Goal: Information Seeking & Learning: Get advice/opinions

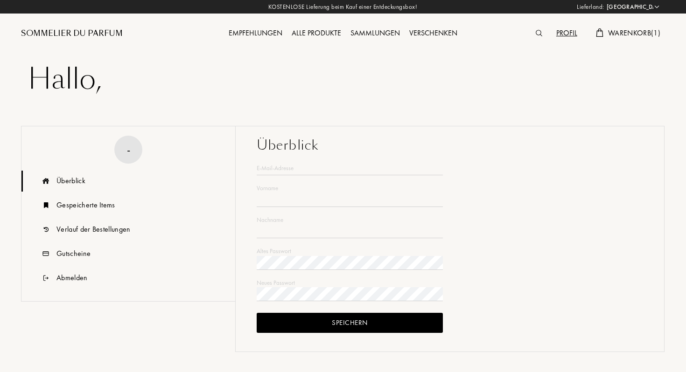
select select "DE"
type input "Elisa"
type input "Caffier"
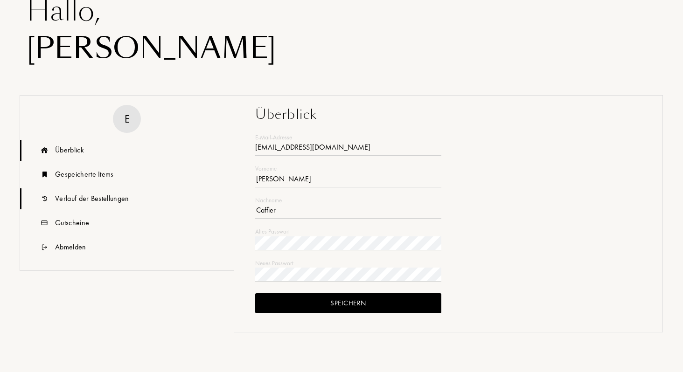
scroll to position [70, 0]
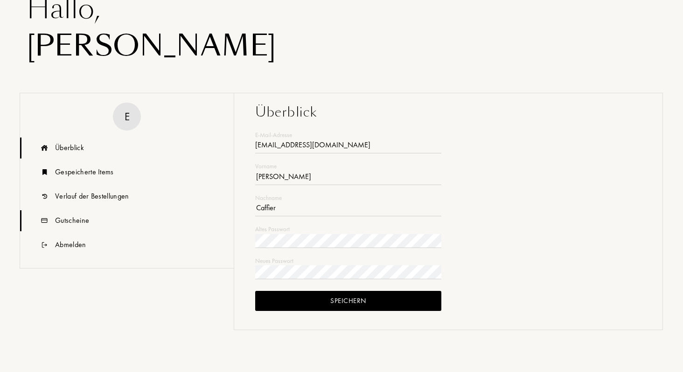
type input "c4elisa@gmail.com"
click at [85, 224] on div "Gutscheine" at bounding box center [72, 220] width 34 height 11
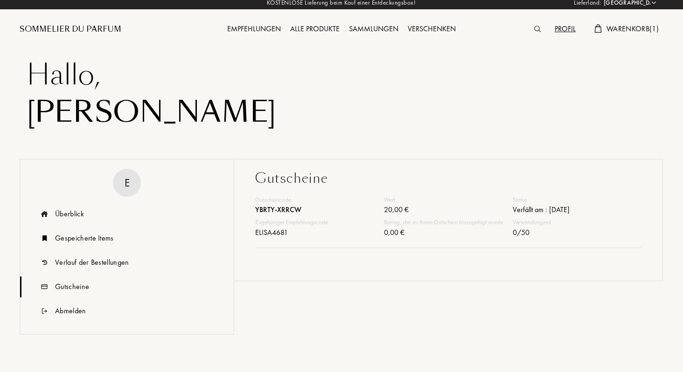
scroll to position [0, 0]
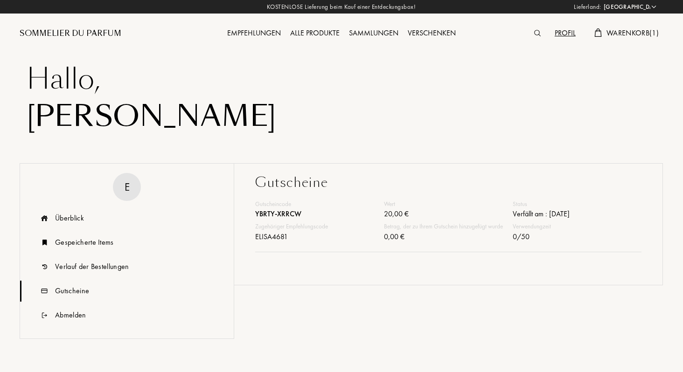
click at [626, 36] on span "Warenkorb ( 1 )" at bounding box center [633, 33] width 52 height 10
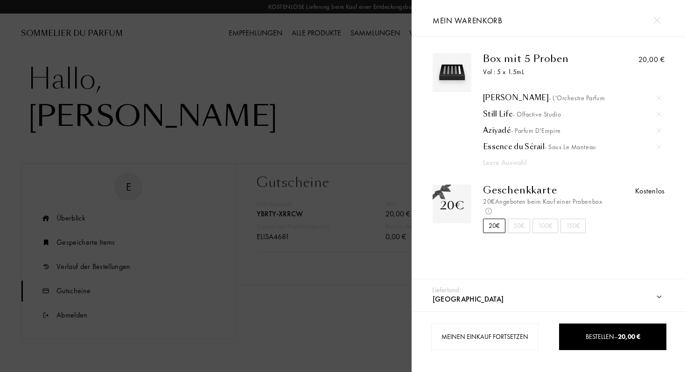
click at [664, 23] on div at bounding box center [657, 20] width 16 height 16
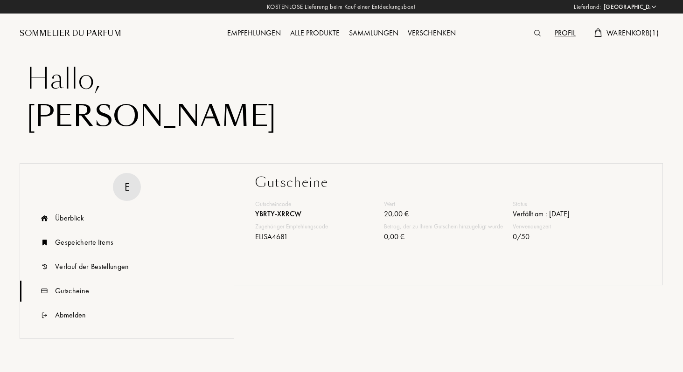
click at [646, 40] on div "Profil Warenkorb ( 1 )" at bounding box center [583, 25] width 161 height 51
click at [633, 31] on span "Warenkorb ( 1 )" at bounding box center [633, 33] width 52 height 10
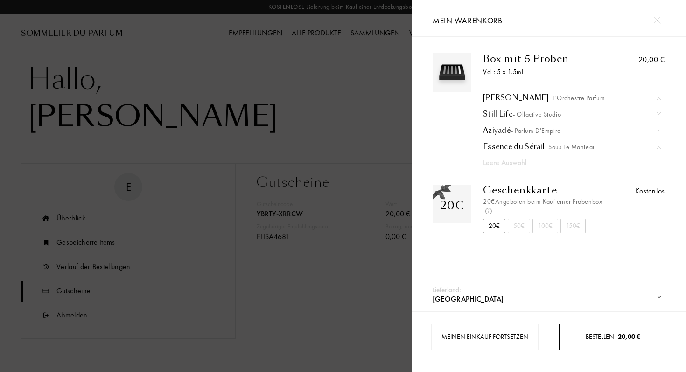
click at [579, 340] on div "Bestellen – 20,00 €" at bounding box center [613, 337] width 106 height 10
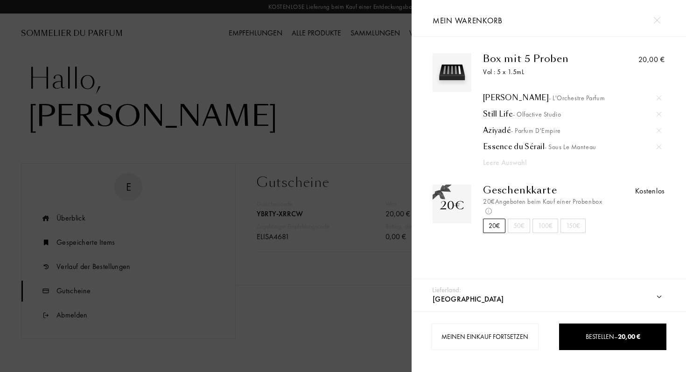
click at [659, 94] on div at bounding box center [659, 98] width 14 height 14
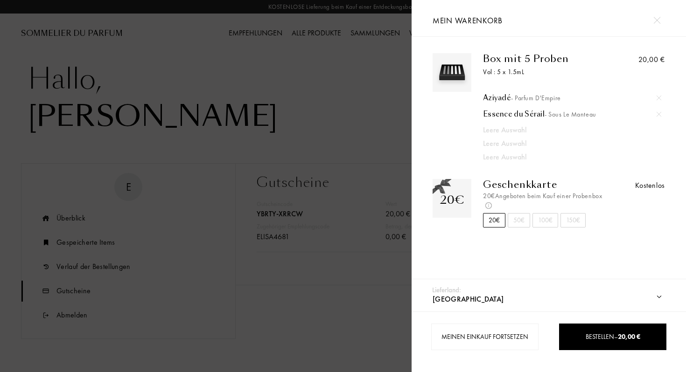
click at [659, 94] on div at bounding box center [659, 98] width 14 height 14
click at [659, 94] on div "Box mit 5 Proben Vol : 5 x 1.5mL Essence du Sérail - Sous le Manteau Leere Ausw…" at bounding box center [549, 161] width 274 height 248
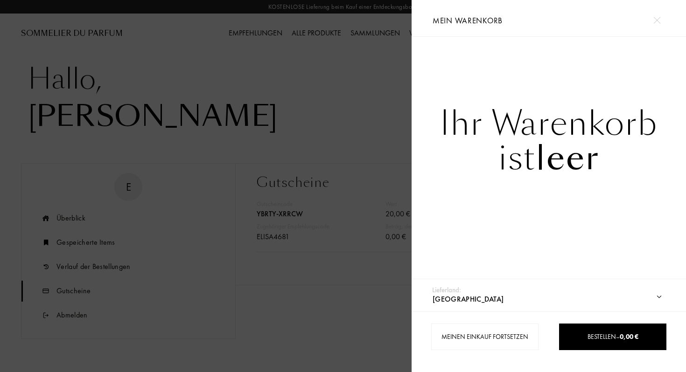
click at [267, 121] on div at bounding box center [206, 186] width 412 height 372
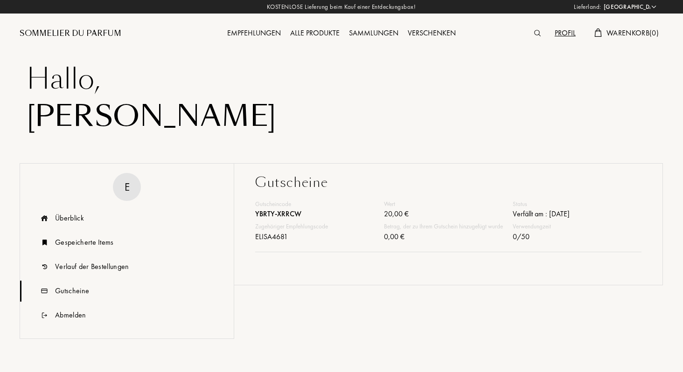
click at [531, 29] on div at bounding box center [540, 34] width 21 height 12
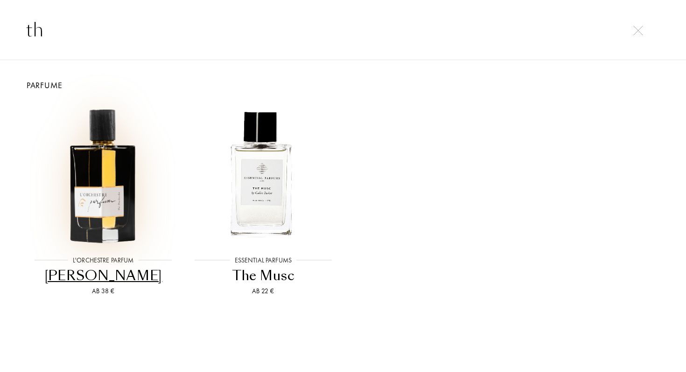
type input "th"
click at [131, 204] on img at bounding box center [103, 174] width 144 height 144
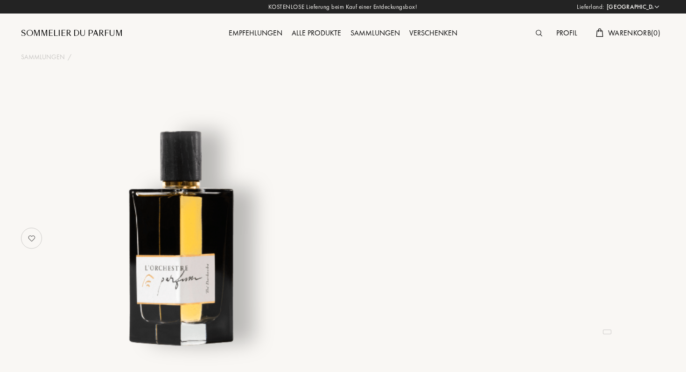
select select "DE"
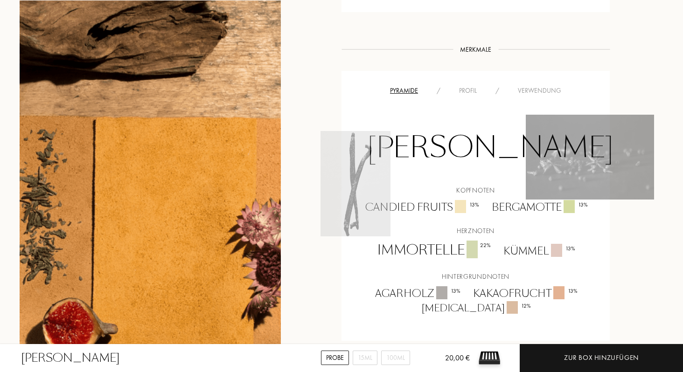
scroll to position [495, 0]
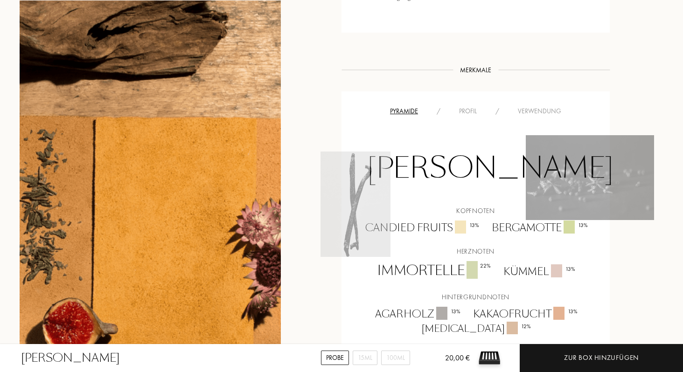
click at [469, 106] on div "Profil" at bounding box center [468, 111] width 36 height 10
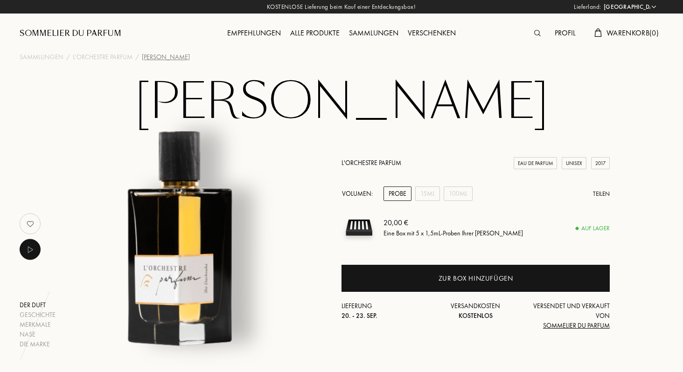
scroll to position [39, 0]
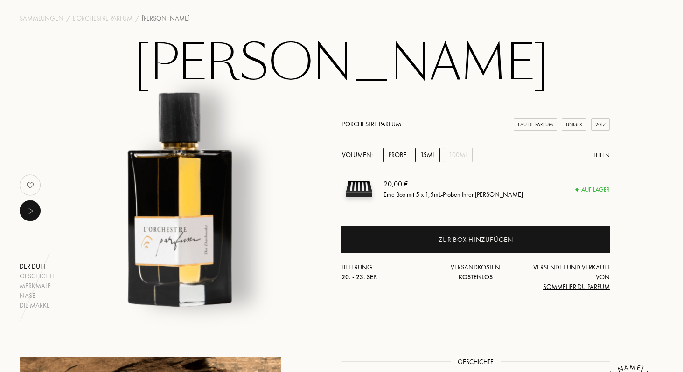
click at [436, 152] on div "15mL" at bounding box center [427, 155] width 25 height 14
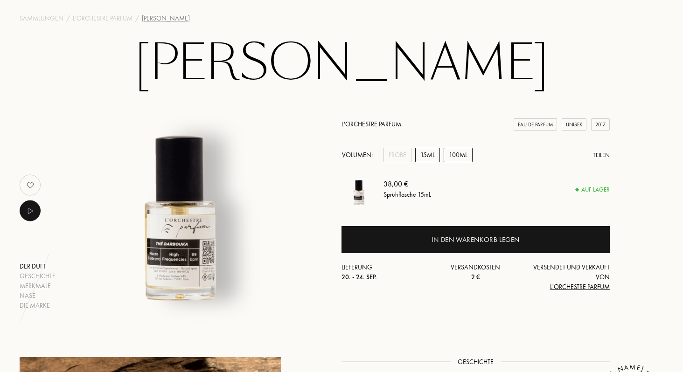
click at [457, 156] on div "100mL" at bounding box center [458, 155] width 29 height 14
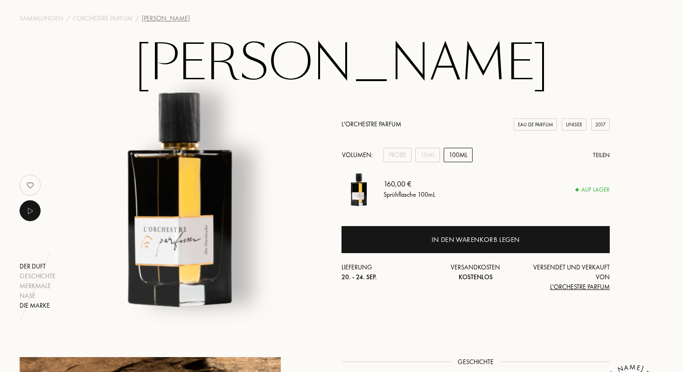
click at [39, 304] on div "Die Marke" at bounding box center [38, 306] width 36 height 10
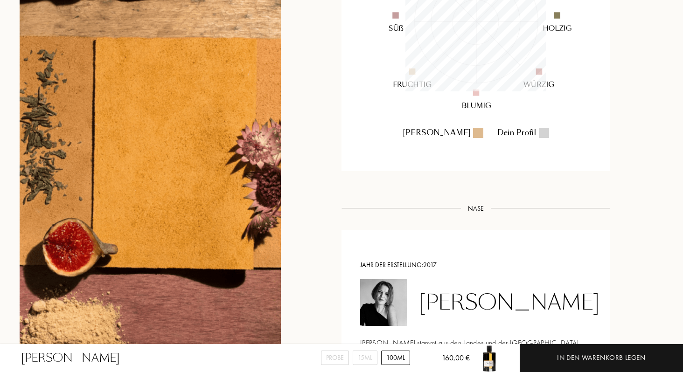
scroll to position [0, 0]
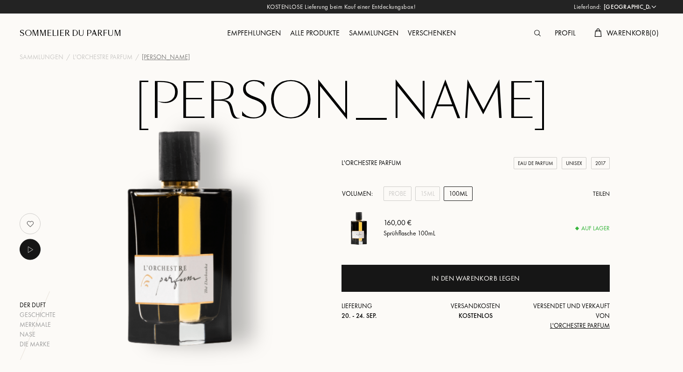
click at [366, 165] on link "L'Orchestre Parfum" at bounding box center [372, 163] width 60 height 8
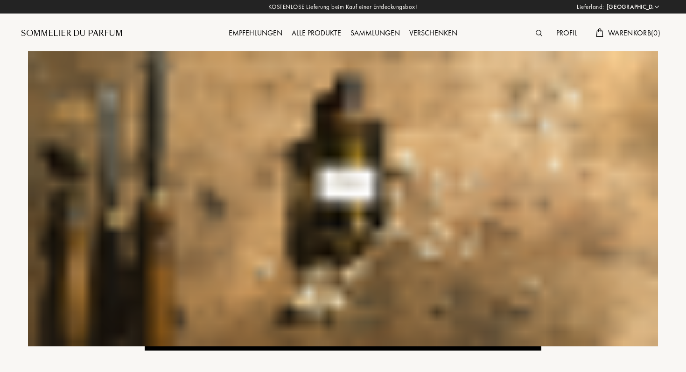
select select "DE"
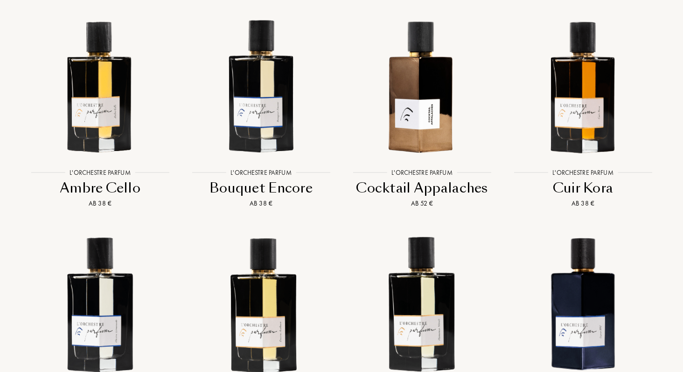
scroll to position [799, 0]
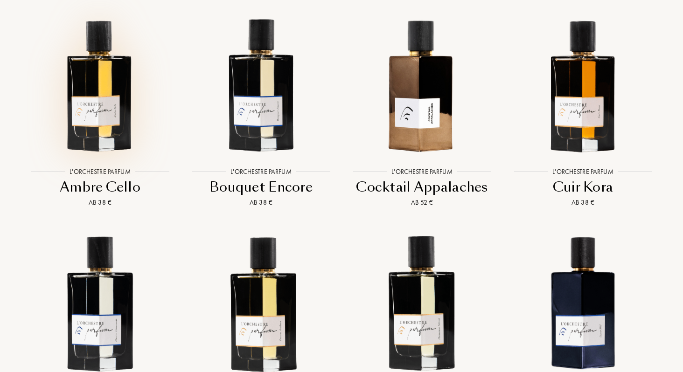
click at [126, 116] on img at bounding box center [100, 84] width 145 height 145
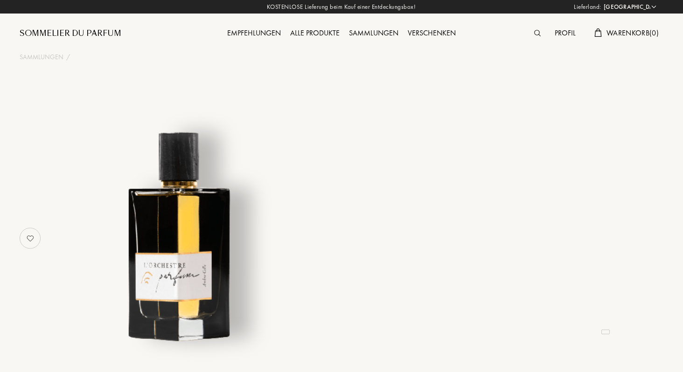
select select "DE"
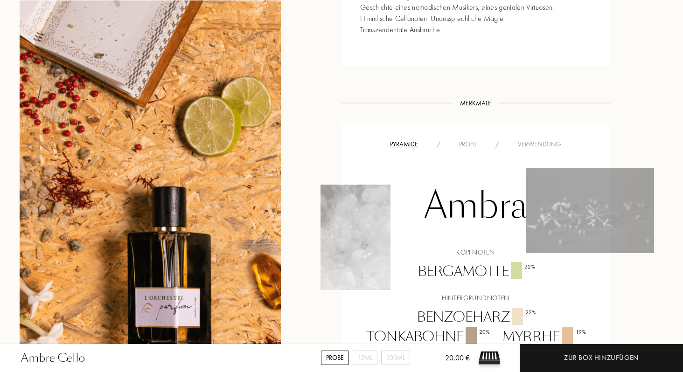
scroll to position [634, 0]
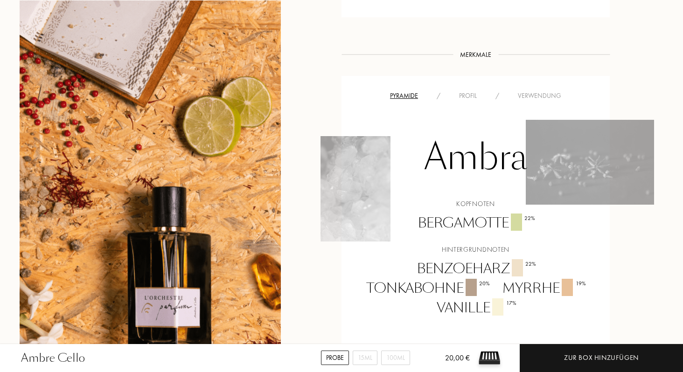
click at [466, 95] on div "Profil" at bounding box center [468, 96] width 36 height 10
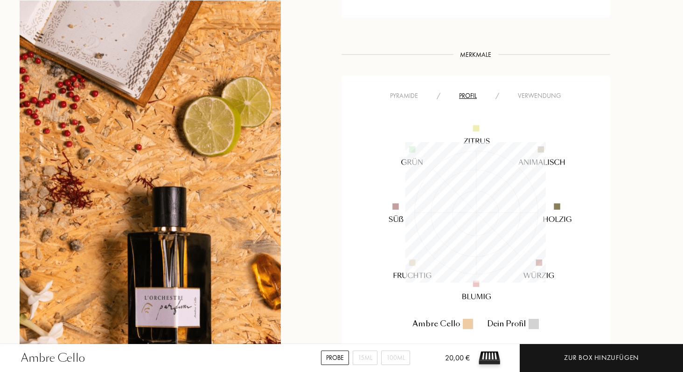
scroll to position [140, 140]
click at [415, 92] on div "Pyramide" at bounding box center [404, 96] width 47 height 10
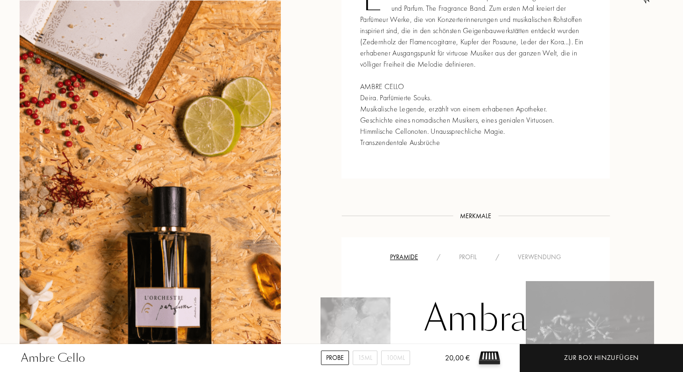
scroll to position [330, 0]
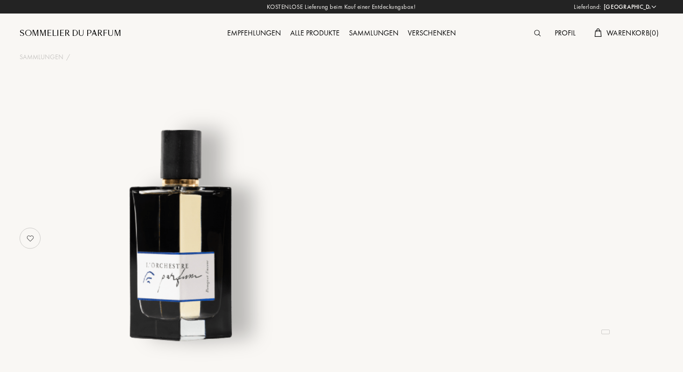
select select "DE"
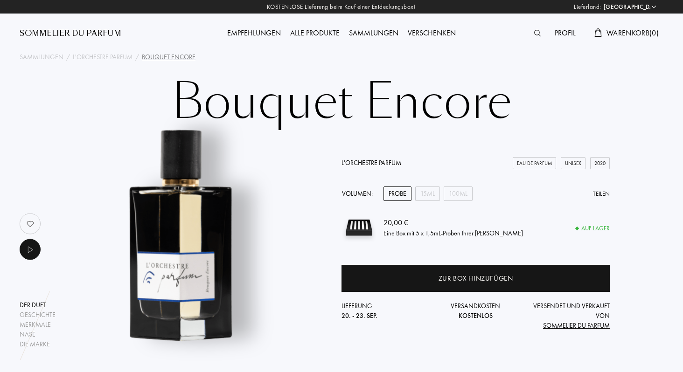
click at [575, 34] on div "Profil" at bounding box center [565, 34] width 30 height 12
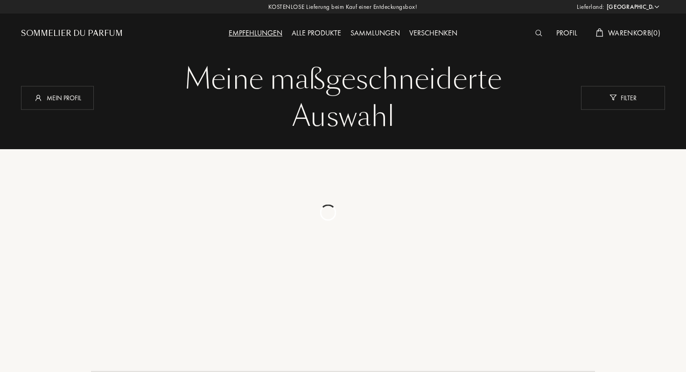
select select "DE"
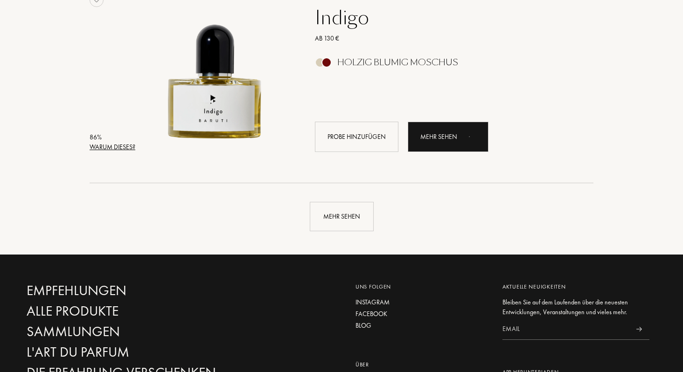
scroll to position [2241, 0]
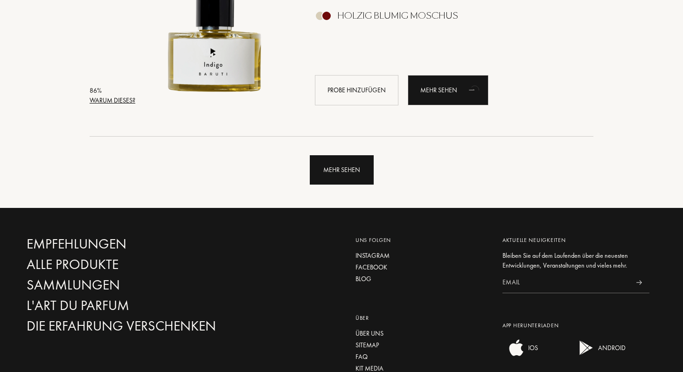
click at [343, 169] on div "Mehr sehen" at bounding box center [342, 169] width 64 height 29
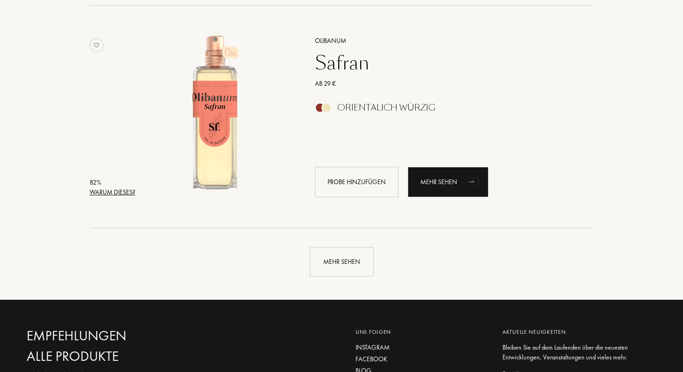
scroll to position [4379, 0]
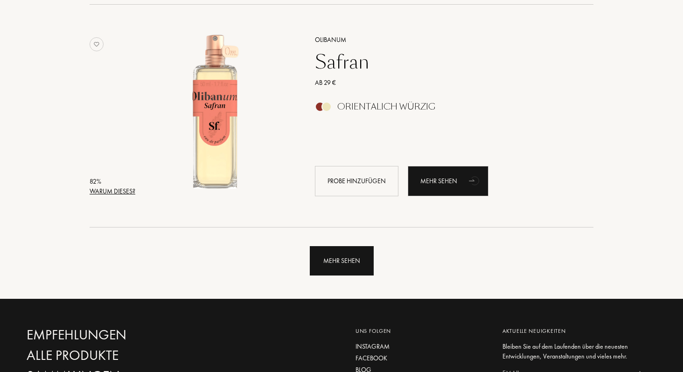
click at [354, 251] on div "Mehr sehen" at bounding box center [342, 260] width 64 height 29
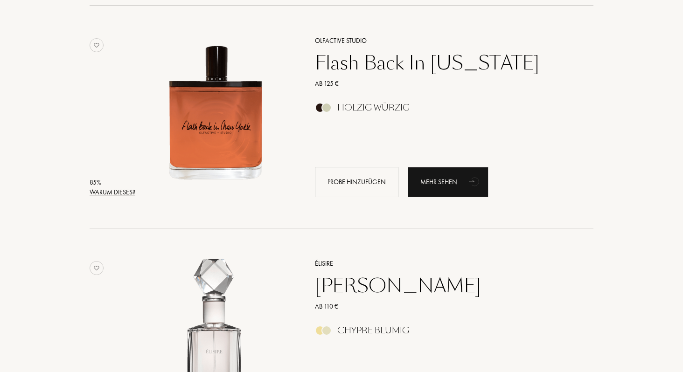
scroll to position [3023, 0]
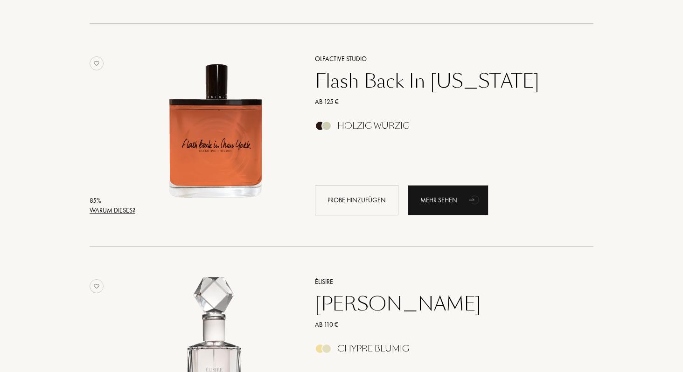
click at [414, 80] on div "Flash Back In New York" at bounding box center [444, 81] width 272 height 22
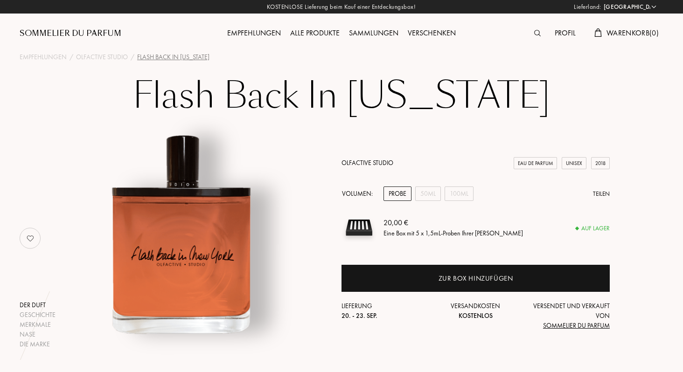
select select "DE"
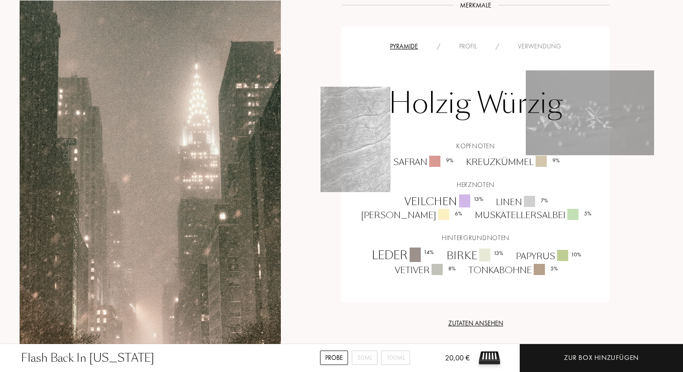
scroll to position [634, 0]
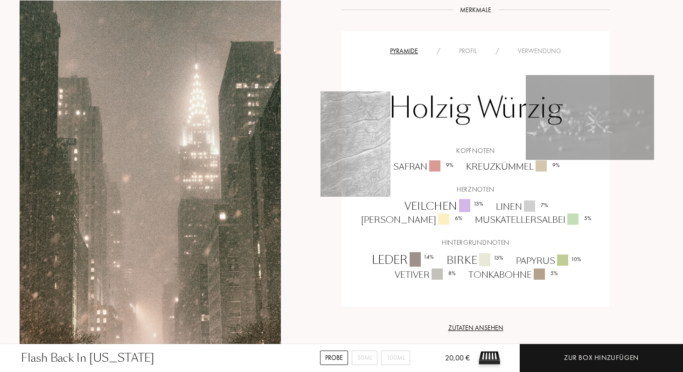
click at [476, 31] on div "Pyramide / Profil / Verwendung Holzig Würzig Kopfnoten Safran 9 % Kreuzkümmel 9…" at bounding box center [476, 169] width 268 height 276
click at [473, 46] on div "Profil" at bounding box center [468, 51] width 36 height 10
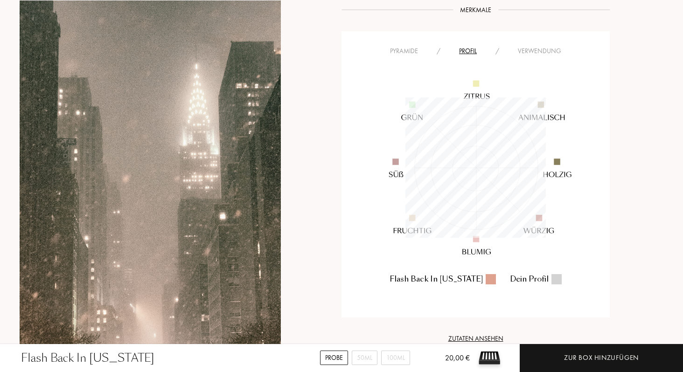
scroll to position [140, 140]
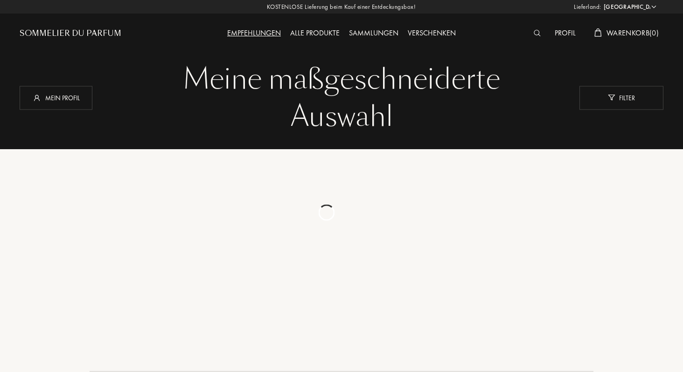
select select "DE"
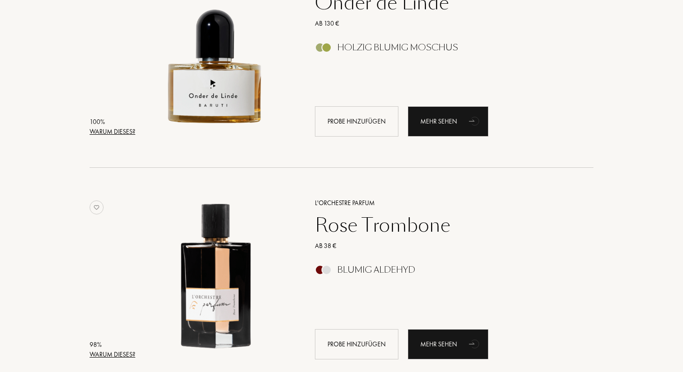
scroll to position [197, 0]
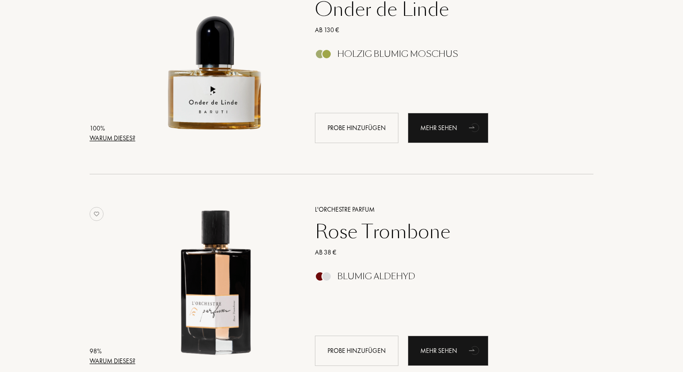
click at [414, 12] on div "Onder de Linde" at bounding box center [444, 9] width 272 height 22
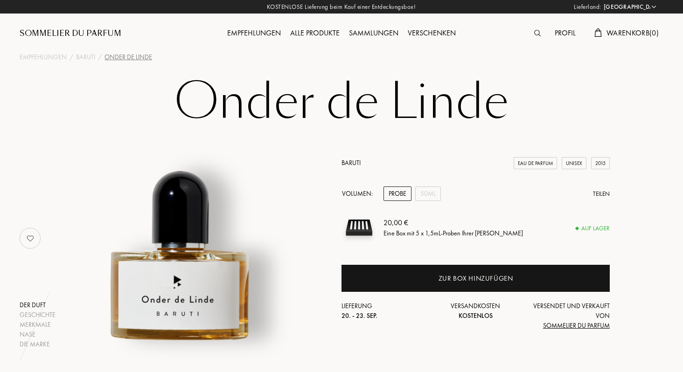
select select "DE"
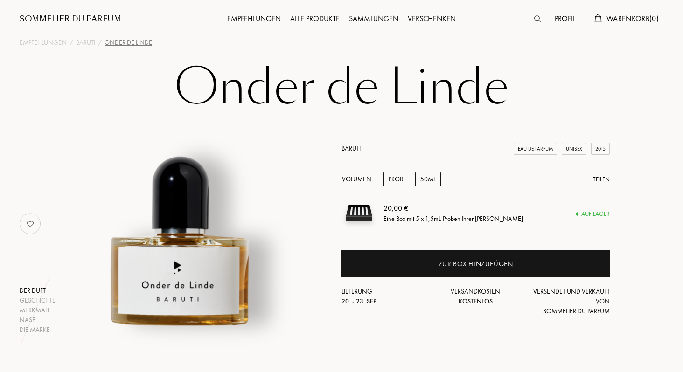
click at [431, 185] on div "50mL" at bounding box center [428, 179] width 26 height 14
click at [403, 175] on div "Probe" at bounding box center [398, 179] width 28 height 14
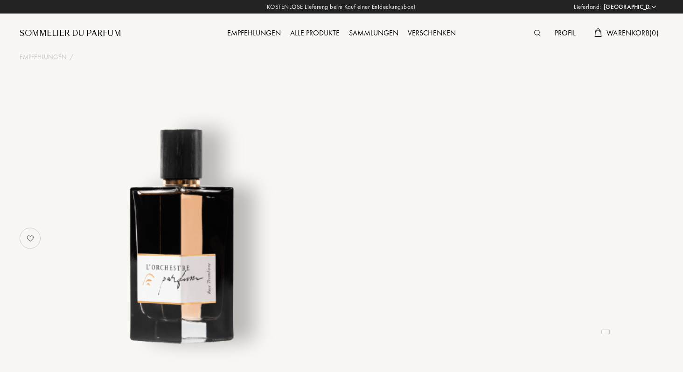
select select "DE"
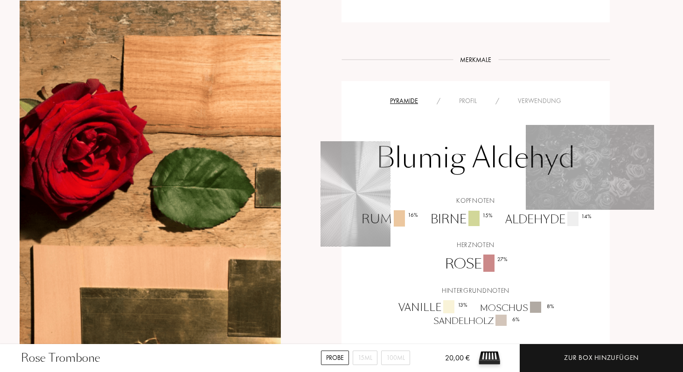
scroll to position [487, 0]
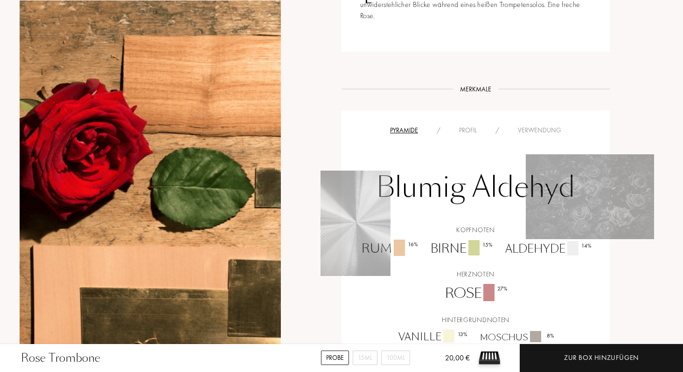
click at [476, 135] on div "Pyramide / Profil / Verwendung" at bounding box center [476, 130] width 254 height 11
click at [476, 132] on div "Profil" at bounding box center [468, 131] width 36 height 10
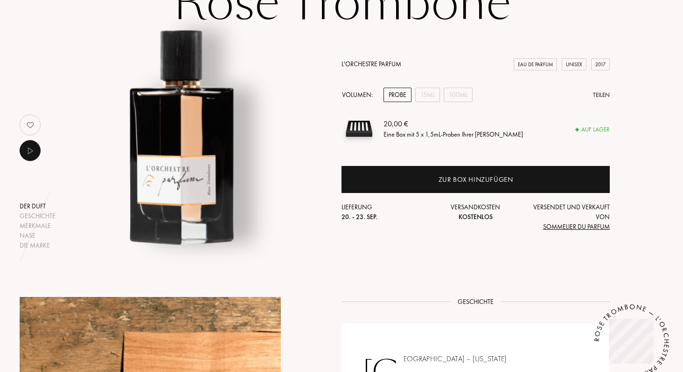
scroll to position [99, 0]
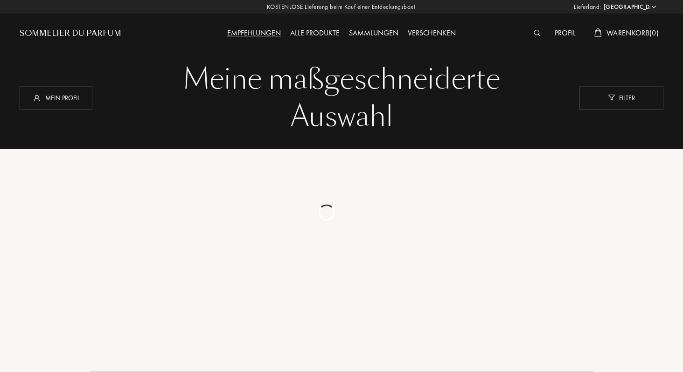
select select "DE"
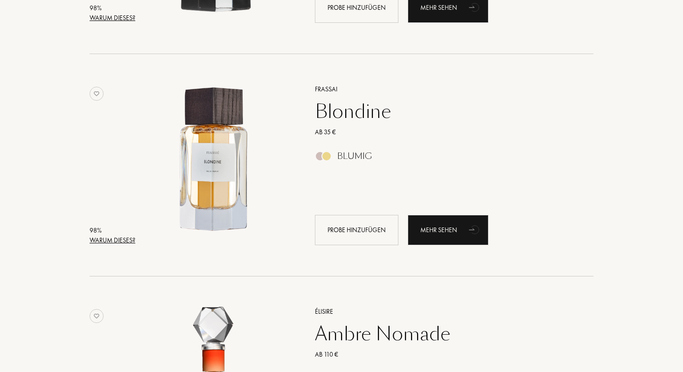
scroll to position [562, 0]
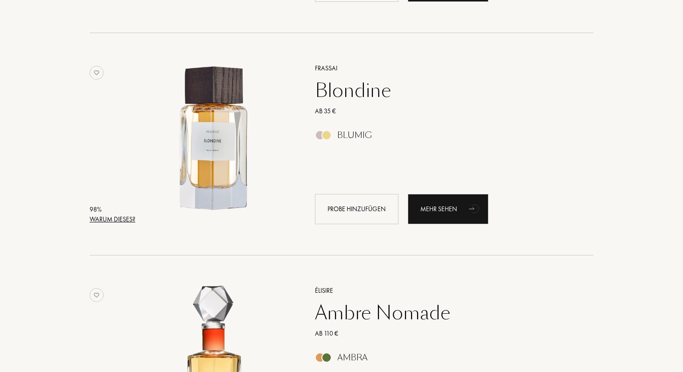
click at [363, 95] on div "Blondine" at bounding box center [444, 90] width 272 height 22
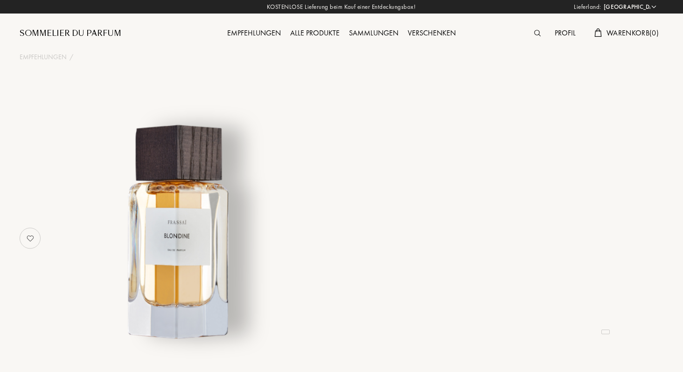
select select "DE"
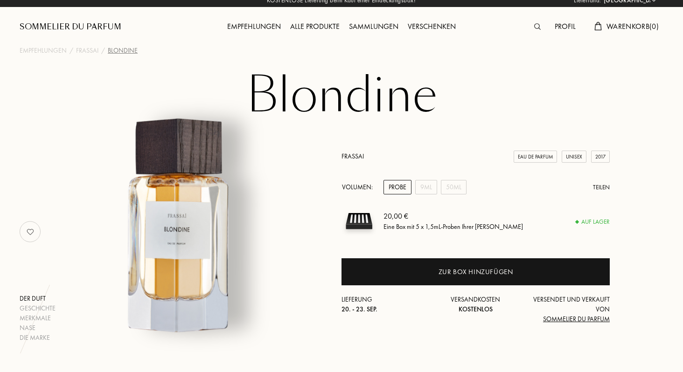
scroll to position [7, 0]
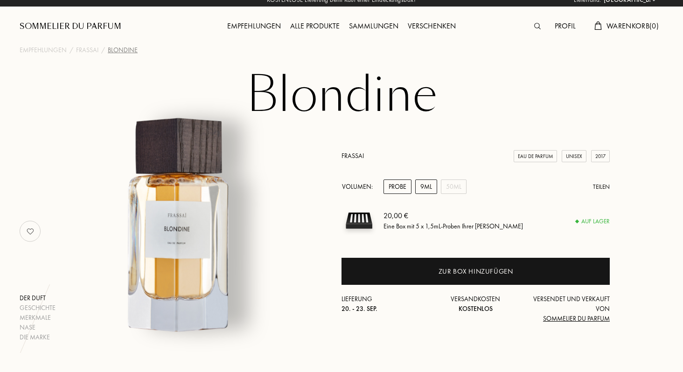
click at [435, 186] on div "9mL" at bounding box center [426, 187] width 22 height 14
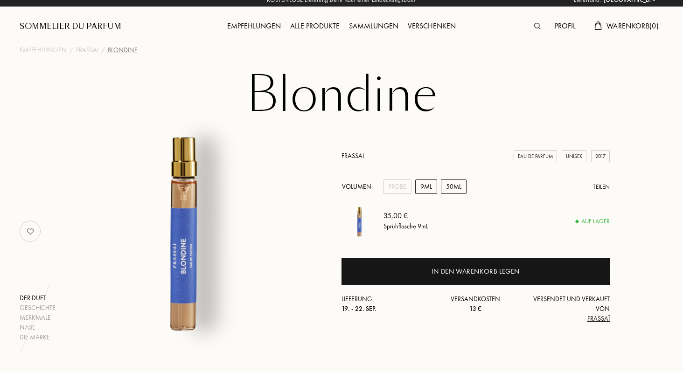
click at [456, 188] on div "50mL" at bounding box center [454, 187] width 26 height 14
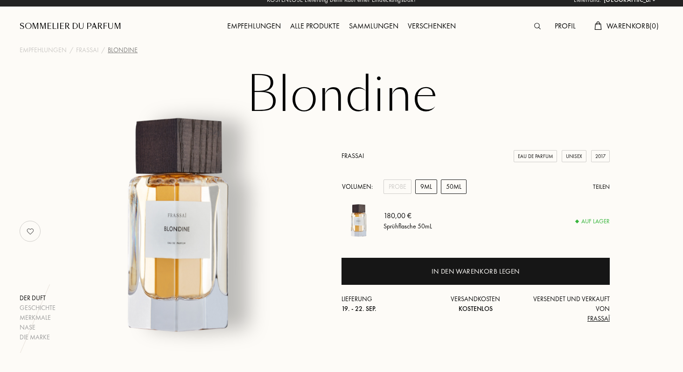
click at [435, 188] on div "9mL" at bounding box center [426, 187] width 22 height 14
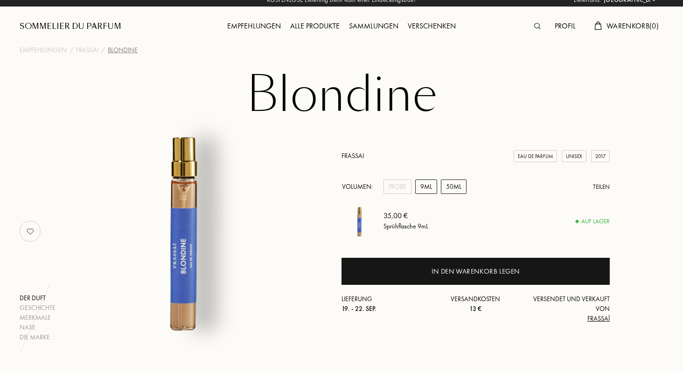
click at [453, 186] on div "50mL" at bounding box center [454, 187] width 26 height 14
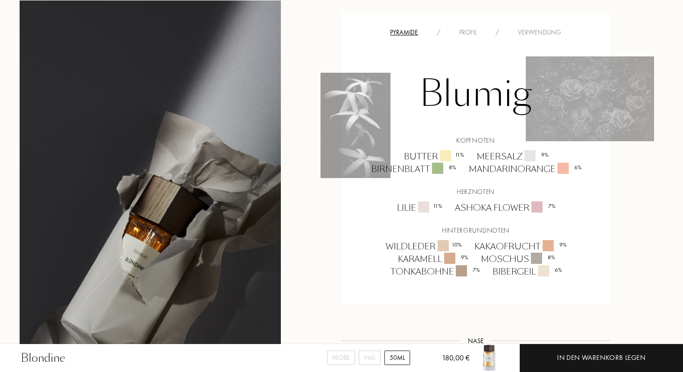
scroll to position [751, 0]
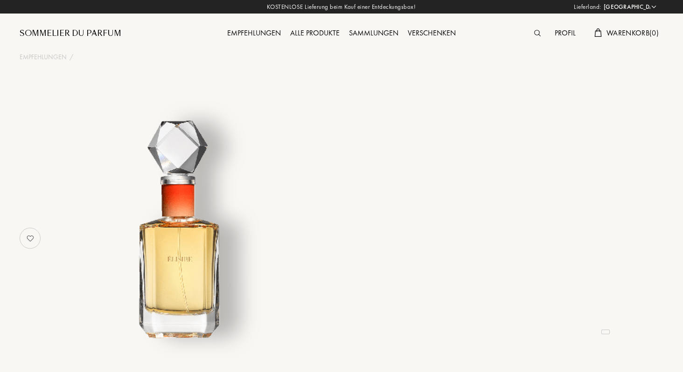
select select "DE"
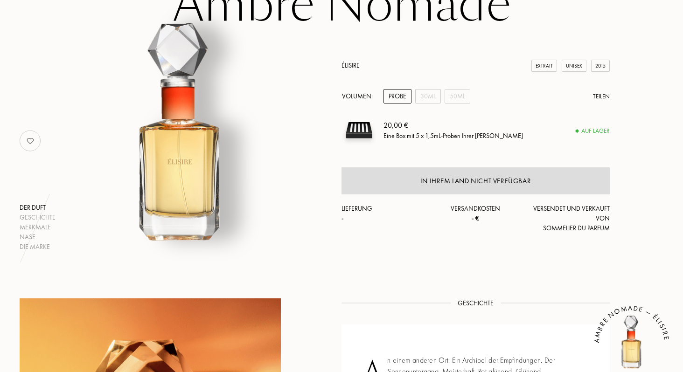
scroll to position [140, 0]
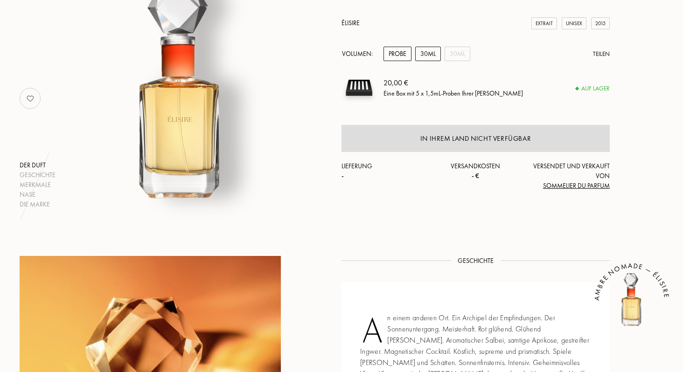
click at [435, 55] on div "30mL" at bounding box center [428, 54] width 26 height 14
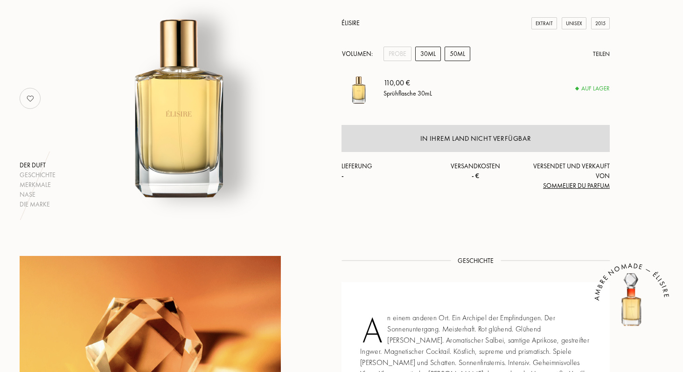
click at [460, 55] on div "50mL" at bounding box center [458, 54] width 26 height 14
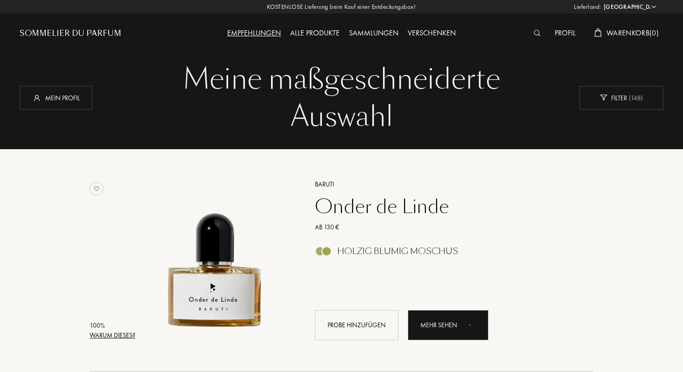
select select "DE"
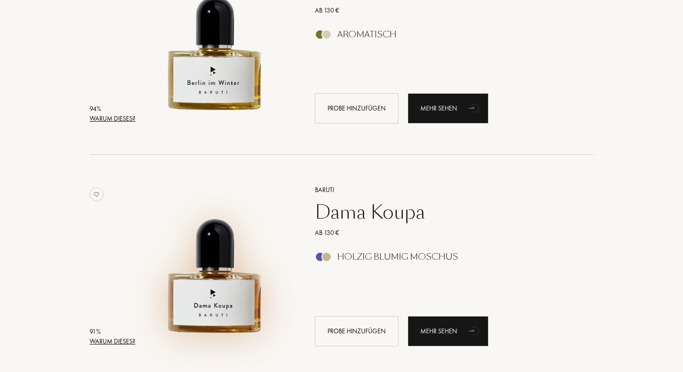
scroll to position [1078, 0]
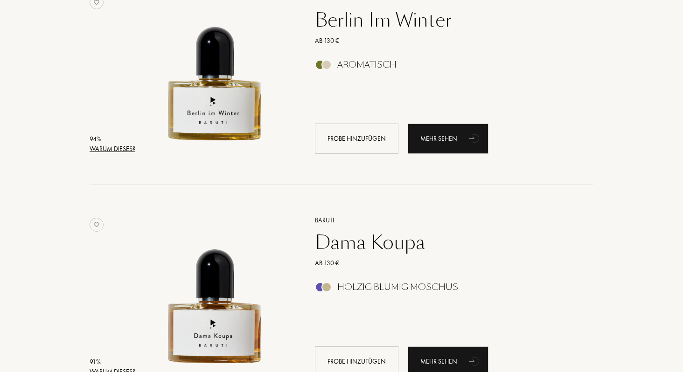
click at [390, 17] on div "Berlin Im Winter" at bounding box center [444, 20] width 272 height 22
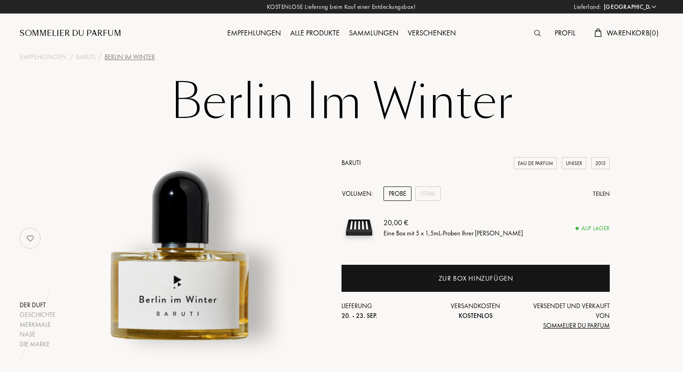
select select "DE"
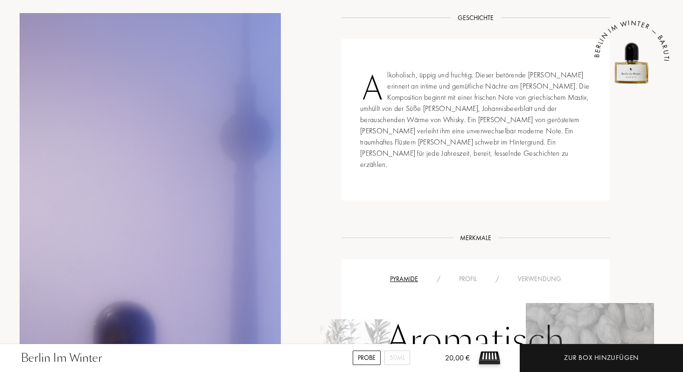
scroll to position [430, 0]
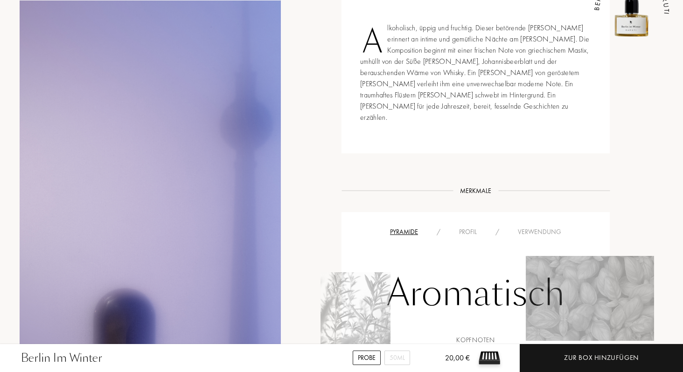
click at [472, 227] on div "Profil" at bounding box center [468, 232] width 36 height 10
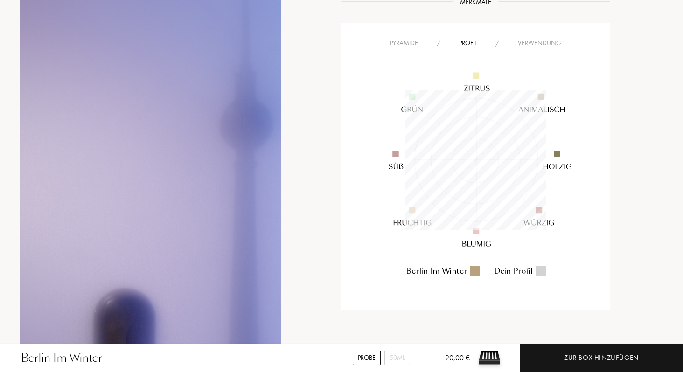
scroll to position [597, 0]
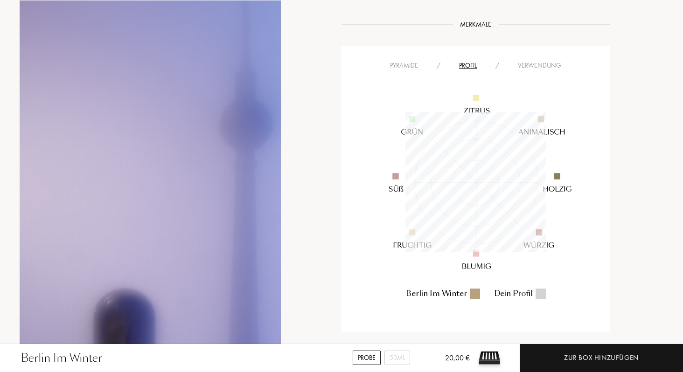
click at [407, 61] on div "Pyramide" at bounding box center [404, 66] width 47 height 10
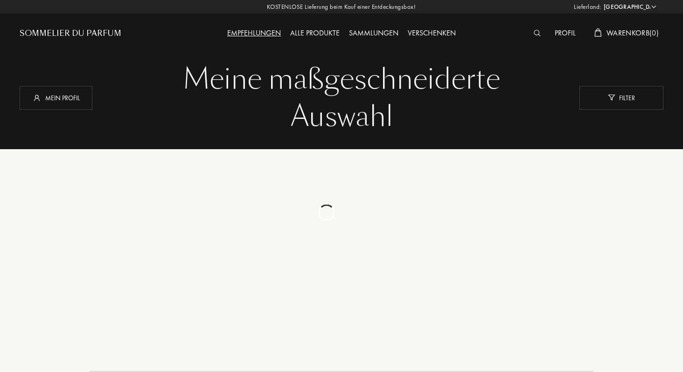
select select "DE"
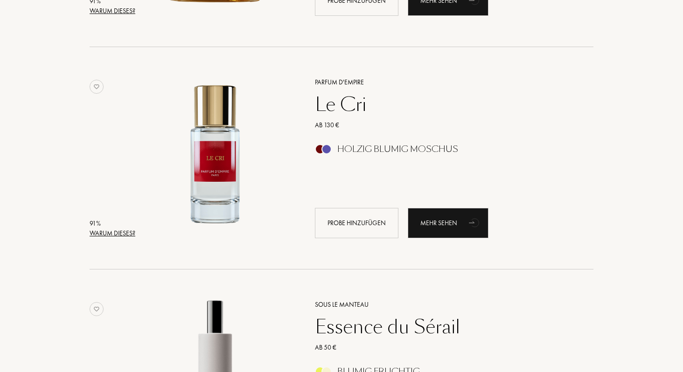
scroll to position [1461, 0]
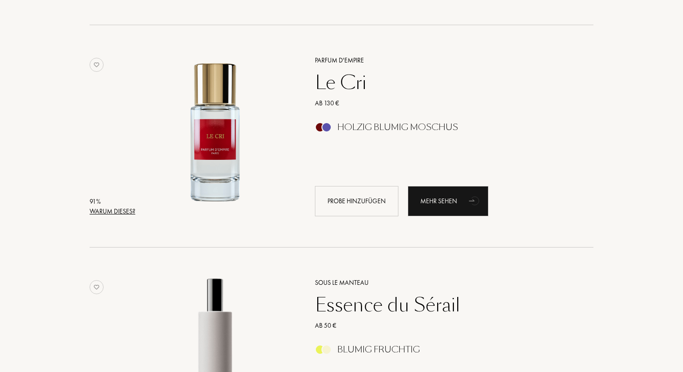
click at [354, 79] on div "Le Cri" at bounding box center [444, 82] width 272 height 22
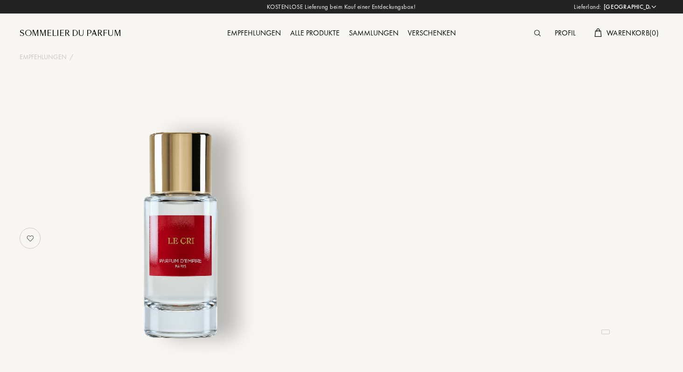
select select "DE"
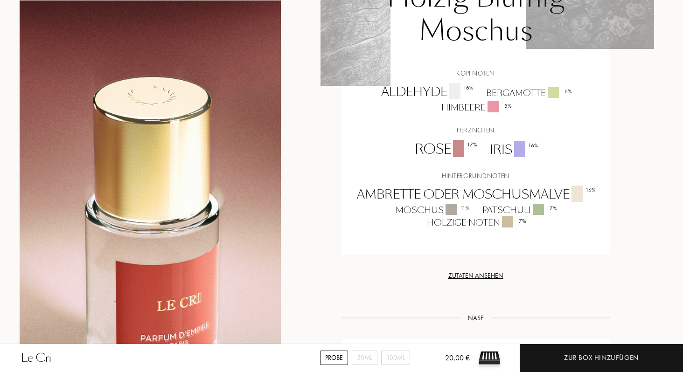
scroll to position [835, 0]
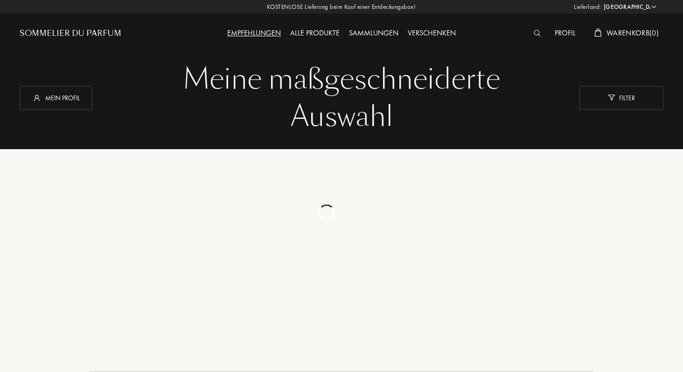
select select "DE"
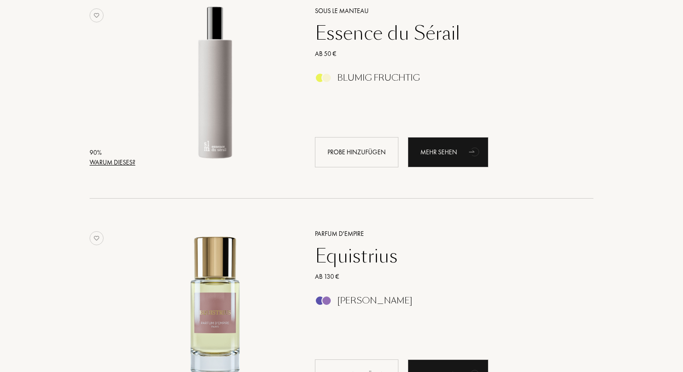
scroll to position [1721, 0]
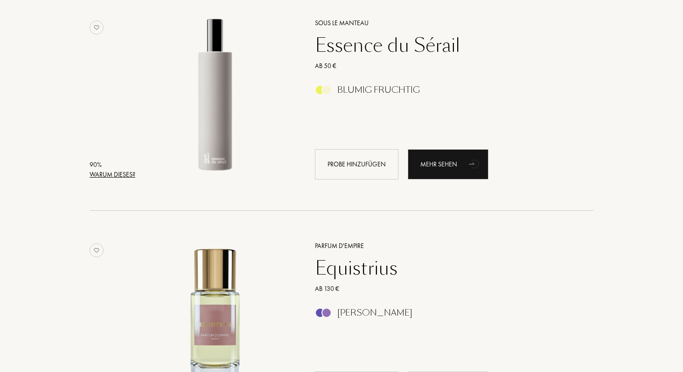
click at [409, 43] on div "Essence du Sérail" at bounding box center [444, 45] width 272 height 22
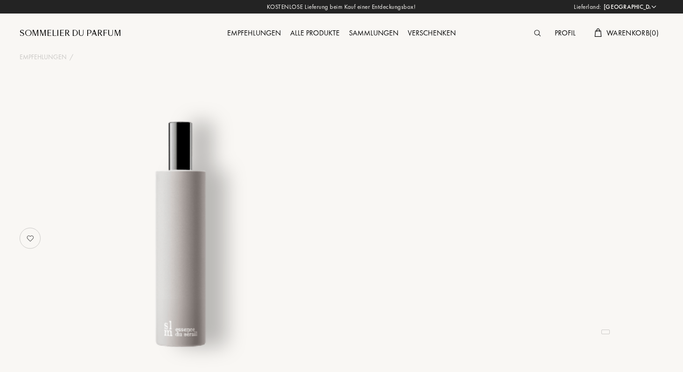
select select "DE"
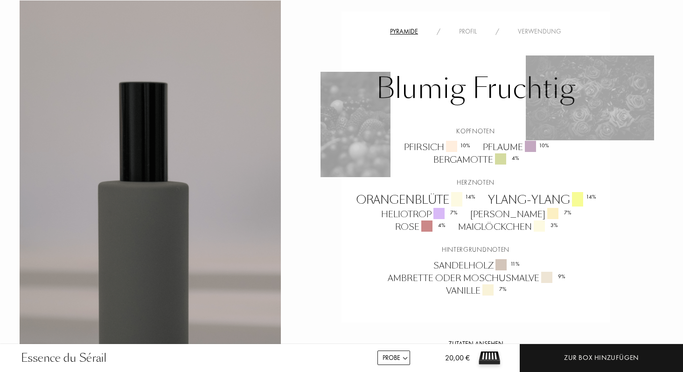
scroll to position [645, 0]
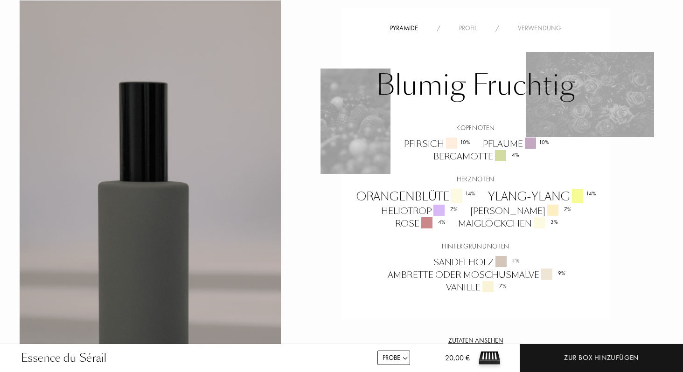
click at [526, 269] on div "Ambrette oder Moschusmalve 9 %" at bounding box center [476, 275] width 190 height 13
click at [470, 281] on div "Vanille 7 %" at bounding box center [475, 287] width 73 height 13
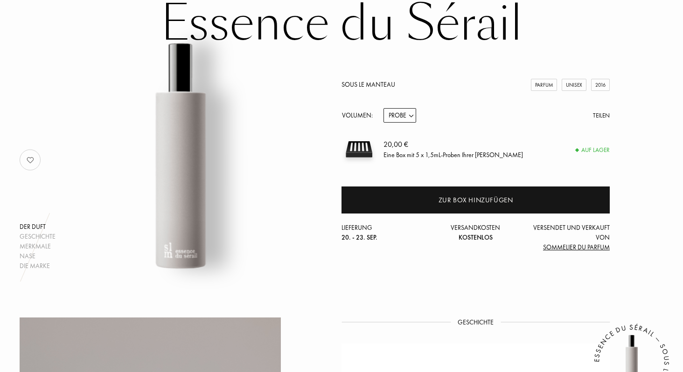
scroll to position [21, 0]
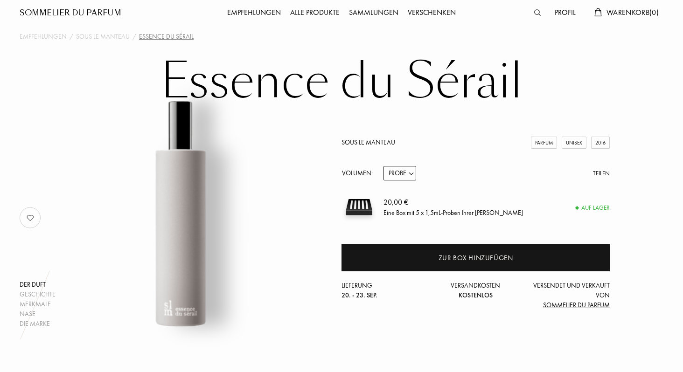
click at [403, 176] on select "Probe 14mL 50mL 100mL" at bounding box center [400, 173] width 33 height 14
select select "3"
click at [384, 166] on select "Probe 14mL 50mL 100mL" at bounding box center [400, 173] width 33 height 14
select select "3"
click at [410, 171] on select "Probe 14mL 50mL 100mL" at bounding box center [400, 173] width 33 height 14
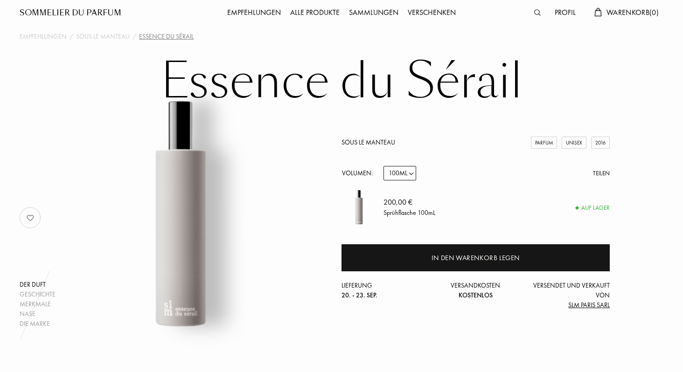
select select "2"
click at [384, 166] on select "Probe 14mL 50mL 100mL" at bounding box center [400, 173] width 33 height 14
select select "2"
click at [406, 167] on select "Probe 14mL 50mL 100mL" at bounding box center [400, 173] width 33 height 14
select select "1"
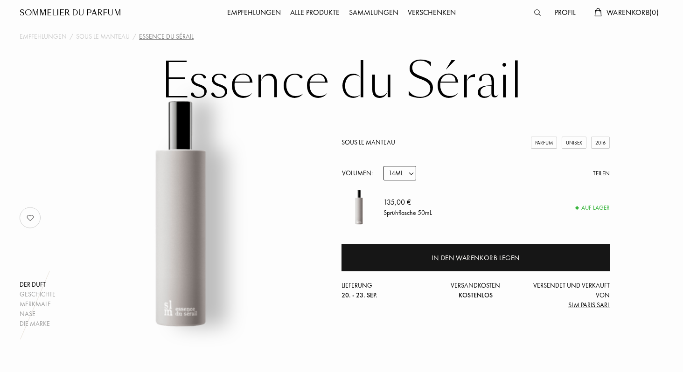
click at [384, 166] on select "Probe 14mL 50mL 100mL" at bounding box center [400, 173] width 33 height 14
select select "1"
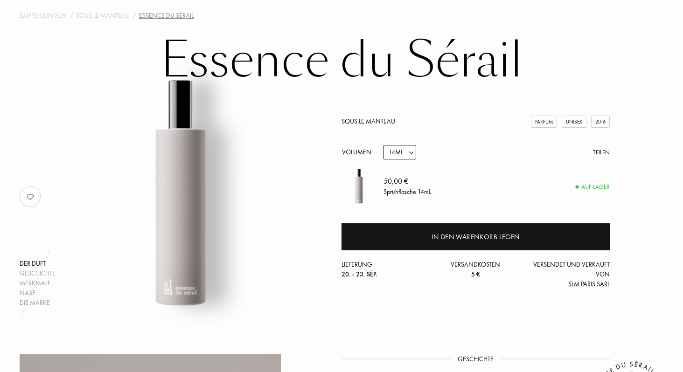
scroll to position [50, 0]
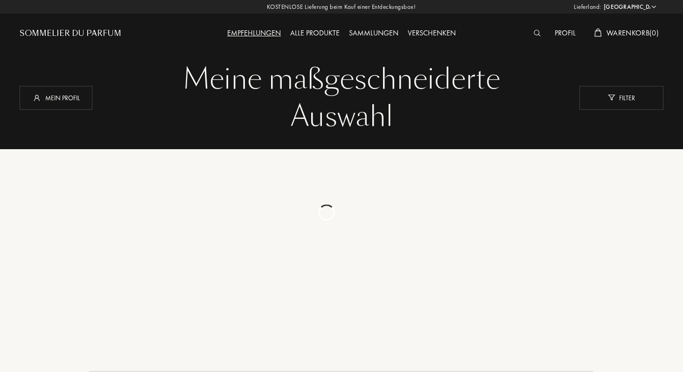
select select "DE"
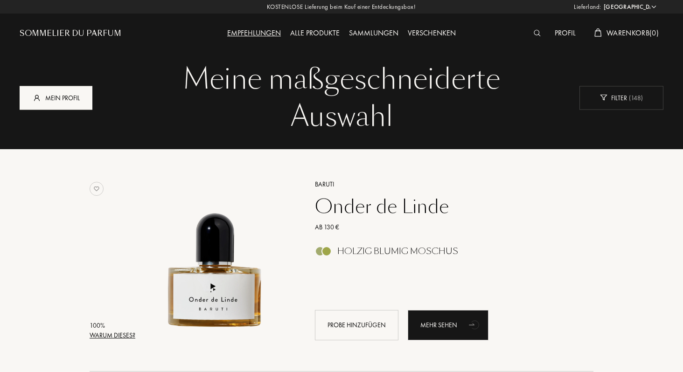
click at [72, 100] on div "Mein Profil" at bounding box center [56, 98] width 73 height 24
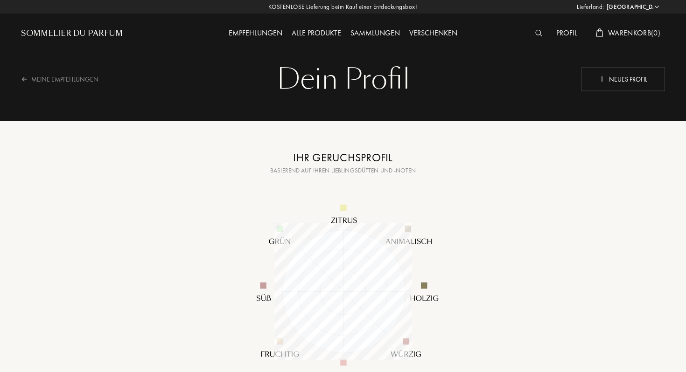
select select "DE"
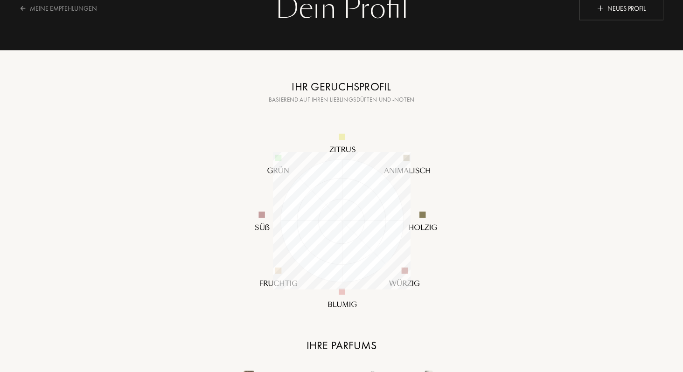
scroll to position [28, 0]
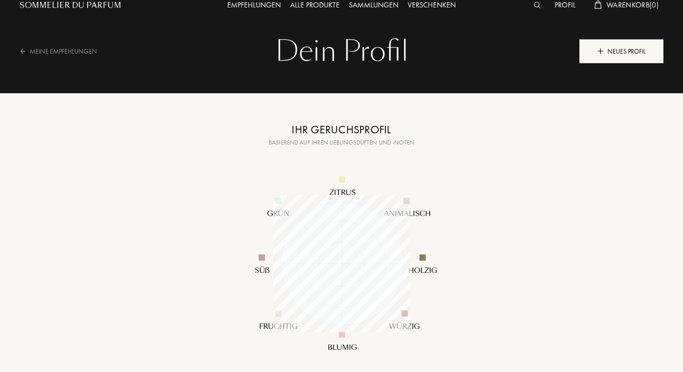
click at [614, 48] on div "Neues Profil" at bounding box center [622, 51] width 84 height 24
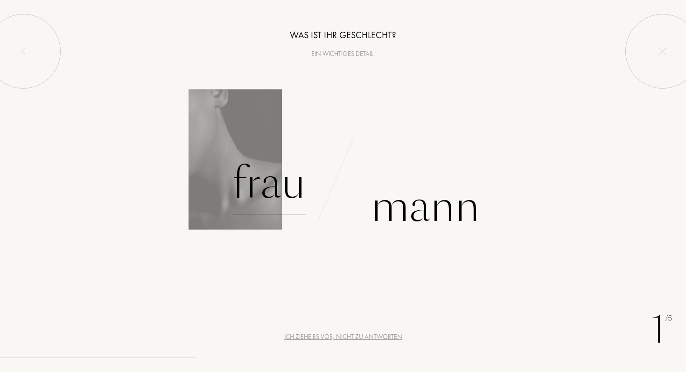
click at [274, 194] on div "Frau" at bounding box center [269, 183] width 74 height 63
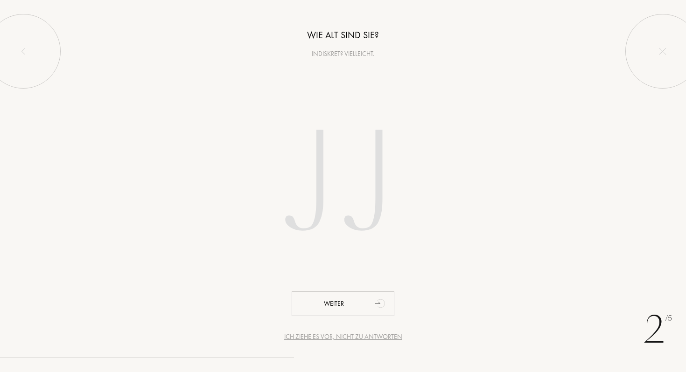
click at [339, 205] on input "number" at bounding box center [343, 185] width 266 height 189
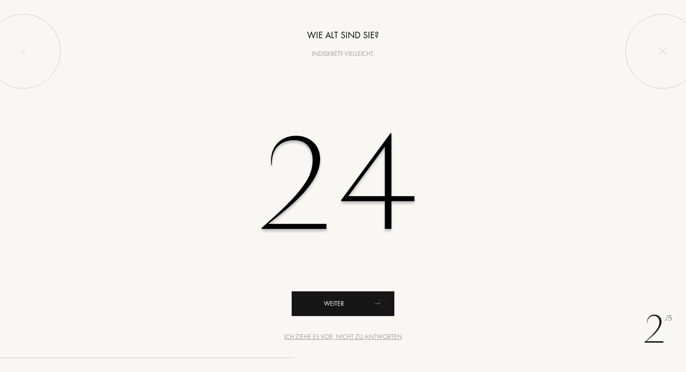
type input "24"
click at [335, 306] on div "Weiter" at bounding box center [343, 304] width 103 height 25
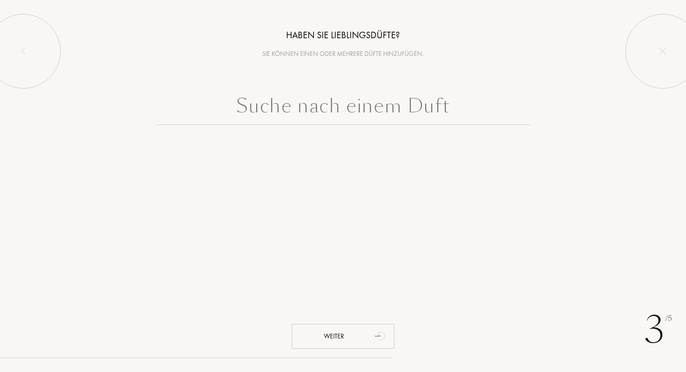
click at [376, 113] on input "text" at bounding box center [342, 108] width 373 height 34
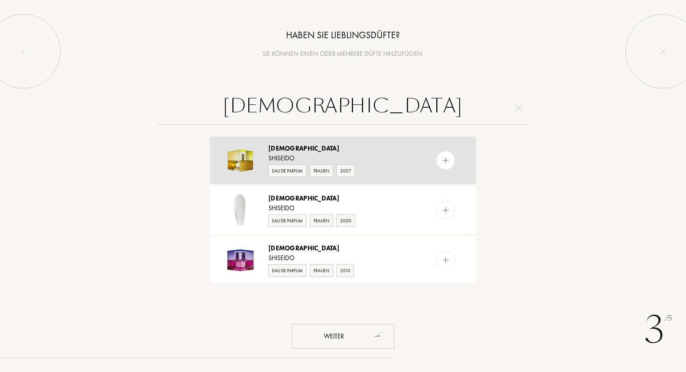
type input "zen"
click at [458, 154] on div at bounding box center [464, 161] width 23 height 48
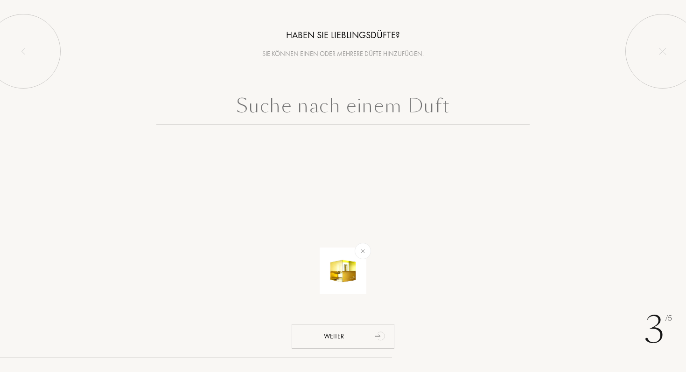
click at [396, 93] on input "text" at bounding box center [342, 108] width 373 height 34
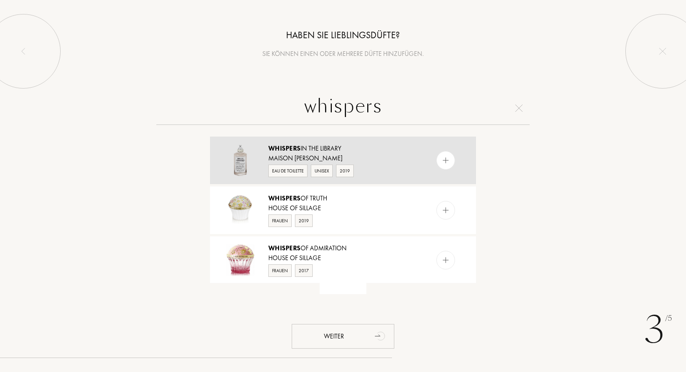
type input "whispers"
click at [450, 161] on div at bounding box center [445, 160] width 19 height 19
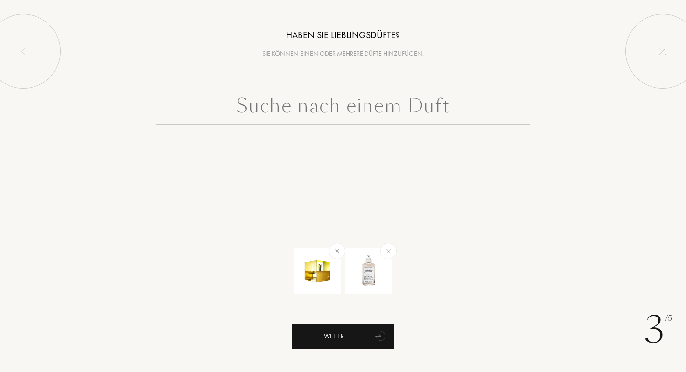
click at [360, 332] on div "Weiter" at bounding box center [343, 336] width 103 height 25
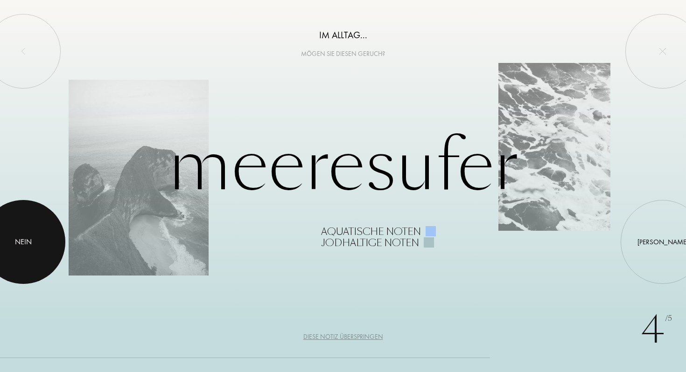
click at [42, 238] on div at bounding box center [23, 242] width 84 height 84
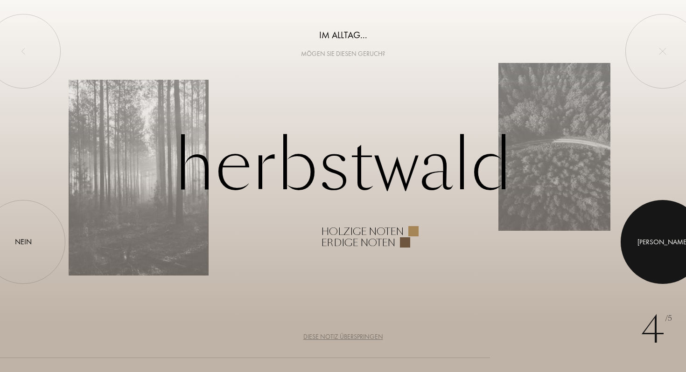
click at [667, 234] on div at bounding box center [663, 242] width 84 height 84
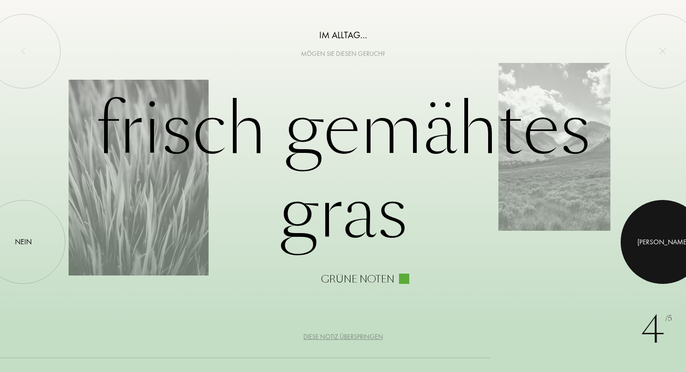
click at [666, 241] on div at bounding box center [663, 242] width 84 height 84
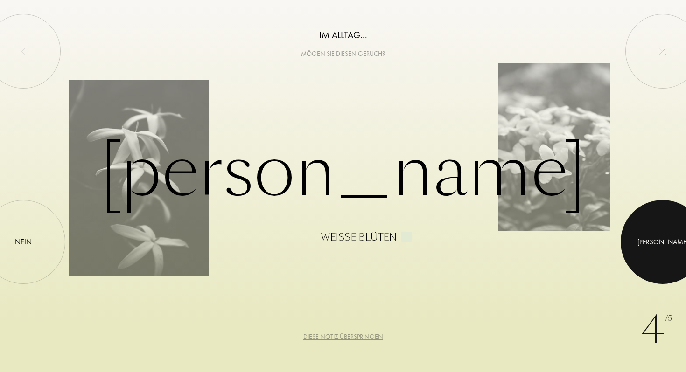
click at [665, 240] on div "Ja" at bounding box center [663, 242] width 51 height 11
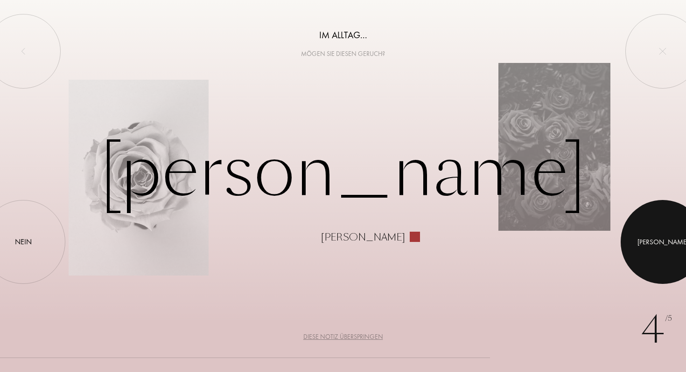
click at [665, 240] on div "Ja" at bounding box center [663, 242] width 51 height 11
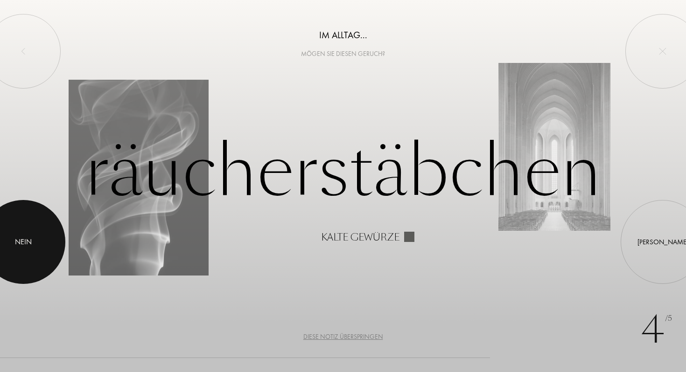
click at [32, 233] on div at bounding box center [23, 242] width 84 height 84
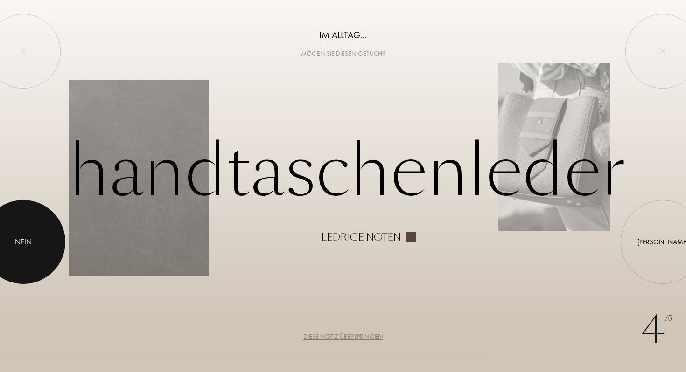
click at [41, 246] on div at bounding box center [23, 242] width 84 height 84
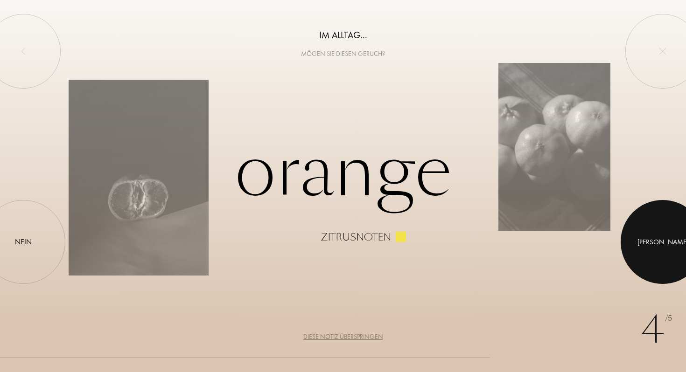
click at [659, 224] on div at bounding box center [663, 242] width 84 height 84
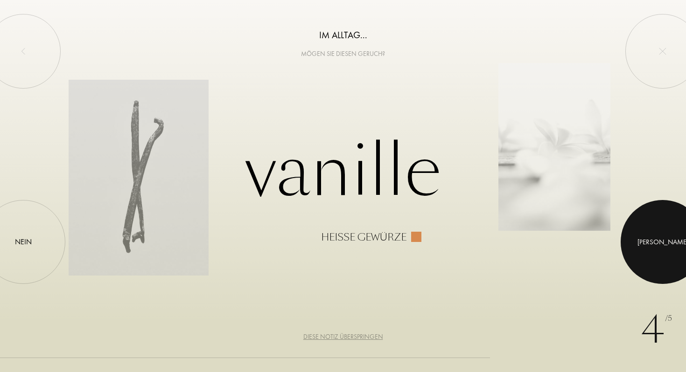
click at [659, 229] on div at bounding box center [663, 242] width 84 height 84
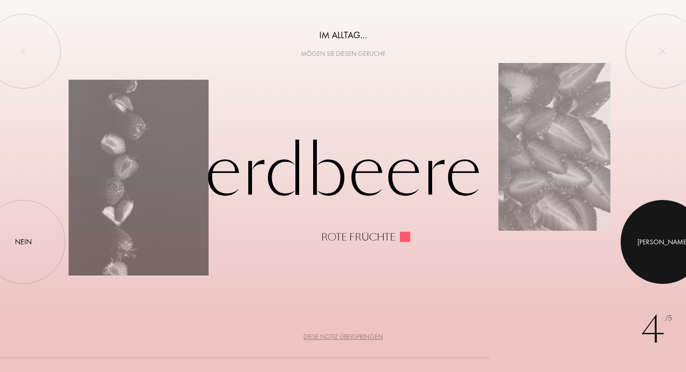
click at [658, 233] on div at bounding box center [663, 242] width 84 height 84
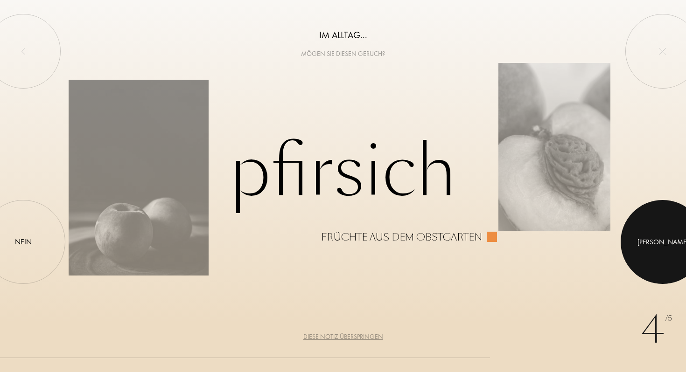
click at [658, 233] on div at bounding box center [663, 242] width 84 height 84
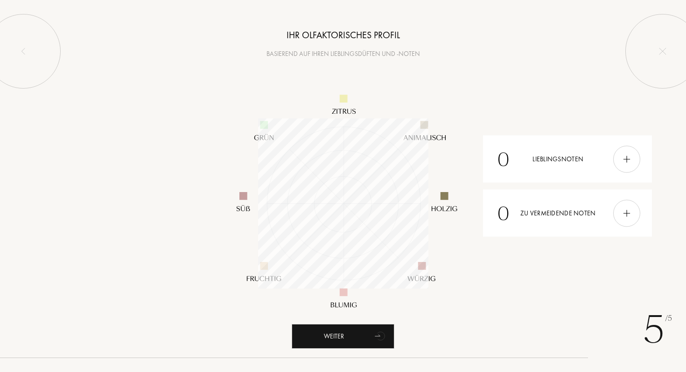
scroll to position [170, 170]
click at [576, 209] on div "0 Zu vermeidende Noten" at bounding box center [567, 213] width 169 height 47
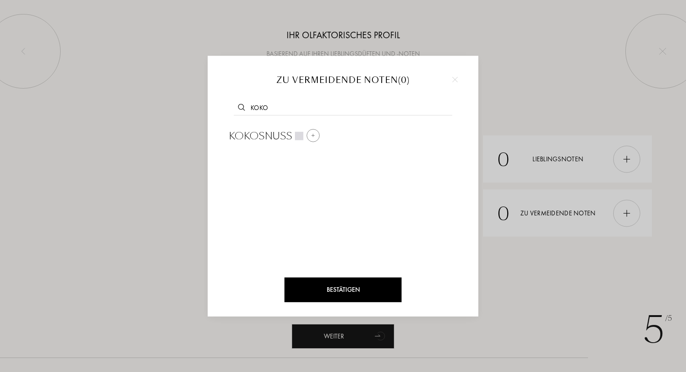
type input "koko"
click at [316, 135] on div at bounding box center [313, 135] width 13 height 13
click at [361, 290] on div "Bestätigen" at bounding box center [343, 290] width 117 height 25
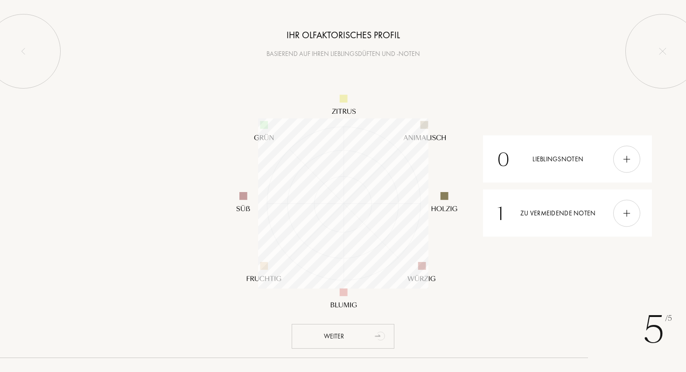
click at [367, 343] on div "Weiter" at bounding box center [343, 336] width 103 height 25
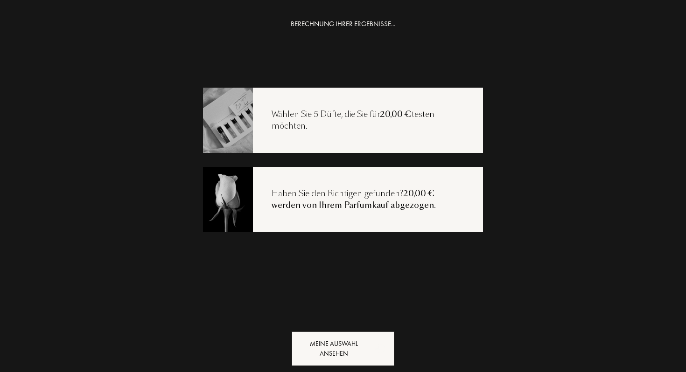
click at [366, 366] on div "BERECHNUNG IHRER ERGEBNISSE... Wählen Sie 5 Düfte, die Sie für 20,00 € testen m…" at bounding box center [343, 205] width 686 height 372
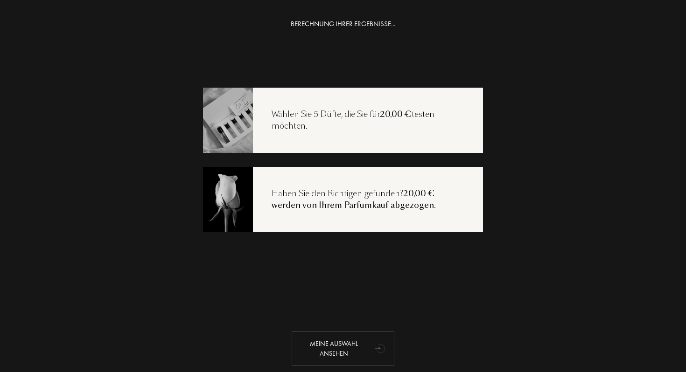
click at [367, 351] on div "Meine Auswahl ansehen" at bounding box center [343, 349] width 103 height 35
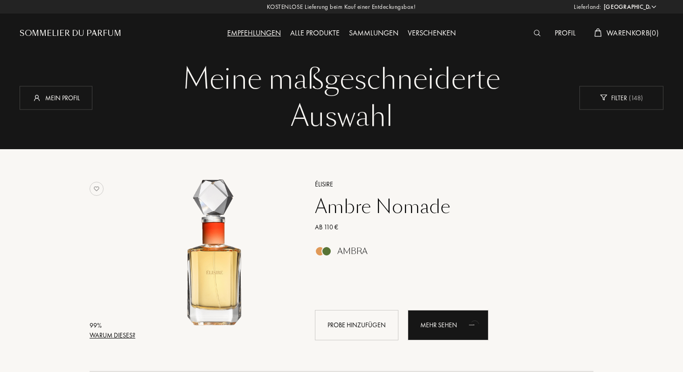
select select "DE"
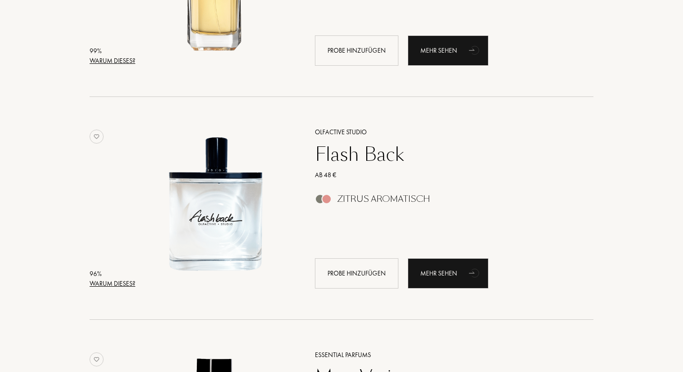
scroll to position [289, 0]
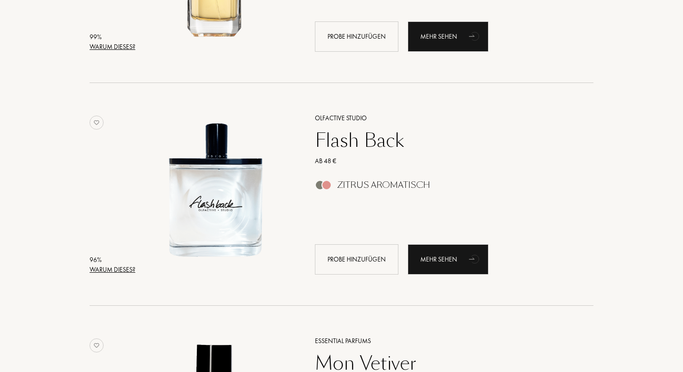
click at [371, 147] on div "Flash Back" at bounding box center [444, 140] width 272 height 22
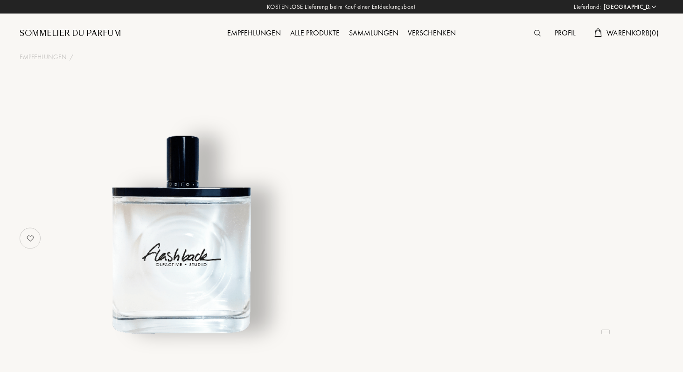
select select "DE"
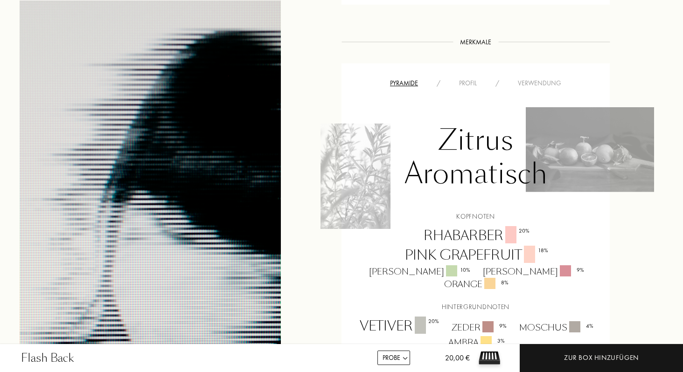
scroll to position [548, 0]
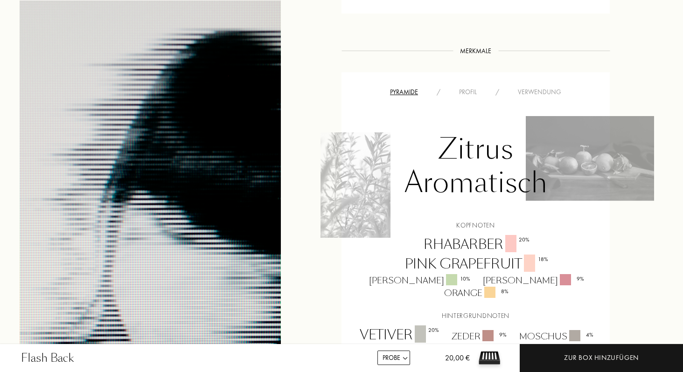
click at [467, 95] on div "Profil" at bounding box center [468, 92] width 36 height 10
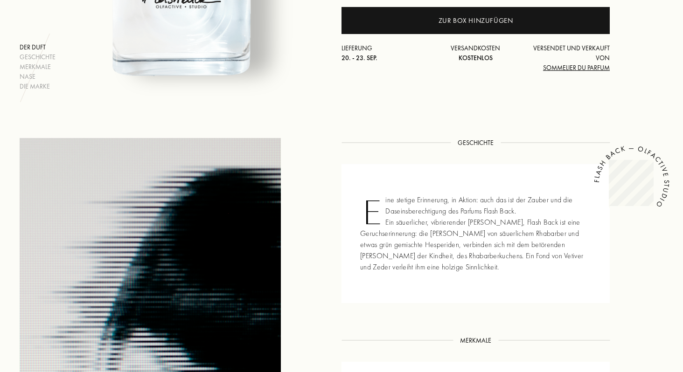
scroll to position [114, 0]
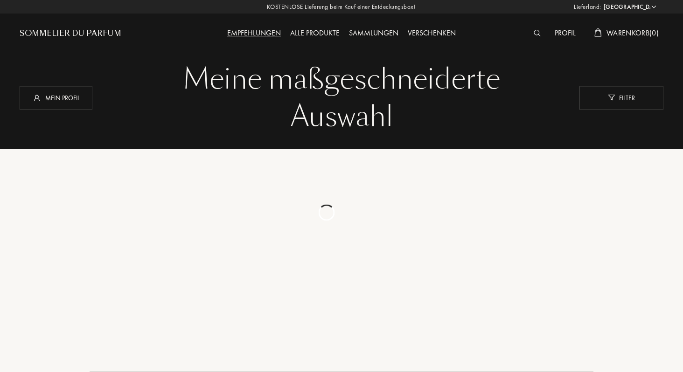
select select "DE"
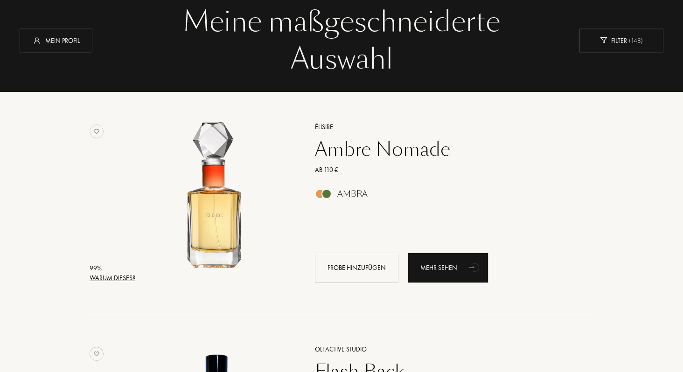
scroll to position [59, 0]
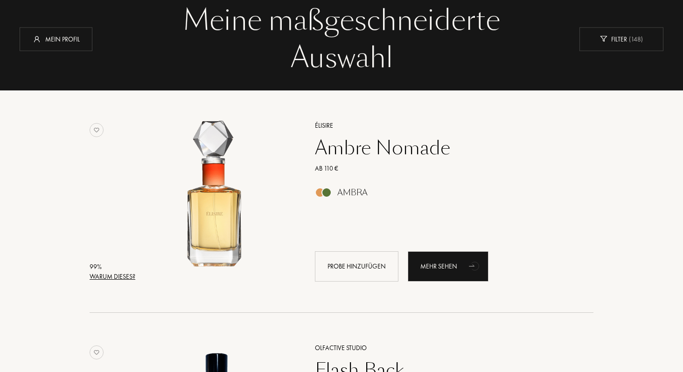
click at [396, 152] on div "Ambre Nomade" at bounding box center [444, 148] width 272 height 22
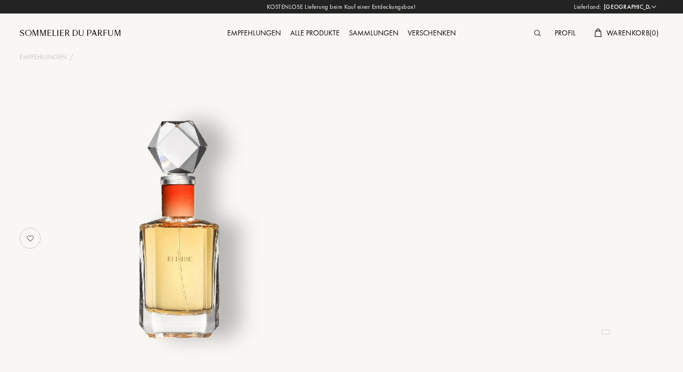
select select "DE"
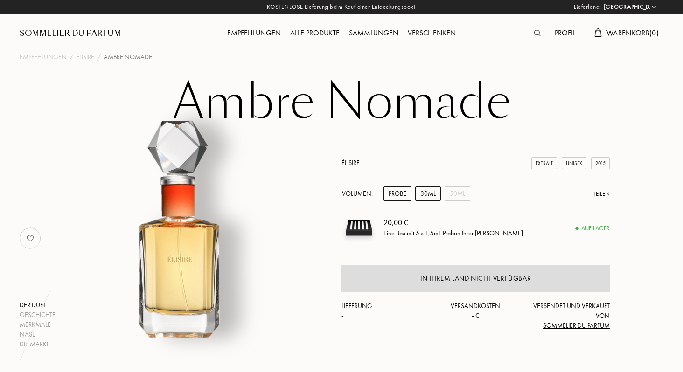
click at [422, 193] on div "30mL" at bounding box center [428, 194] width 26 height 14
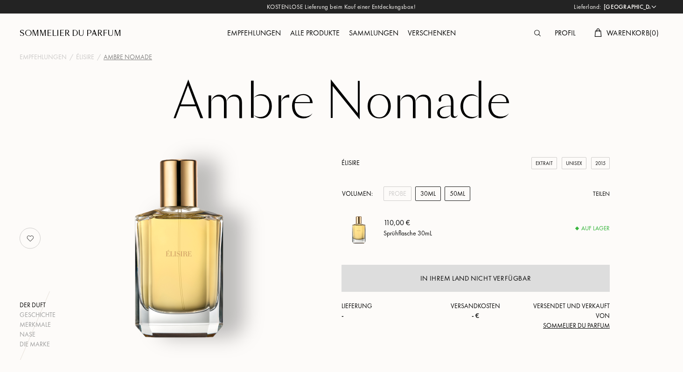
click at [462, 193] on div "50mL" at bounding box center [458, 194] width 26 height 14
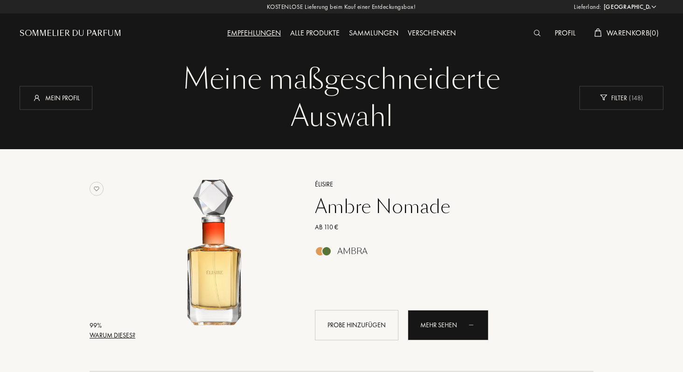
select select "DE"
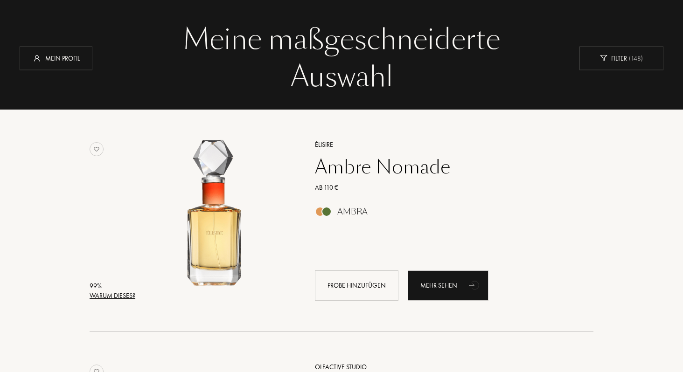
scroll to position [36, 0]
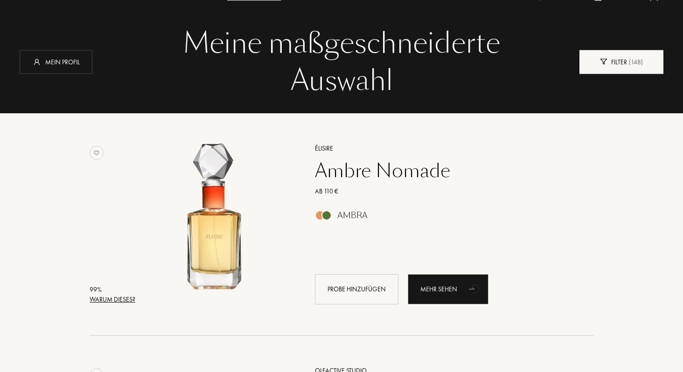
click at [617, 65] on div "Filter ( 148 )" at bounding box center [622, 62] width 84 height 24
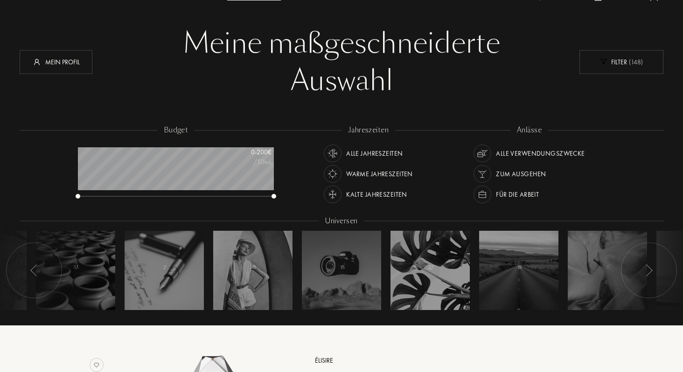
scroll to position [47, 196]
drag, startPoint x: 277, startPoint y: 194, endPoint x: 248, endPoint y: 194, distance: 29.4
click at [248, 194] on div "budget 0 - 200 € /50mL" at bounding box center [180, 167] width 215 height 84
click at [248, 191] on div "0 - 200 € /50mL" at bounding box center [176, 170] width 196 height 47
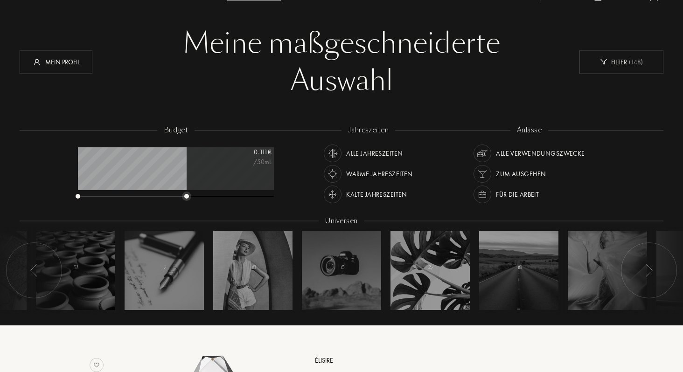
drag, startPoint x: 274, startPoint y: 198, endPoint x: 187, endPoint y: 199, distance: 86.8
click at [187, 199] on div at bounding box center [176, 197] width 196 height 7
click at [186, 199] on div at bounding box center [176, 197] width 196 height 7
click at [185, 198] on div at bounding box center [185, 196] width 5 height 5
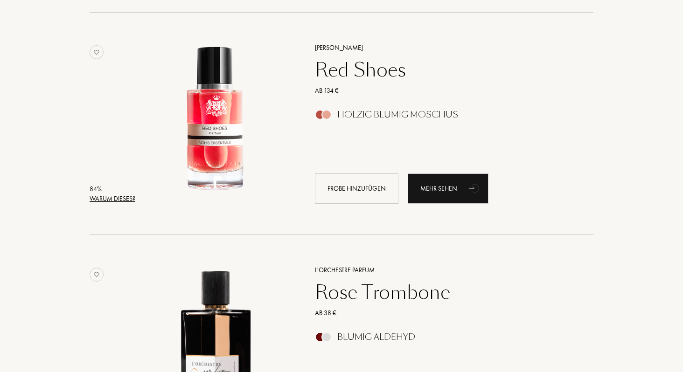
scroll to position [792, 0]
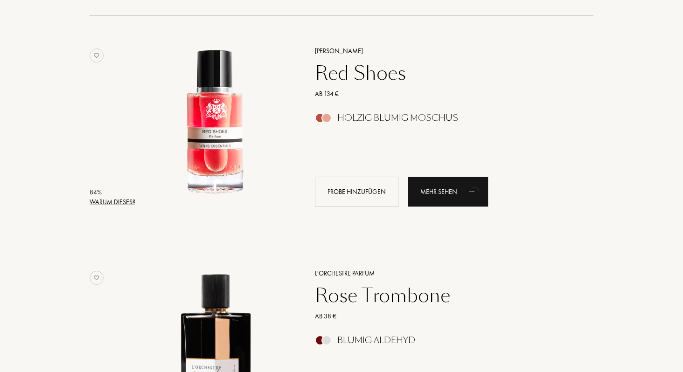
click at [357, 79] on div "Red Shoes" at bounding box center [444, 73] width 272 height 22
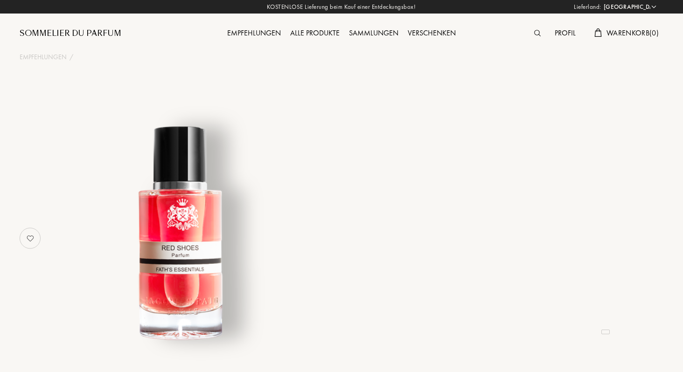
select select "DE"
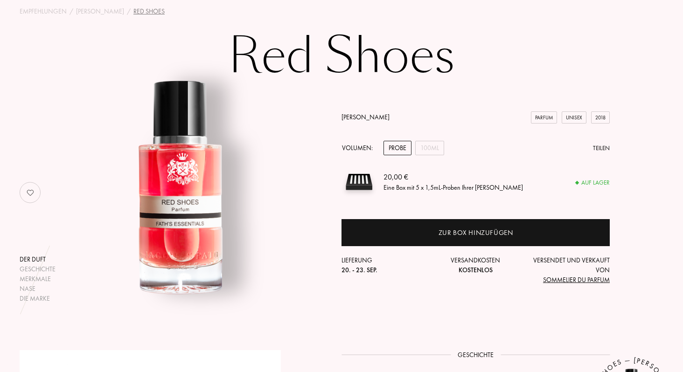
scroll to position [40, 0]
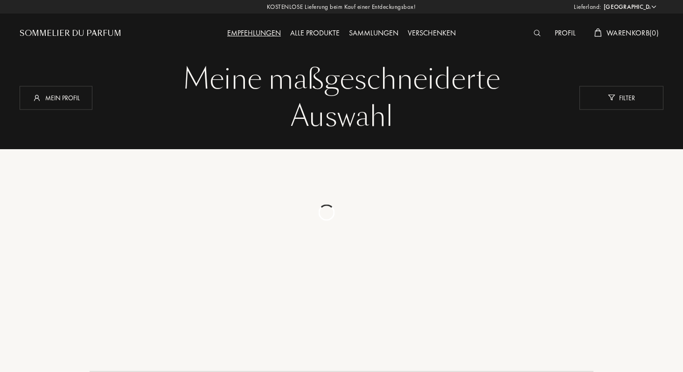
select select "DE"
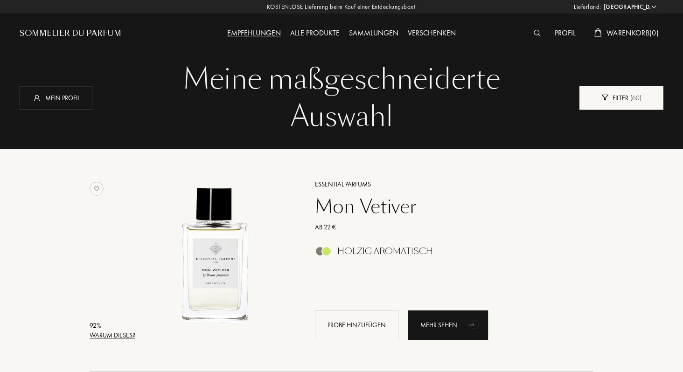
click at [621, 101] on div "Filter ( 60 )" at bounding box center [622, 98] width 84 height 24
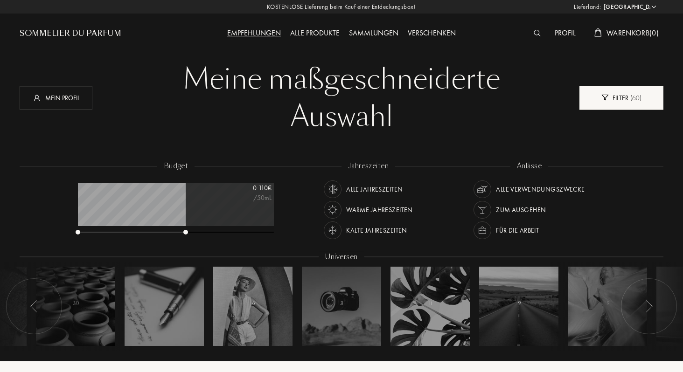
scroll to position [47, 196]
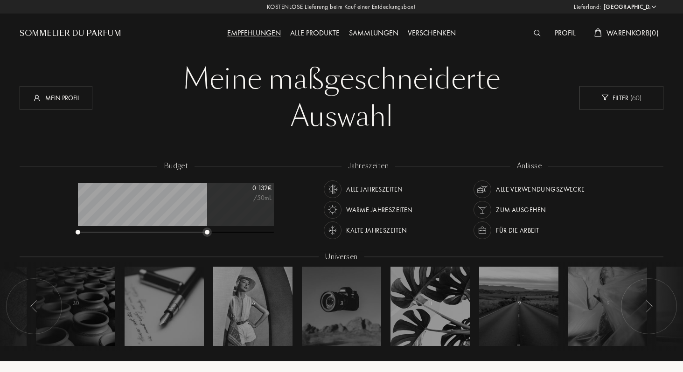
drag, startPoint x: 184, startPoint y: 232, endPoint x: 300, endPoint y: 231, distance: 115.8
click at [300, 231] on div "budget 0 - 132 € /50mL jahreszeiten Alle Jahreszeiten Warme Jahreszeiten Kalte …" at bounding box center [342, 261] width 644 height 200
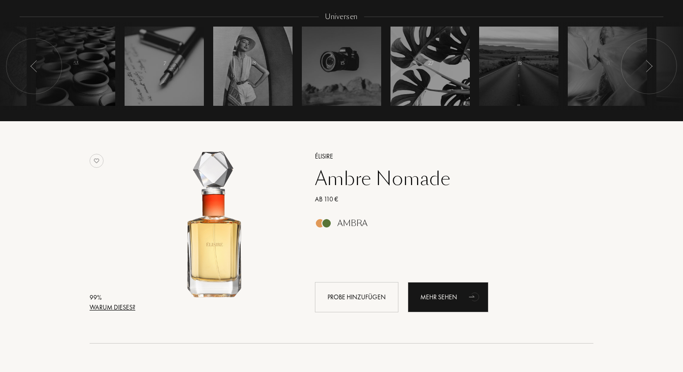
scroll to position [0, 0]
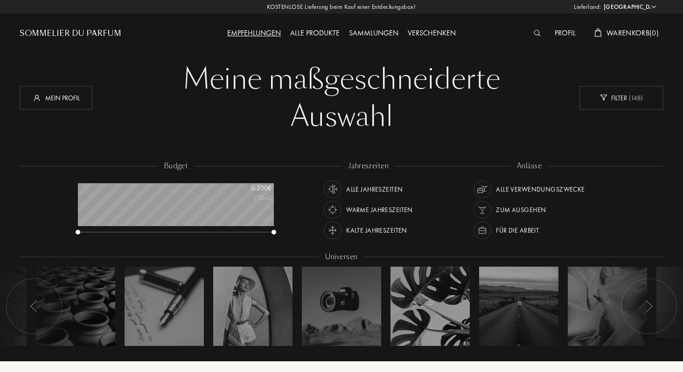
click at [562, 26] on div "Profil Warenkorb ( 0 )" at bounding box center [583, 25] width 161 height 51
click at [562, 29] on div "Profil" at bounding box center [565, 34] width 30 height 12
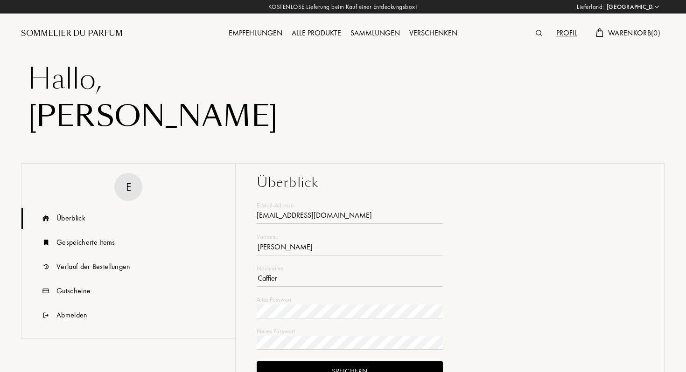
select select "DE"
type input "[EMAIL_ADDRESS][DOMAIN_NAME]"
click at [563, 33] on div "Profil" at bounding box center [565, 34] width 30 height 12
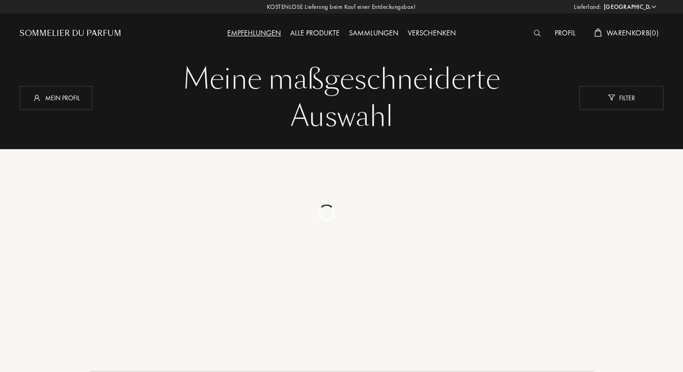
select select "DE"
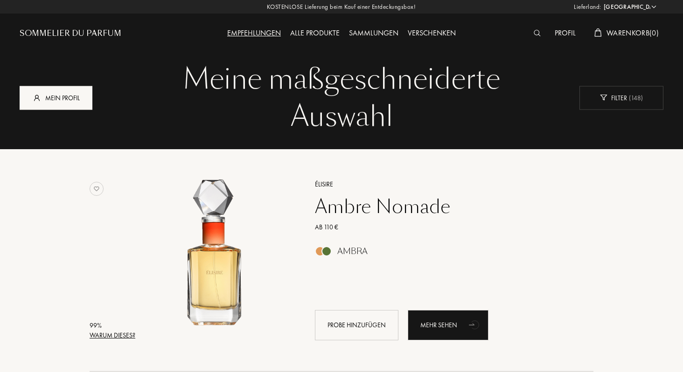
click at [53, 103] on div "Mein Profil" at bounding box center [56, 98] width 73 height 24
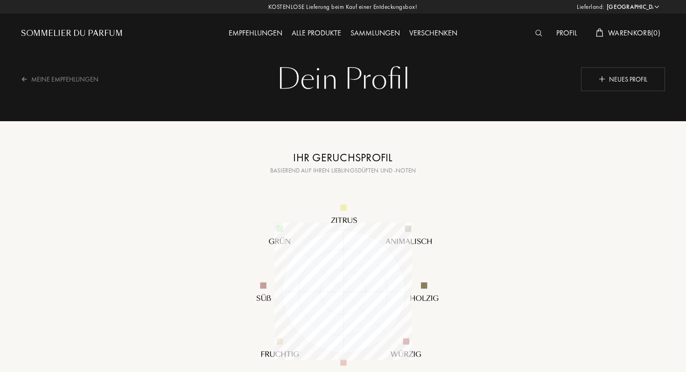
select select "DE"
click at [658, 72] on div "Neues Profil" at bounding box center [622, 79] width 84 height 24
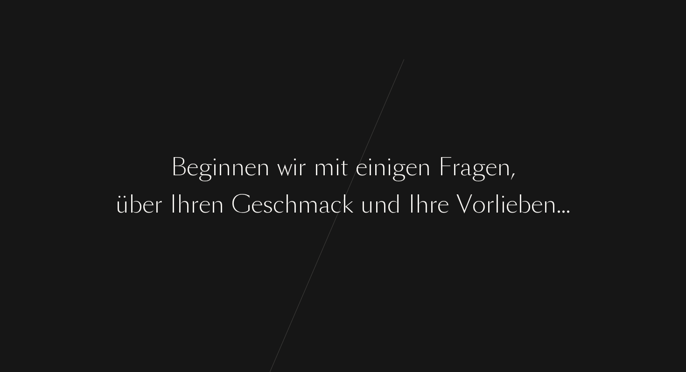
click at [456, 233] on div "B e g i n n e n w i r m i t e i n i g e n F r a g e n , ü b e r I h r e n G e s…" at bounding box center [343, 186] width 686 height 372
click at [363, 271] on div "B e g i n n e n w i r m i t e i n i g e n F r a g e n , ü b e r I h r e n G e s…" at bounding box center [343, 186] width 686 height 372
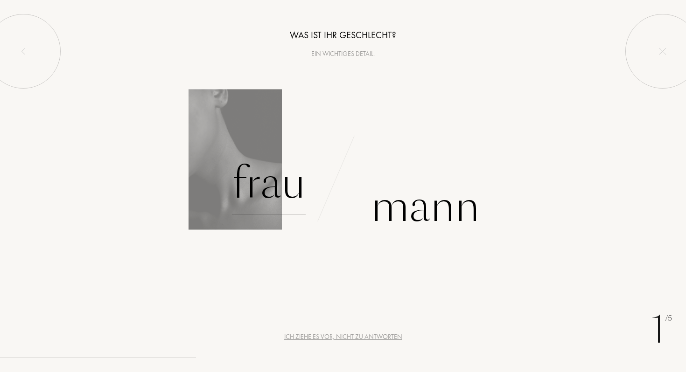
click at [267, 192] on div "Frau" at bounding box center [269, 183] width 74 height 63
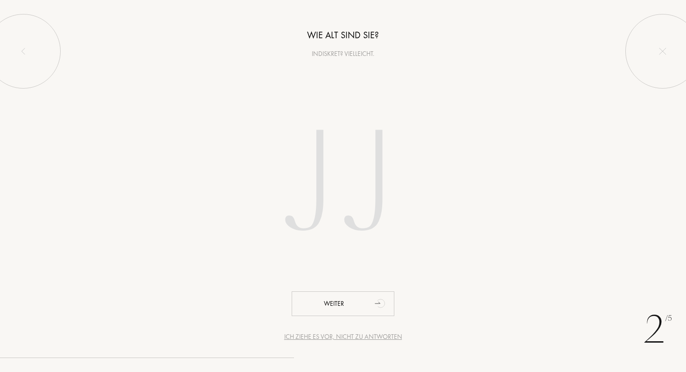
click at [322, 248] on input "number" at bounding box center [343, 185] width 266 height 189
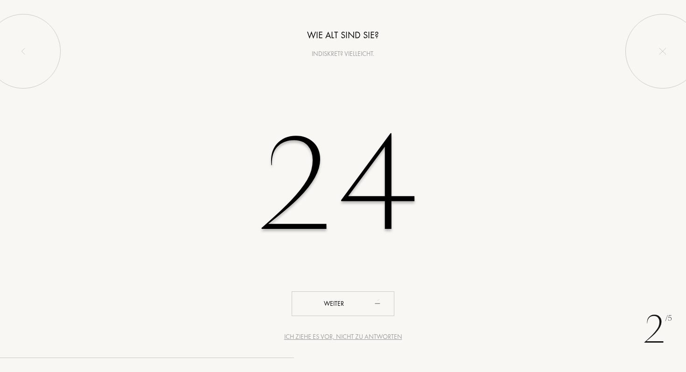
type input "24"
click at [332, 323] on div "2 /5 Ich ziehe es vor, nicht zu antworten Wie alt sind Sie? Indiskret? Vielleic…" at bounding box center [343, 186] width 686 height 372
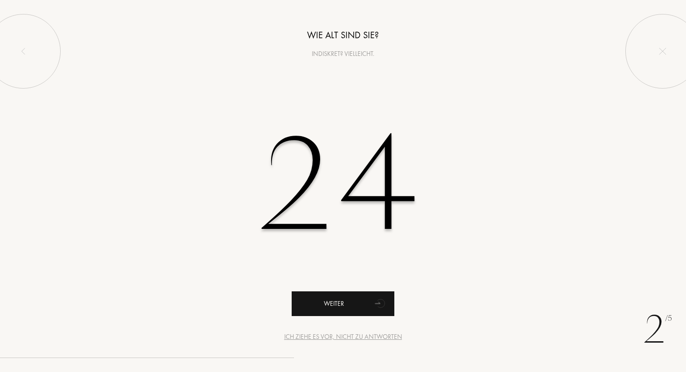
click at [337, 309] on div "Weiter" at bounding box center [343, 304] width 103 height 25
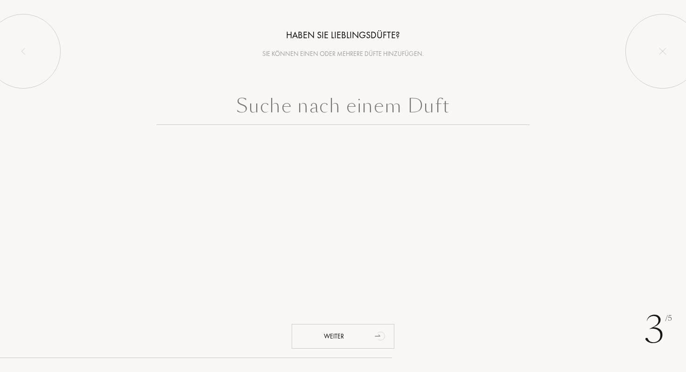
click at [348, 111] on input "text" at bounding box center [342, 108] width 373 height 34
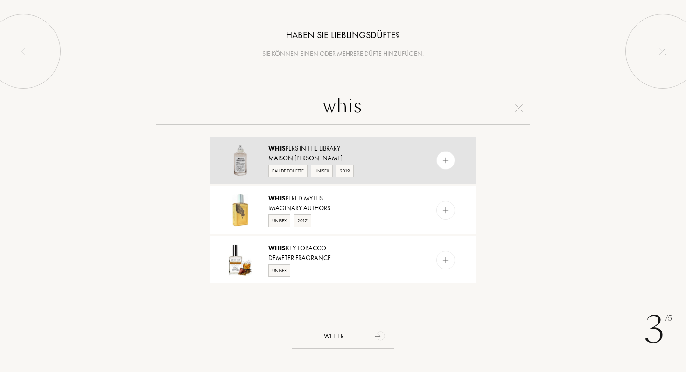
type input "whis"
click at [450, 158] on div at bounding box center [445, 160] width 19 height 19
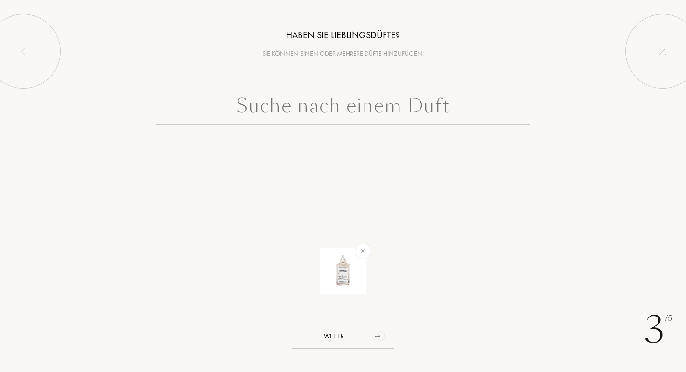
click at [407, 114] on input "text" at bounding box center [342, 108] width 373 height 34
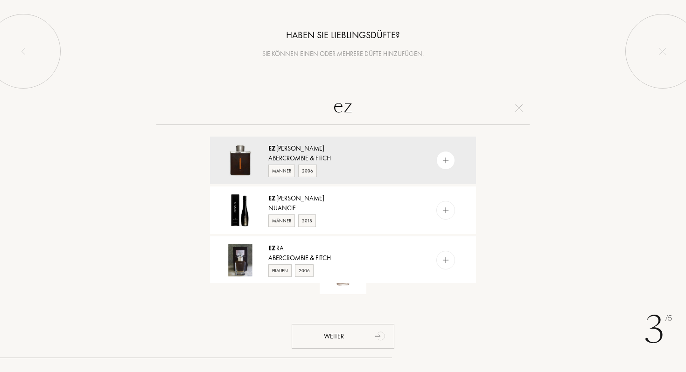
type input "e"
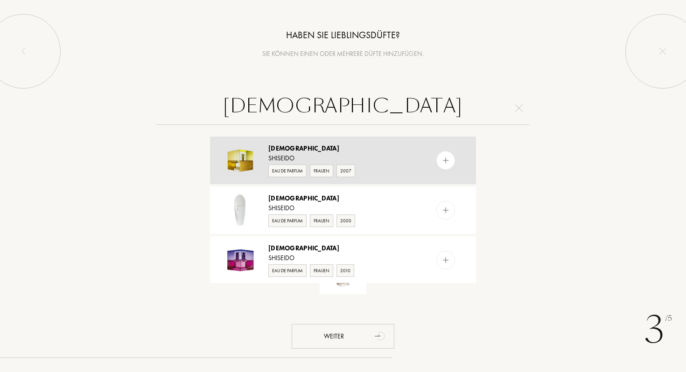
type input "zen"
click at [448, 159] on img at bounding box center [446, 160] width 9 height 9
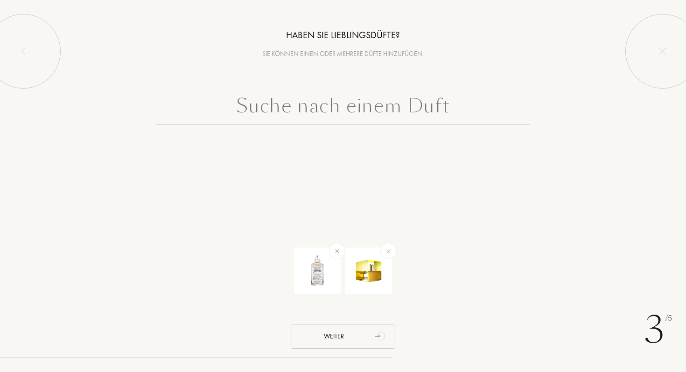
click at [402, 115] on input "text" at bounding box center [342, 108] width 373 height 34
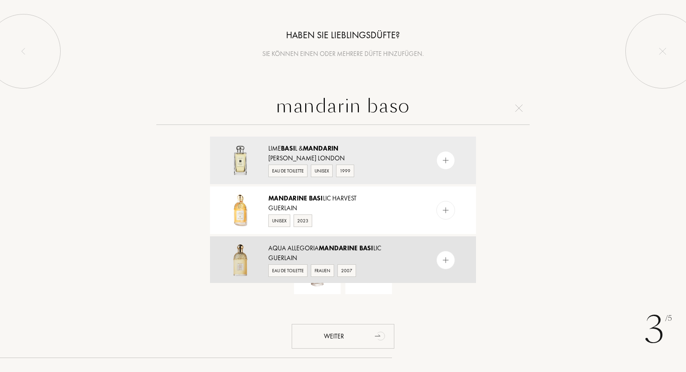
type input "mandarin baso"
click at [448, 260] on img at bounding box center [446, 260] width 9 height 9
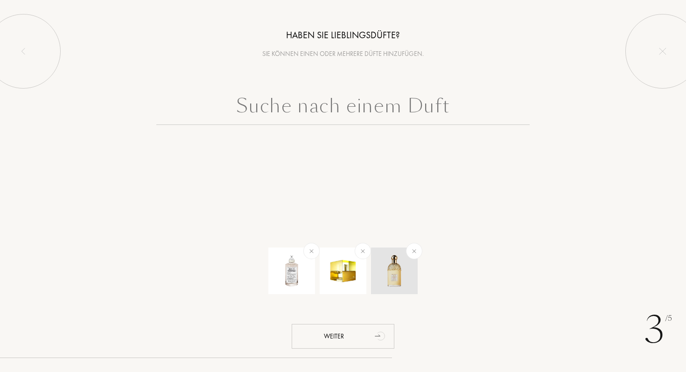
click at [412, 251] on img at bounding box center [414, 251] width 11 height 11
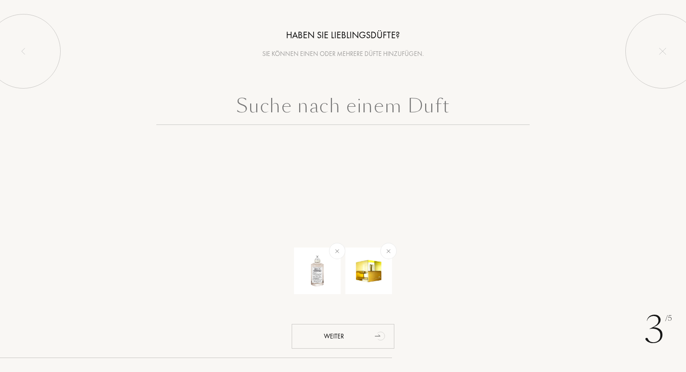
click at [376, 98] on input "text" at bounding box center [342, 108] width 373 height 34
type input "q"
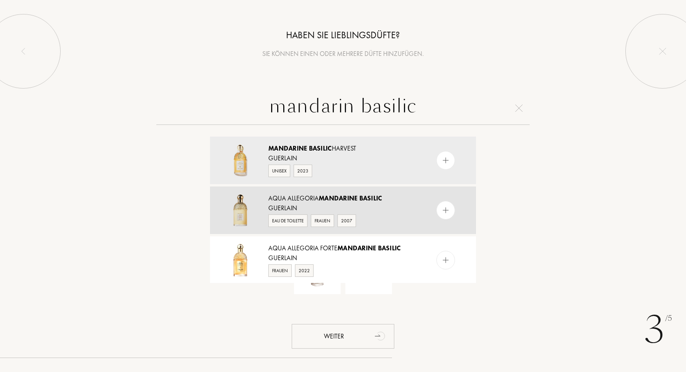
scroll to position [1, 0]
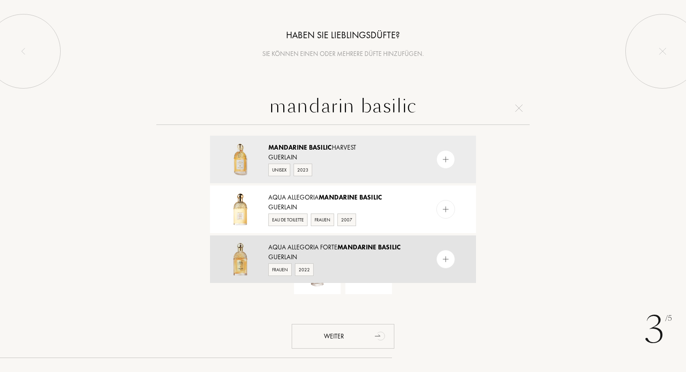
type input "mandarin basilic"
click at [445, 261] on img at bounding box center [446, 259] width 9 height 9
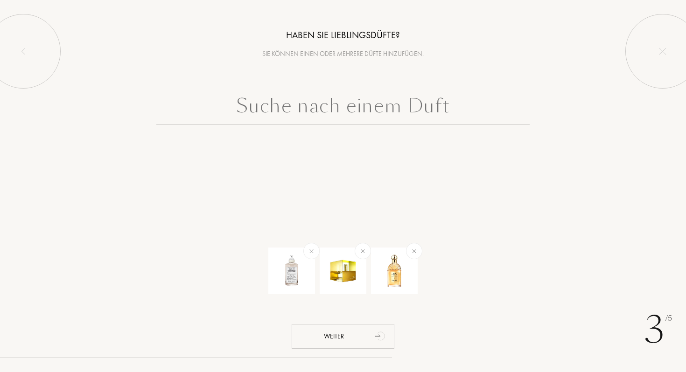
click at [377, 108] on input "text" at bounding box center [342, 108] width 373 height 34
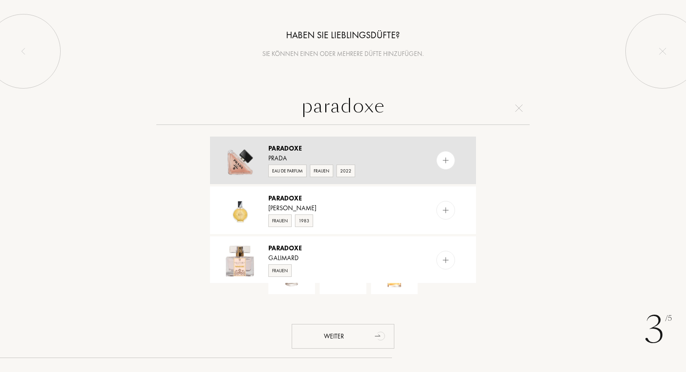
type input "paradoxe"
click at [451, 160] on div at bounding box center [445, 160] width 19 height 19
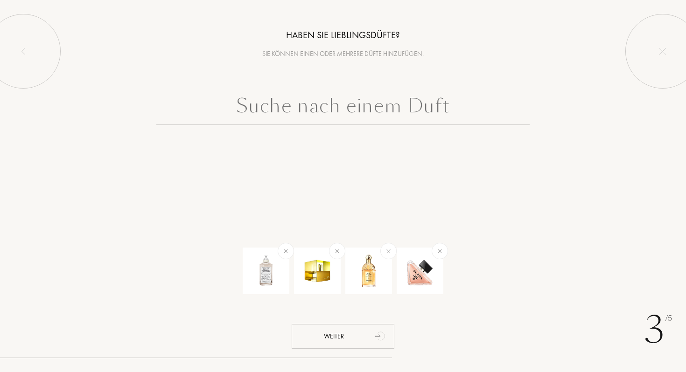
click at [394, 110] on input "text" at bounding box center [342, 108] width 373 height 34
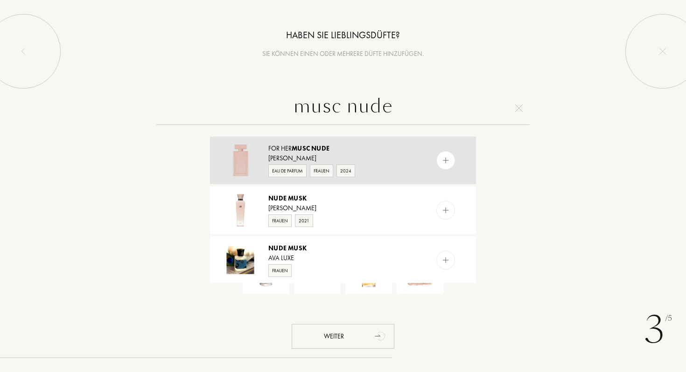
type input "musc nude"
click at [444, 161] on img at bounding box center [446, 160] width 9 height 9
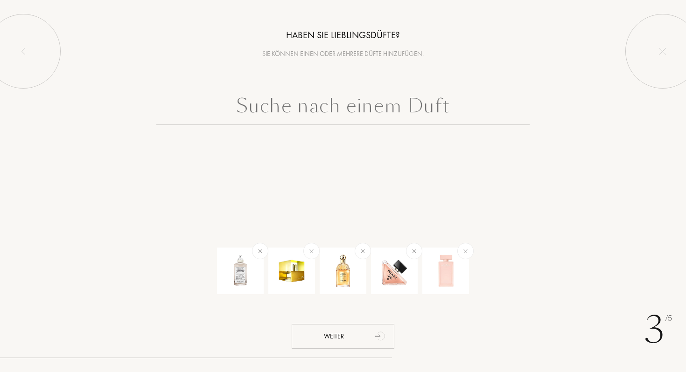
click at [443, 113] on input "text" at bounding box center [342, 108] width 373 height 34
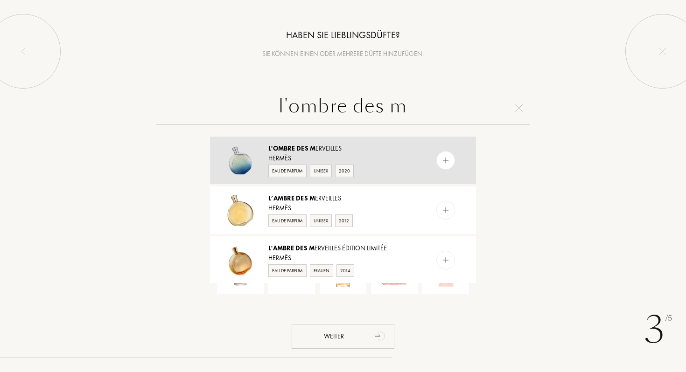
type input "l'ombre des m"
click at [444, 155] on div at bounding box center [445, 160] width 19 height 19
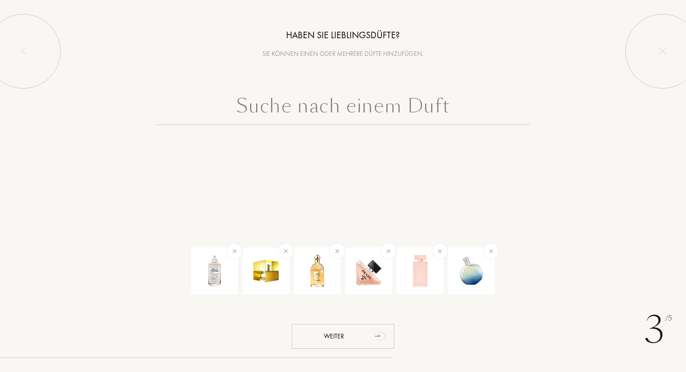
click at [407, 123] on input "text" at bounding box center [342, 108] width 373 height 34
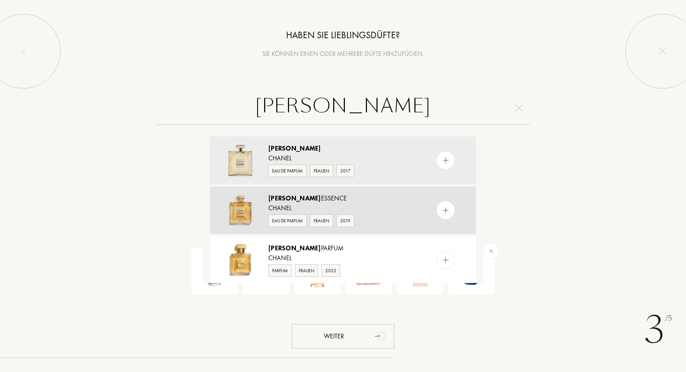
type input "gabrielle"
click at [445, 206] on img at bounding box center [446, 210] width 9 height 9
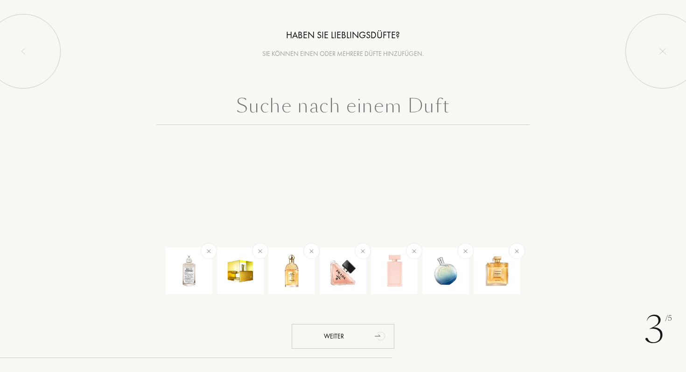
click at [408, 111] on input "text" at bounding box center [342, 108] width 373 height 34
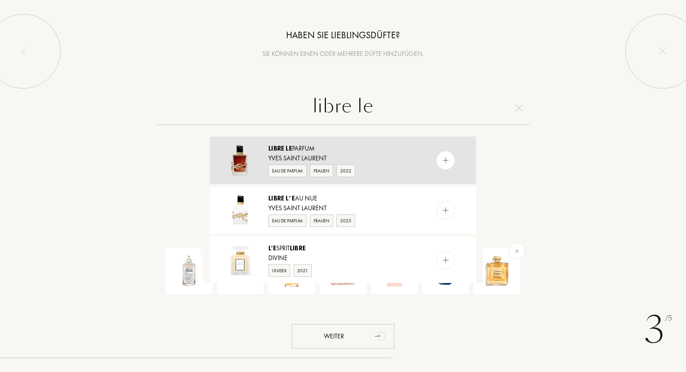
type input "libre le"
click at [449, 158] on div at bounding box center [445, 160] width 19 height 19
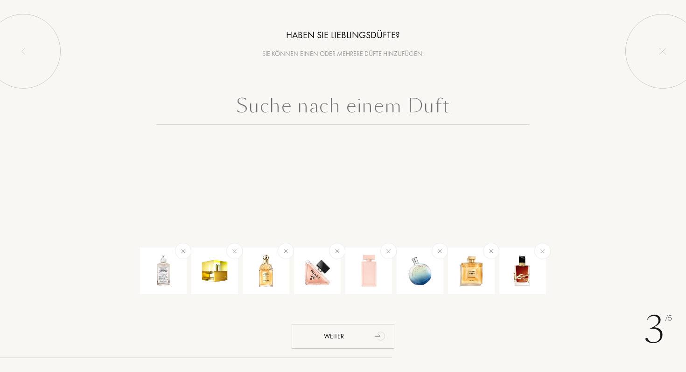
click at [410, 113] on input "text" at bounding box center [342, 108] width 373 height 34
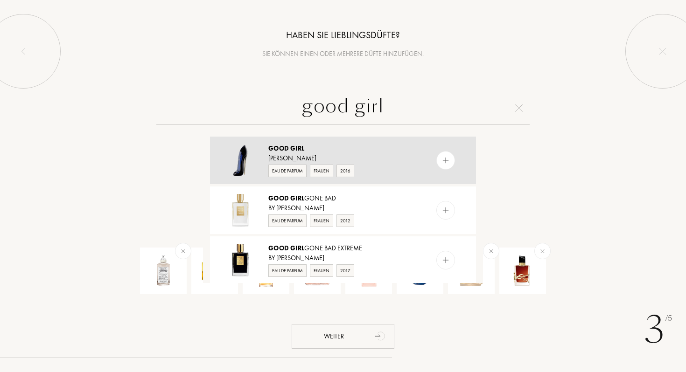
type input "good girl"
click at [440, 154] on div at bounding box center [445, 160] width 19 height 19
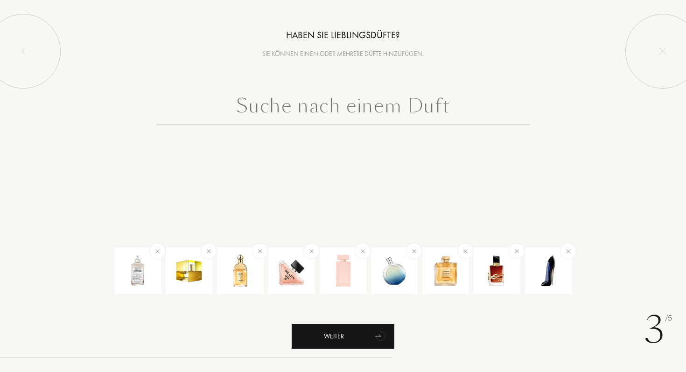
click at [355, 334] on div "Weiter" at bounding box center [343, 336] width 103 height 25
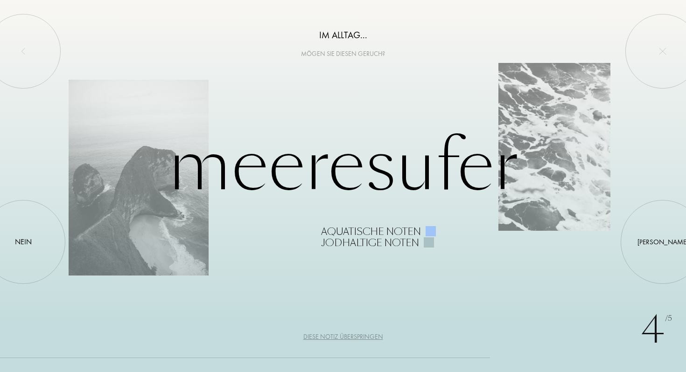
click at [359, 337] on div "Diese Notiz überspringen" at bounding box center [343, 337] width 80 height 10
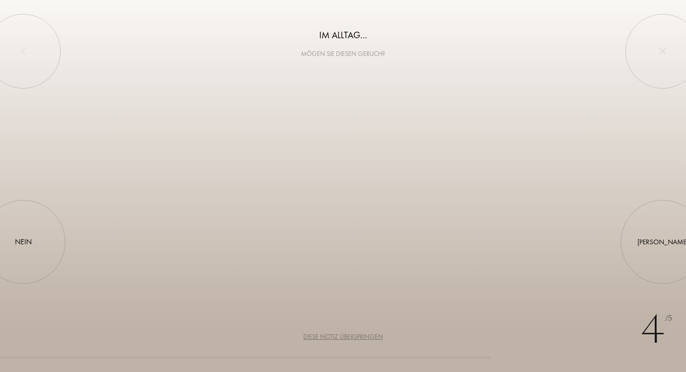
click at [359, 337] on div "Diese Notiz überspringen" at bounding box center [343, 337] width 80 height 10
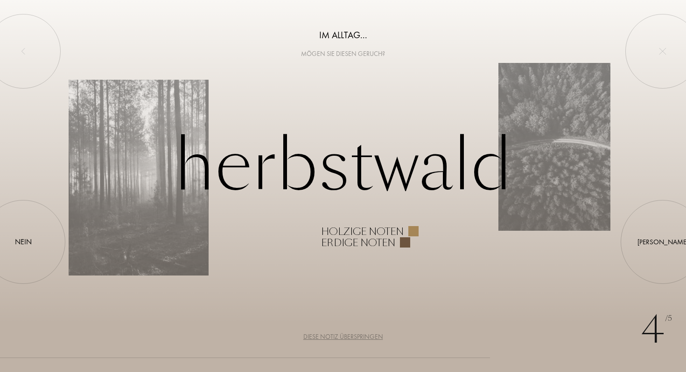
click at [359, 337] on div "Diese Notiz überspringen" at bounding box center [343, 337] width 80 height 10
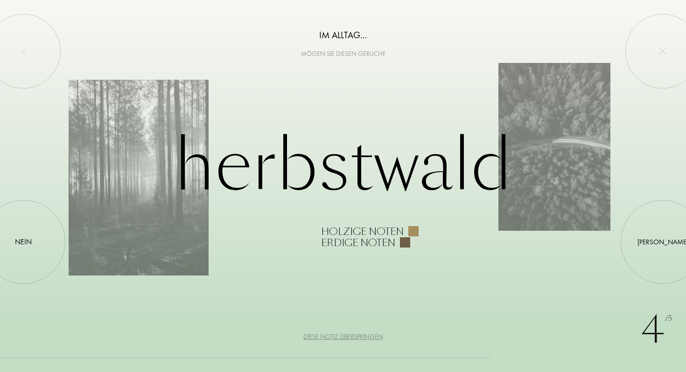
click at [359, 337] on div "Diese Notiz überspringen" at bounding box center [343, 337] width 80 height 10
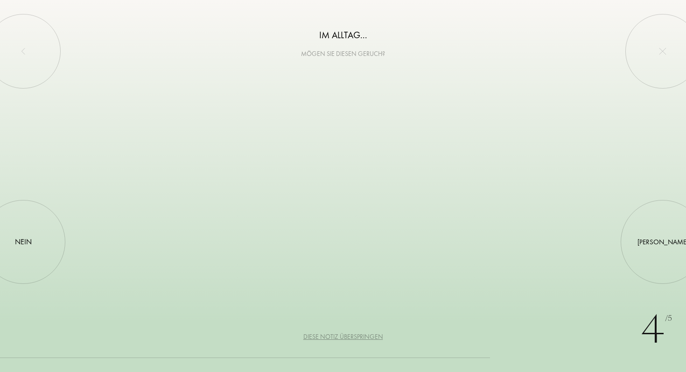
click at [359, 337] on div "Diese Notiz überspringen" at bounding box center [343, 337] width 80 height 10
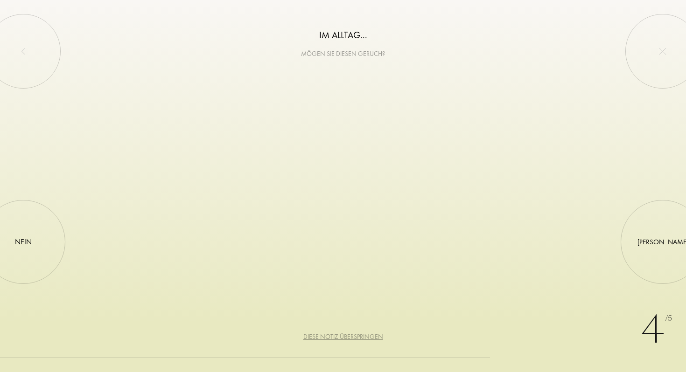
click at [359, 337] on div "Diese Notiz überspringen" at bounding box center [343, 337] width 80 height 10
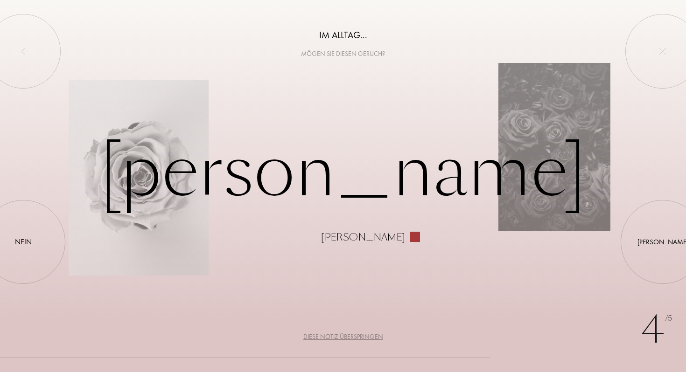
click at [359, 337] on div "Diese Notiz überspringen" at bounding box center [343, 337] width 80 height 10
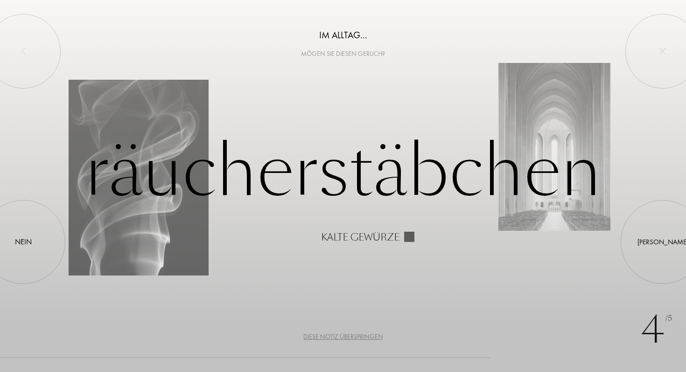
click at [359, 337] on div "Diese Notiz überspringen" at bounding box center [343, 337] width 80 height 10
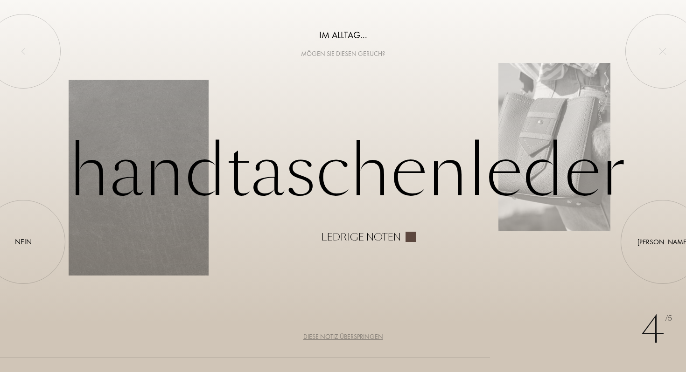
click at [367, 338] on div "Diese Notiz überspringen" at bounding box center [343, 337] width 80 height 10
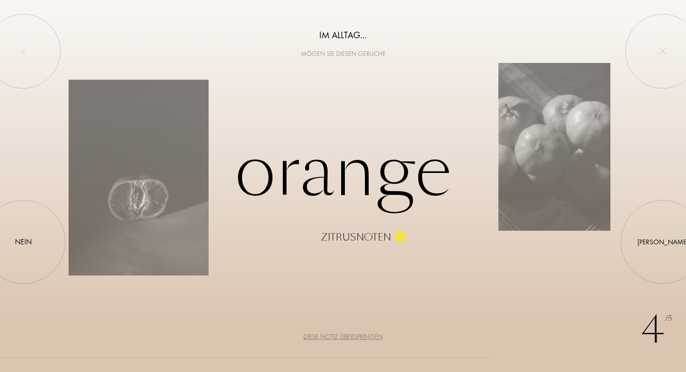
click at [367, 338] on div "Diese Notiz überspringen" at bounding box center [343, 337] width 80 height 10
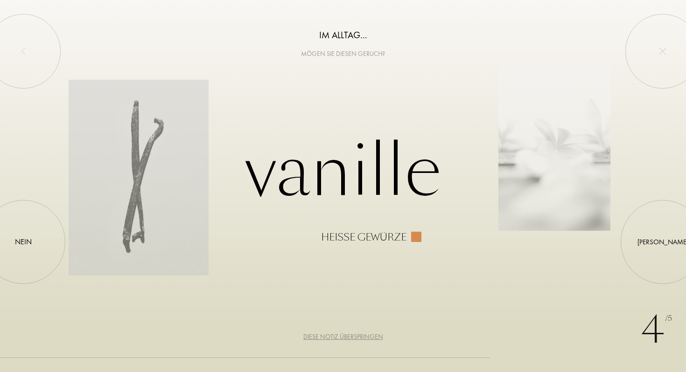
click at [367, 338] on div "Diese Notiz überspringen" at bounding box center [343, 337] width 80 height 10
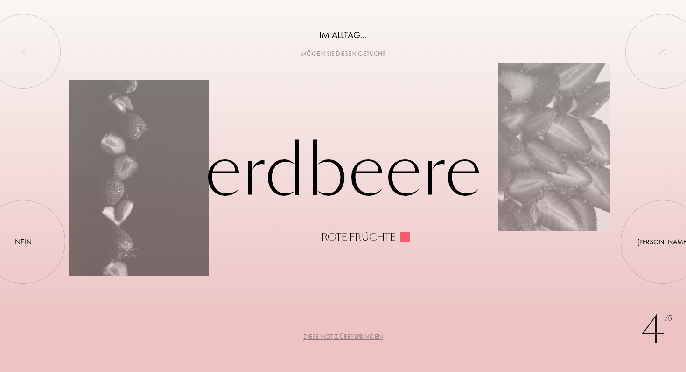
click at [367, 338] on div "Diese Notiz überspringen" at bounding box center [343, 337] width 80 height 10
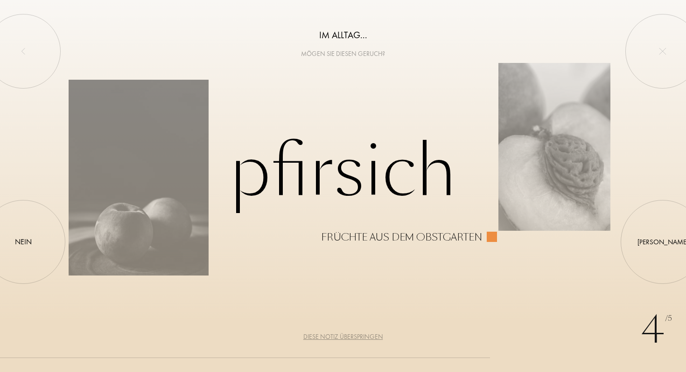
click at [367, 338] on div "Diese Notiz überspringen" at bounding box center [343, 337] width 80 height 10
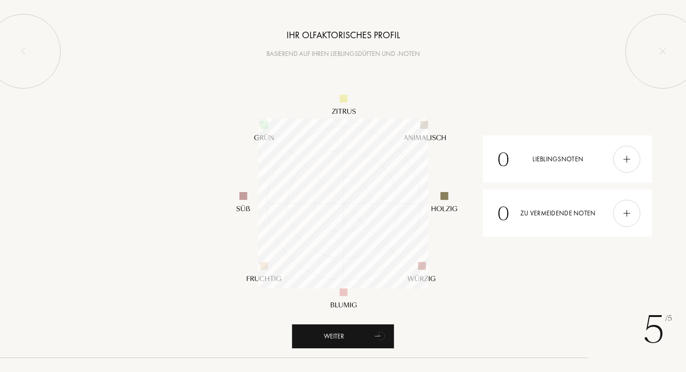
scroll to position [170, 170]
click at [585, 201] on div "0 Zu vermeidende Noten" at bounding box center [567, 213] width 169 height 47
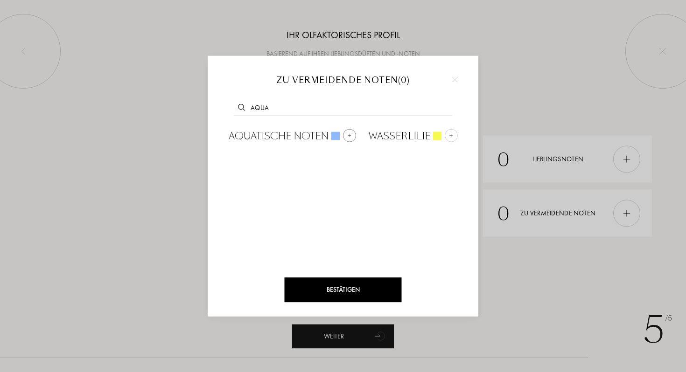
type input "aqua"
click at [352, 131] on div at bounding box center [349, 135] width 13 height 13
click at [339, 113] on input "text" at bounding box center [343, 109] width 218 height 13
type input "koko"
click at [316, 133] on div at bounding box center [313, 135] width 13 height 13
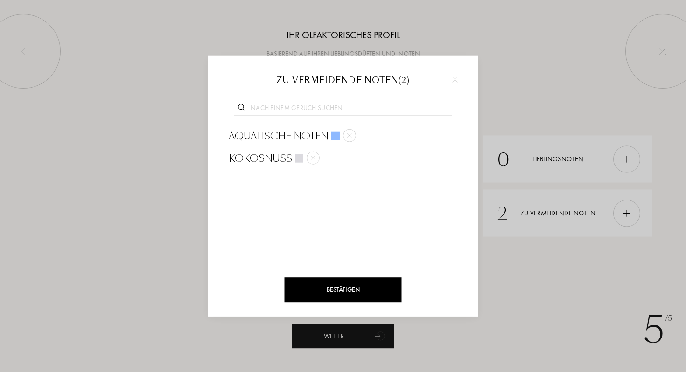
click at [347, 294] on div "Bestätigen" at bounding box center [343, 290] width 117 height 25
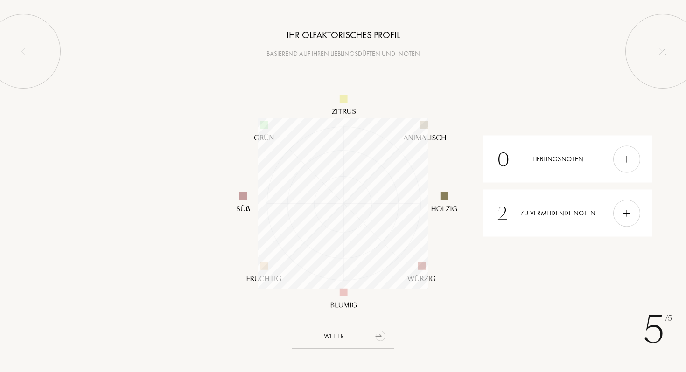
click at [361, 336] on div "Weiter" at bounding box center [343, 336] width 103 height 25
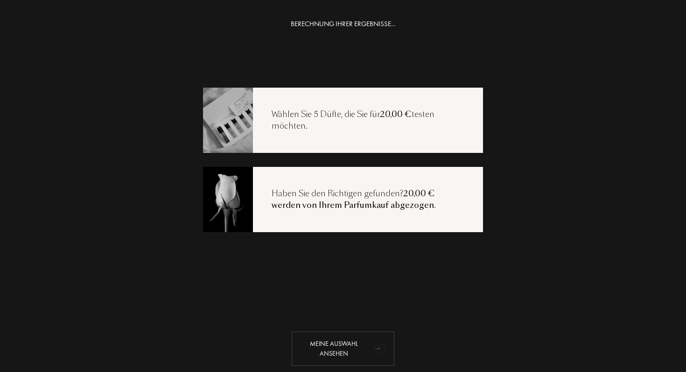
click at [356, 339] on div "Meine Auswahl ansehen" at bounding box center [343, 349] width 103 height 35
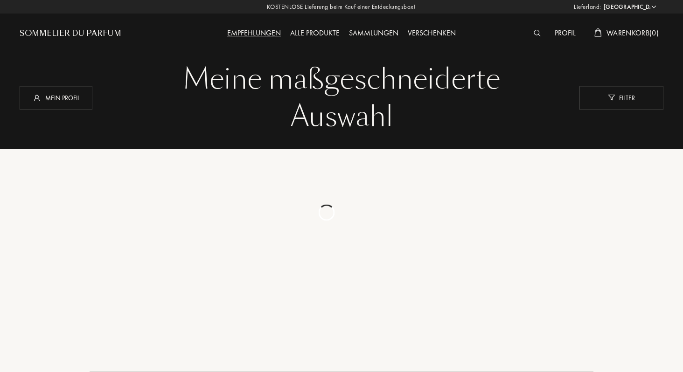
select select "DE"
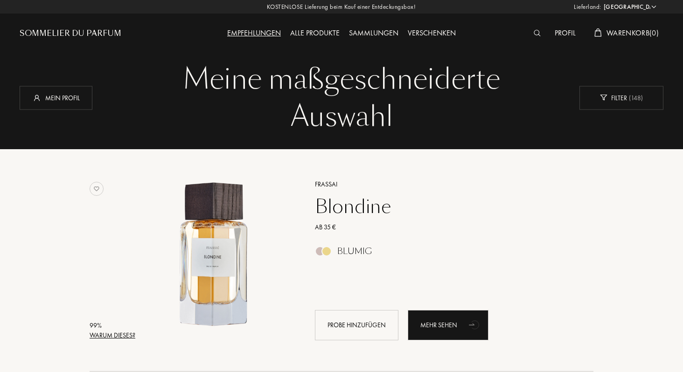
click at [360, 206] on div "Blondine" at bounding box center [444, 207] width 272 height 22
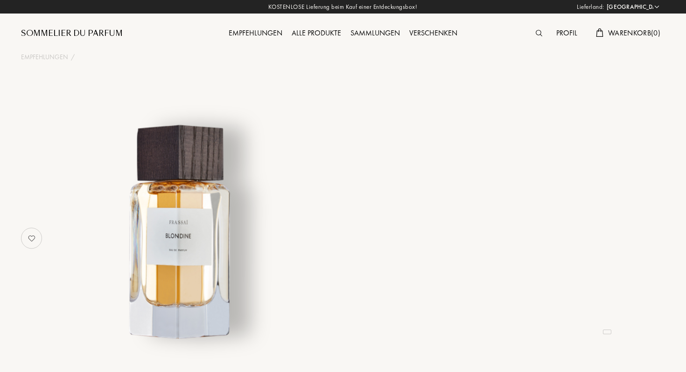
select select "DE"
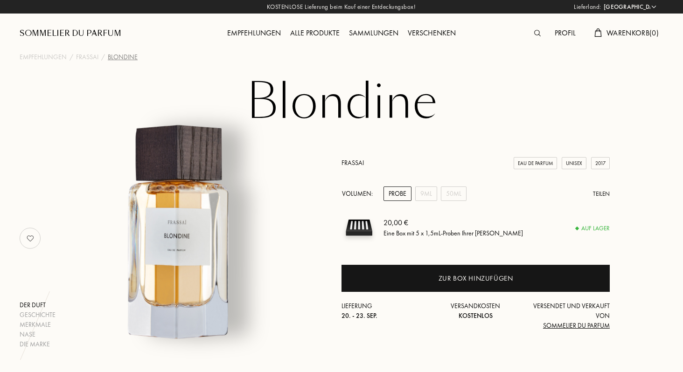
scroll to position [21, 0]
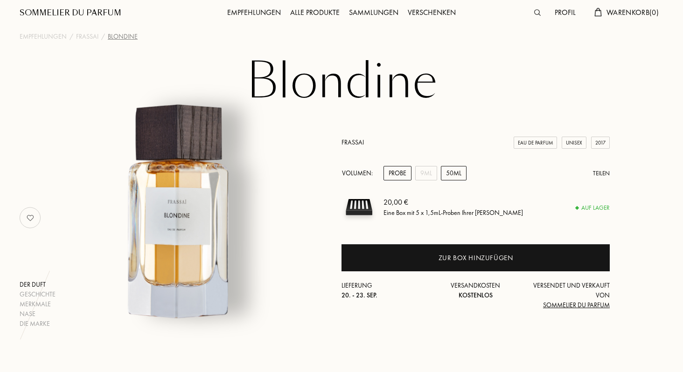
click at [462, 173] on div "50mL" at bounding box center [454, 173] width 26 height 14
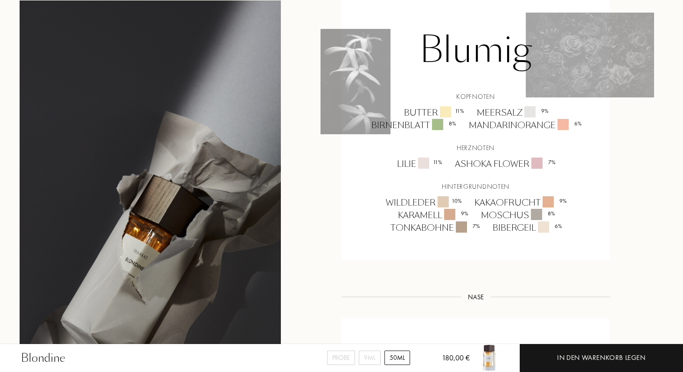
scroll to position [710, 0]
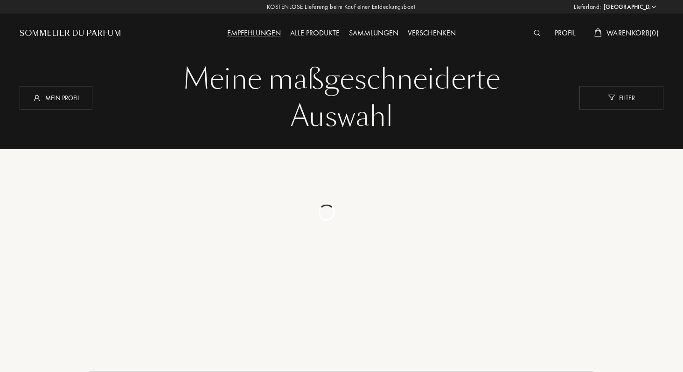
select select "DE"
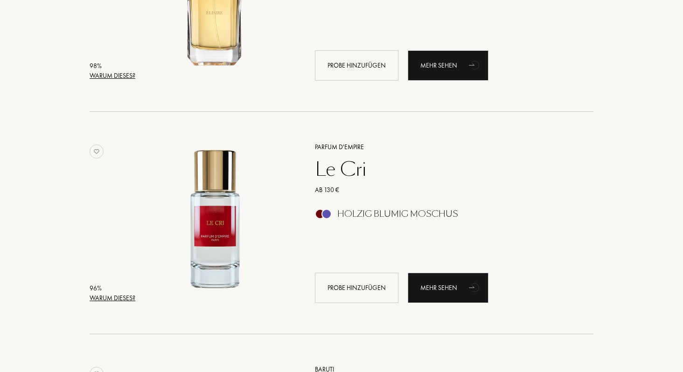
scroll to position [494, 0]
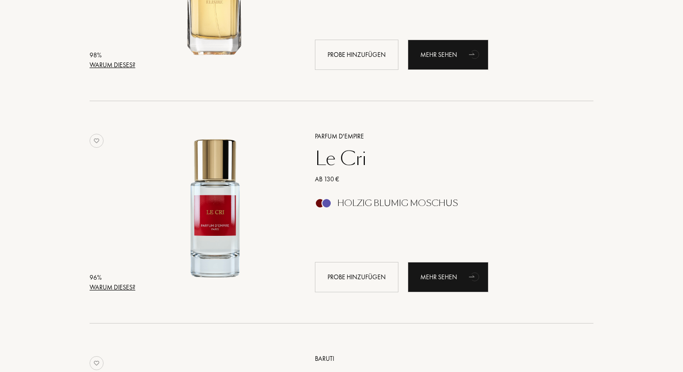
click at [348, 153] on div "Le Cri" at bounding box center [444, 158] width 272 height 22
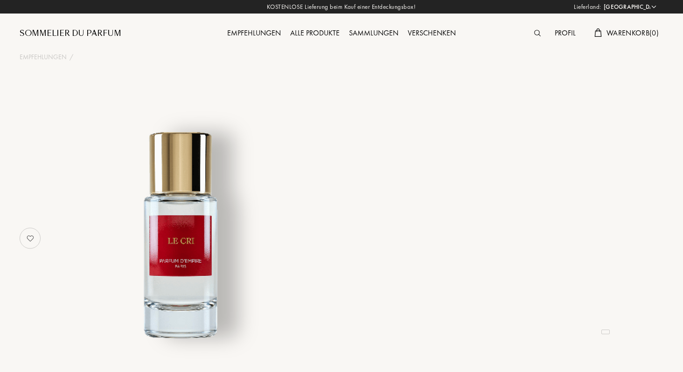
select select "DE"
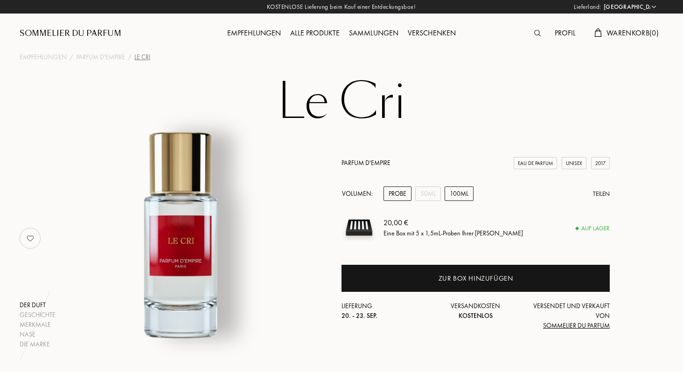
click at [469, 190] on div "100mL" at bounding box center [459, 194] width 29 height 14
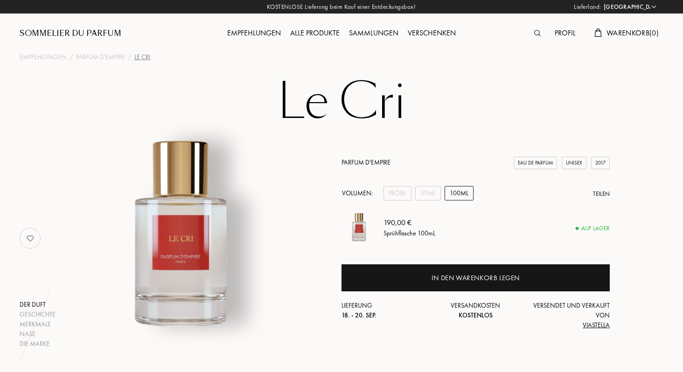
click at [418, 184] on div "Parfum d'Empire Eau de Parfum Unisex 2017 Volumen: Probe 50mL 100mL Teilen 190,…" at bounding box center [476, 244] width 268 height 173
click at [429, 188] on div "50mL" at bounding box center [428, 193] width 26 height 14
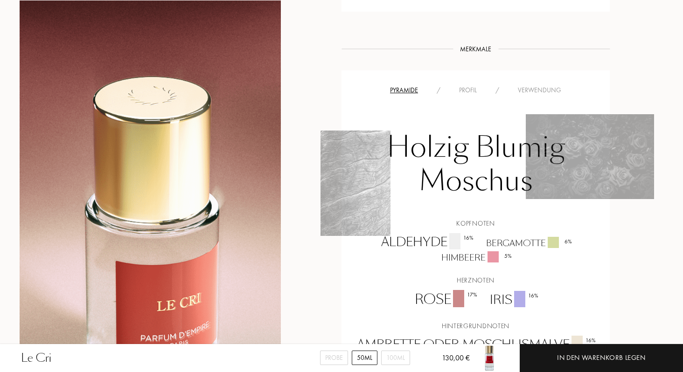
scroll to position [816, 0]
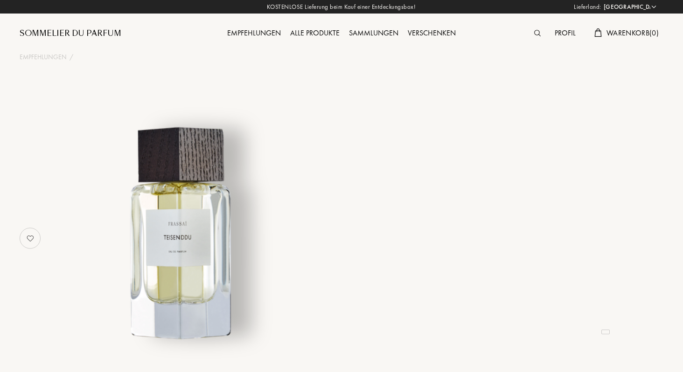
select select "DE"
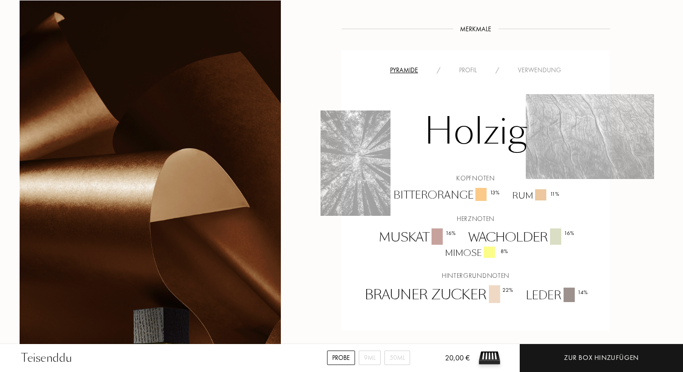
scroll to position [645, 0]
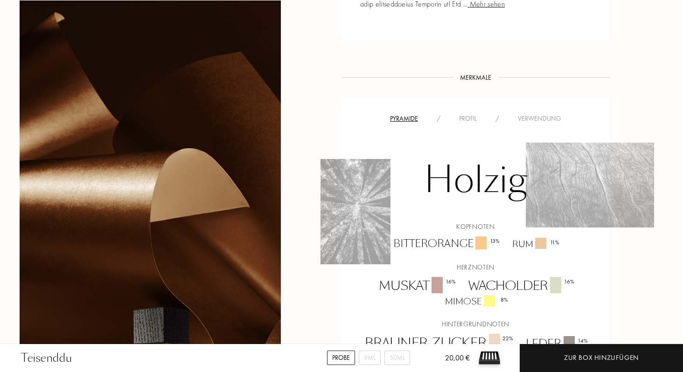
click at [472, 114] on div "Profil" at bounding box center [468, 119] width 36 height 10
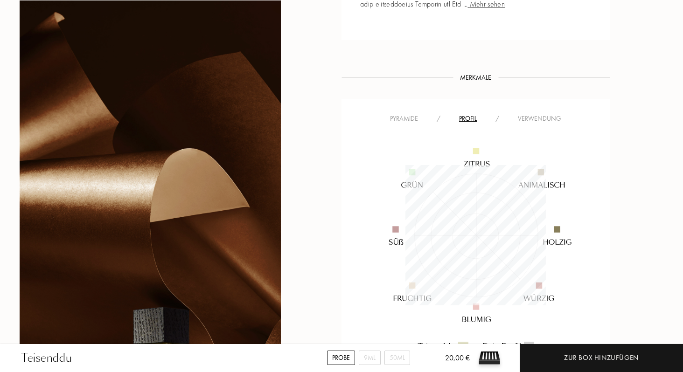
scroll to position [140, 140]
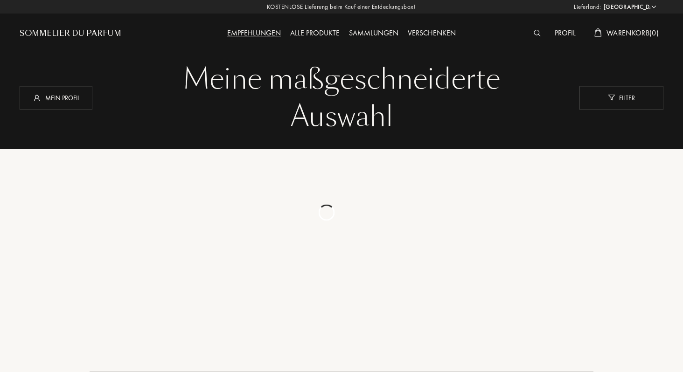
select select "DE"
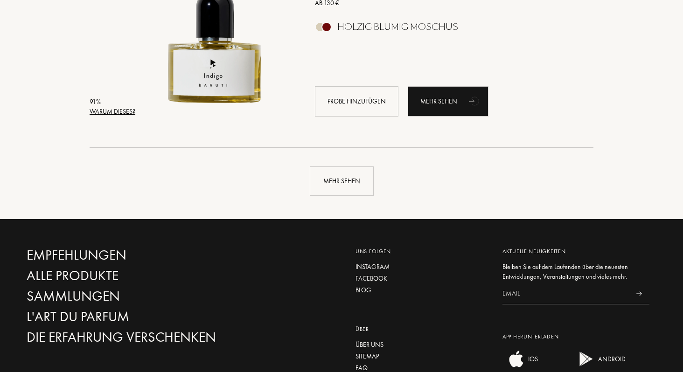
scroll to position [2231, 0]
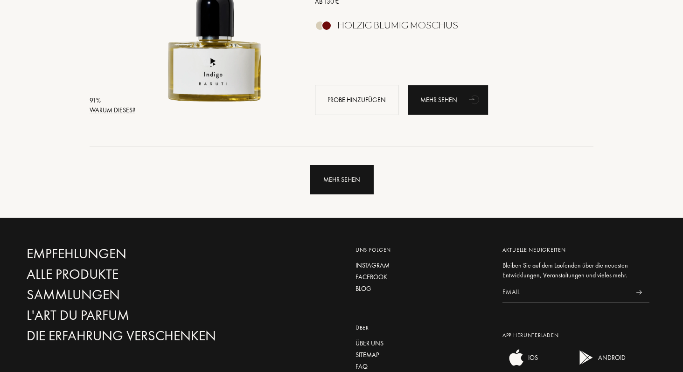
click at [341, 182] on div "Mehr sehen" at bounding box center [342, 179] width 64 height 29
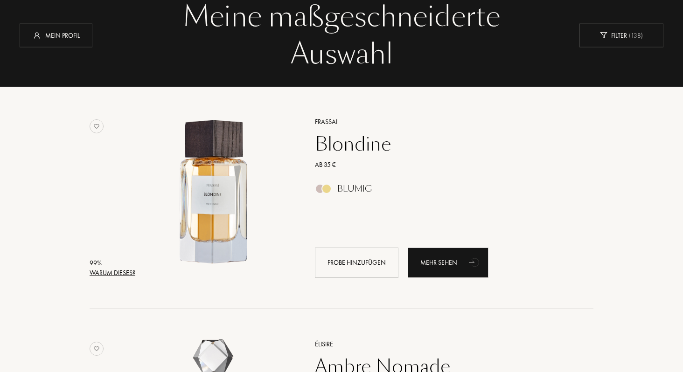
scroll to position [0, 0]
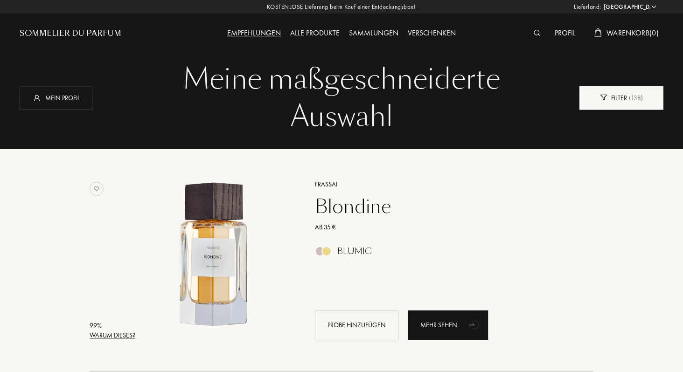
click at [603, 106] on div "Filter ( 138 )" at bounding box center [622, 98] width 84 height 24
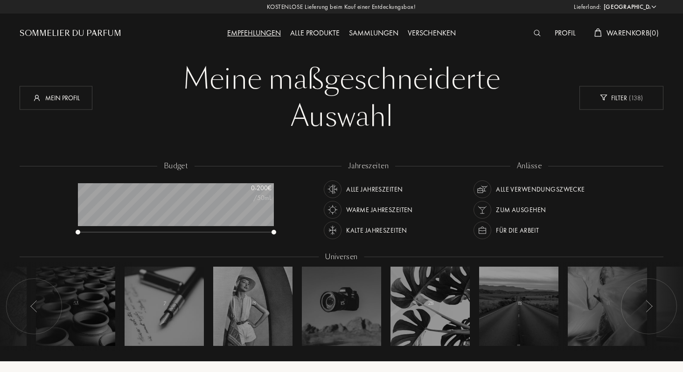
scroll to position [12, 0]
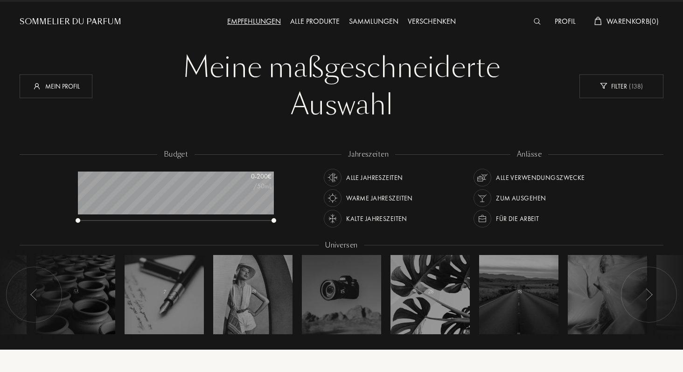
click at [382, 180] on div "Alle Jahreszeiten" at bounding box center [374, 178] width 56 height 18
click at [536, 183] on div "Alle Verwendungszwecke" at bounding box center [540, 178] width 89 height 18
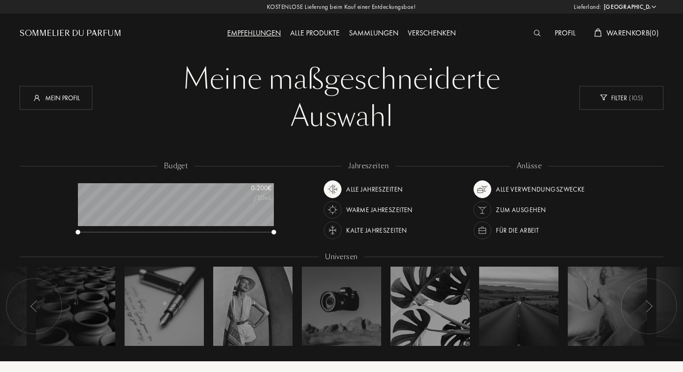
click at [505, 230] on div "Für die Arbeit" at bounding box center [517, 231] width 43 height 18
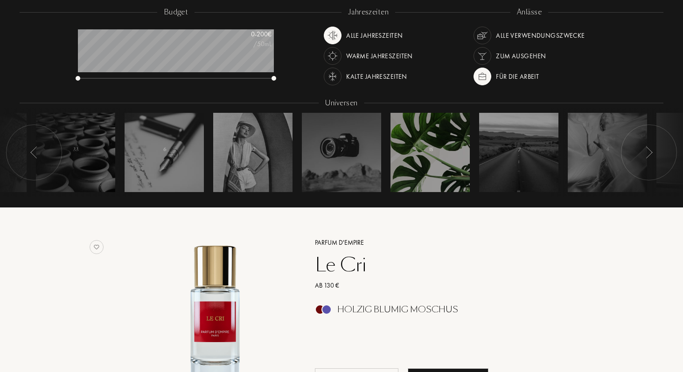
scroll to position [154, 0]
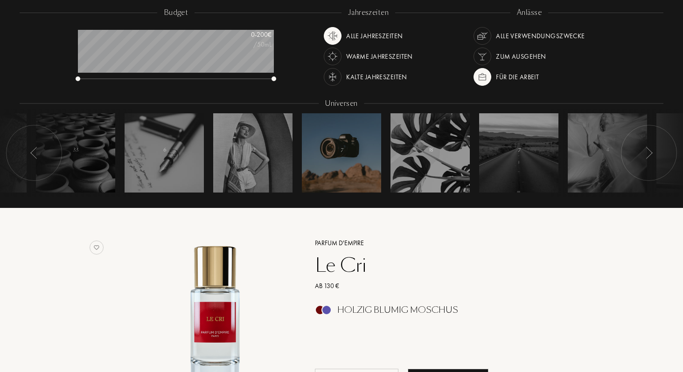
click at [345, 150] on div at bounding box center [341, 152] width 79 height 79
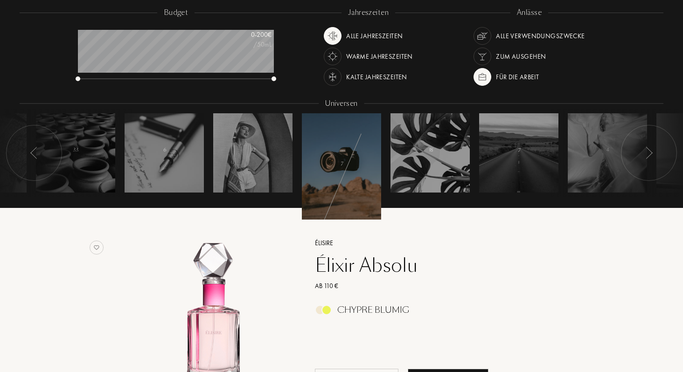
click at [365, 168] on div at bounding box center [341, 166] width 79 height 106
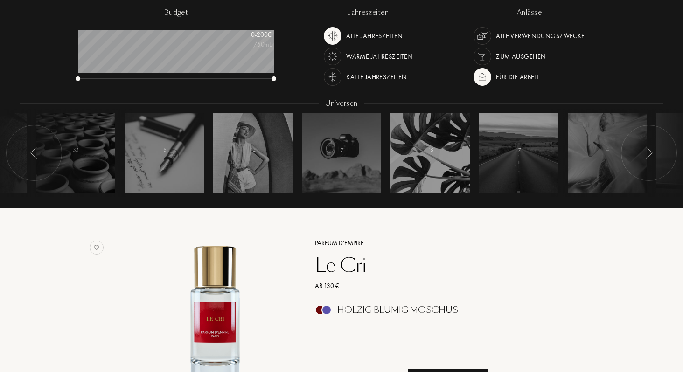
click at [28, 149] on div at bounding box center [34, 153] width 56 height 56
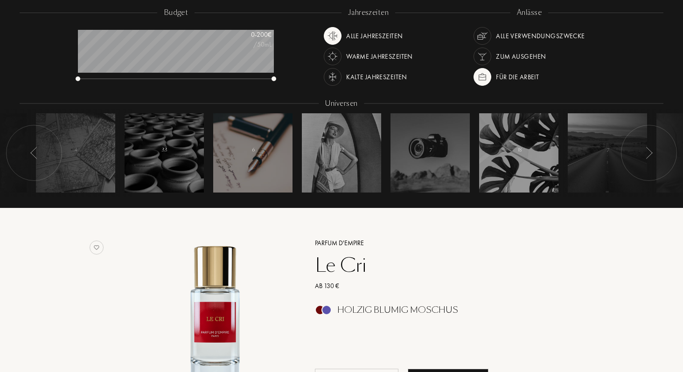
click at [267, 156] on div at bounding box center [252, 152] width 79 height 79
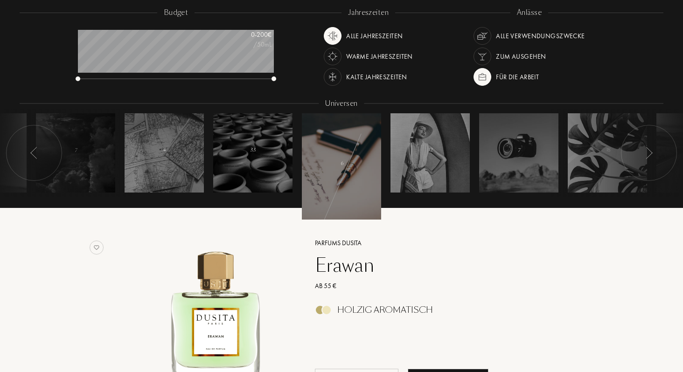
click at [349, 255] on div "Erawan" at bounding box center [444, 265] width 272 height 22
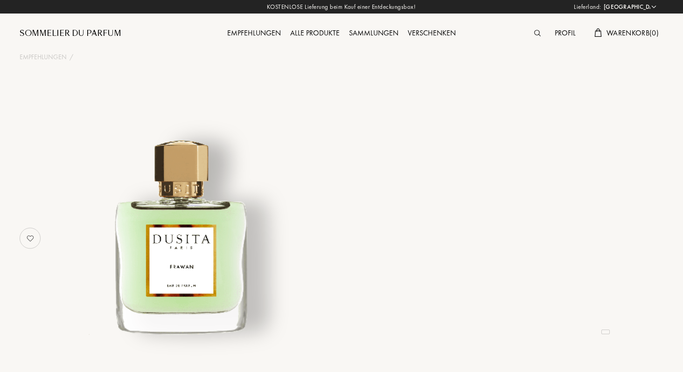
select select "DE"
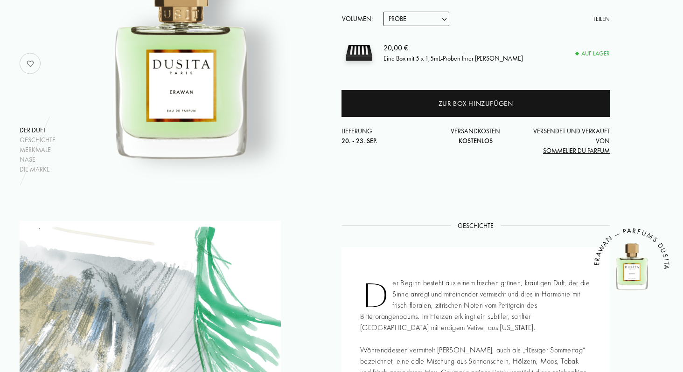
scroll to position [74, 0]
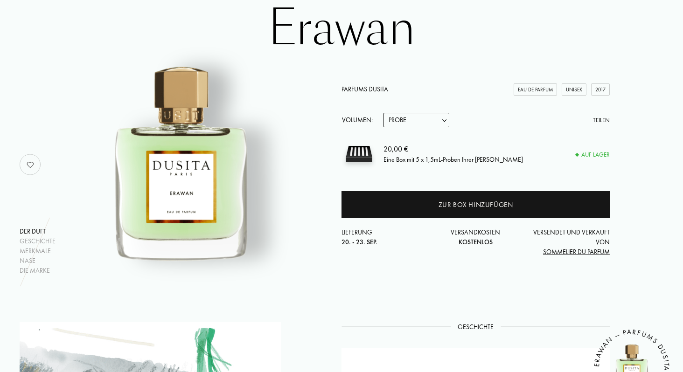
click at [415, 116] on select "Probe 15mL 22.5mL (3 * 7.5mL) 50mL 100mL" at bounding box center [417, 120] width 66 height 14
select select "4"
click at [384, 113] on select "Probe 15mL 22.5mL (3 * 7.5mL) 50mL 100mL" at bounding box center [417, 120] width 66 height 14
select select "4"
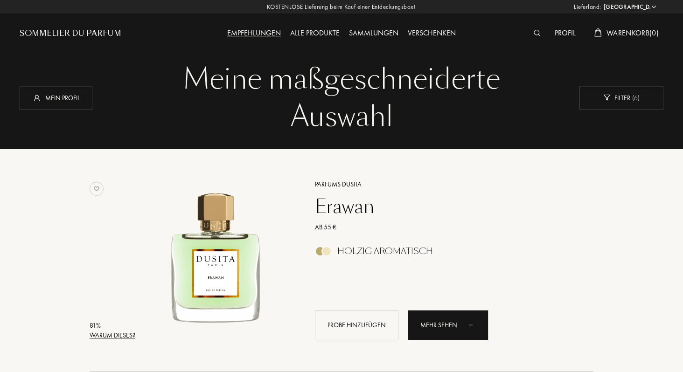
select select "DE"
click at [624, 107] on div "Filter ( 6 )" at bounding box center [622, 98] width 84 height 24
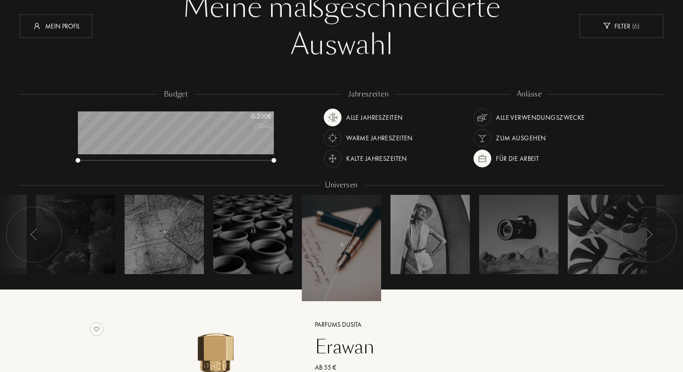
scroll to position [73, 0]
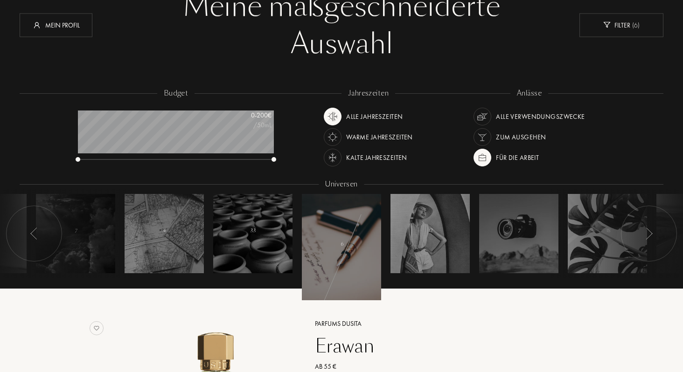
click at [337, 268] on div at bounding box center [341, 247] width 79 height 106
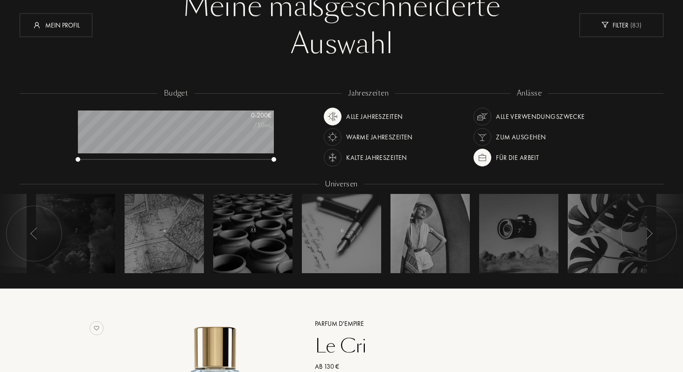
click at [650, 224] on div at bounding box center [649, 234] width 56 height 56
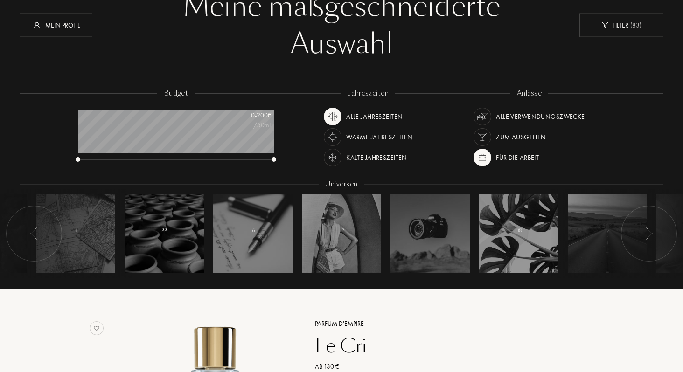
click at [571, 234] on div at bounding box center [621, 233] width 140 height 89
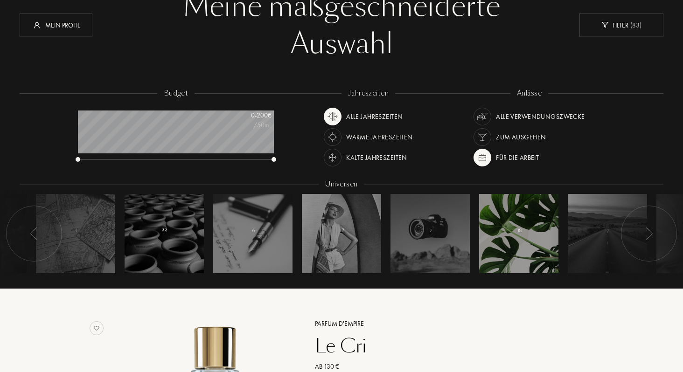
click at [519, 252] on div at bounding box center [518, 233] width 79 height 79
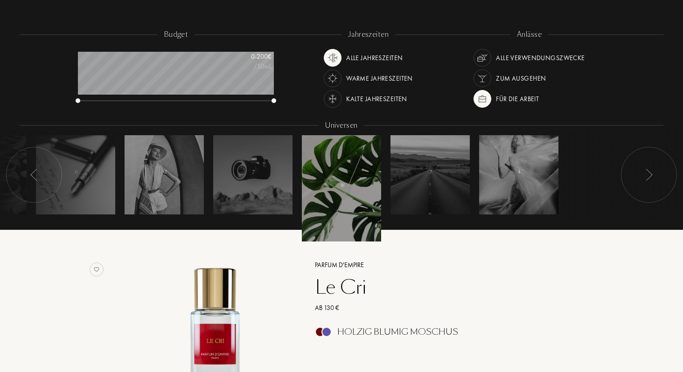
scroll to position [124, 0]
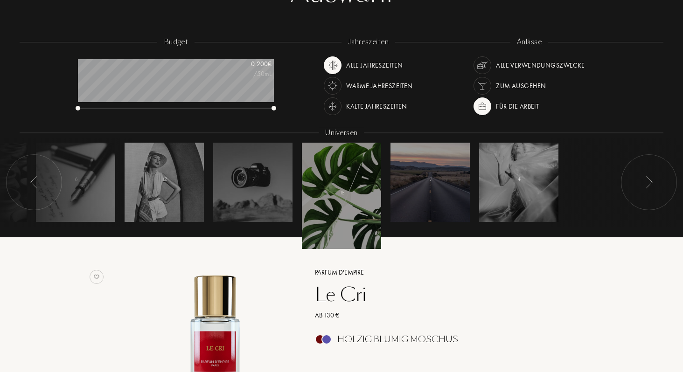
click at [454, 210] on div at bounding box center [430, 182] width 79 height 79
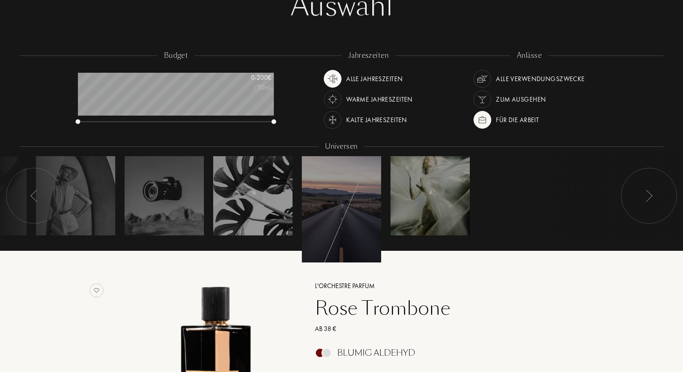
scroll to position [75, 0]
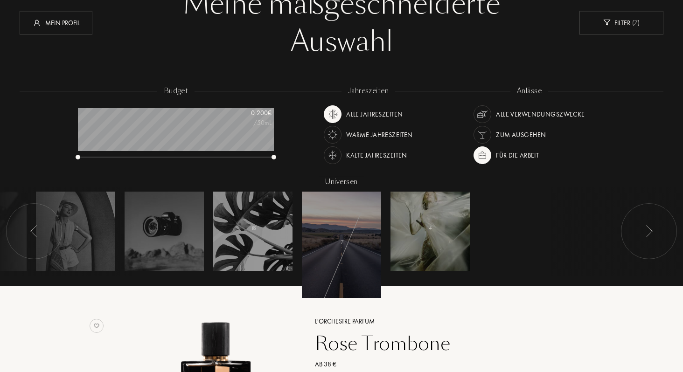
click at [441, 204] on div at bounding box center [430, 231] width 79 height 79
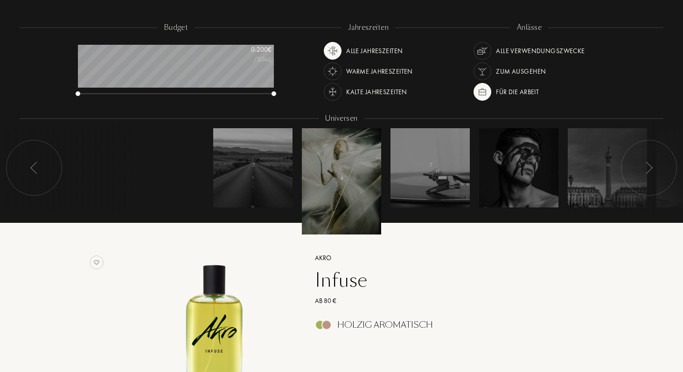
scroll to position [169, 0]
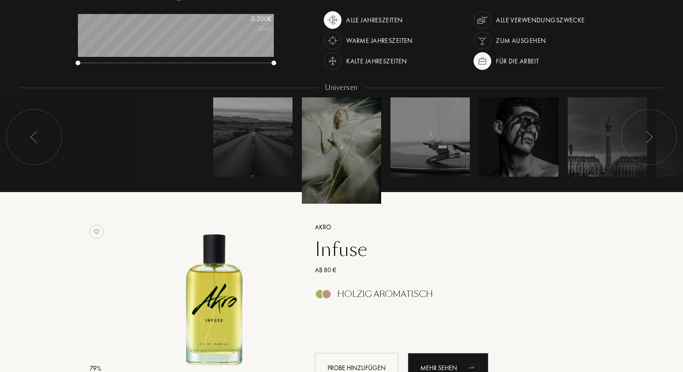
click at [352, 160] on div at bounding box center [341, 151] width 79 height 106
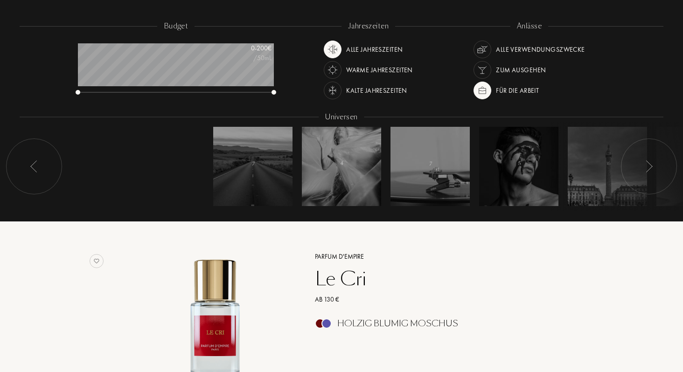
scroll to position [120, 0]
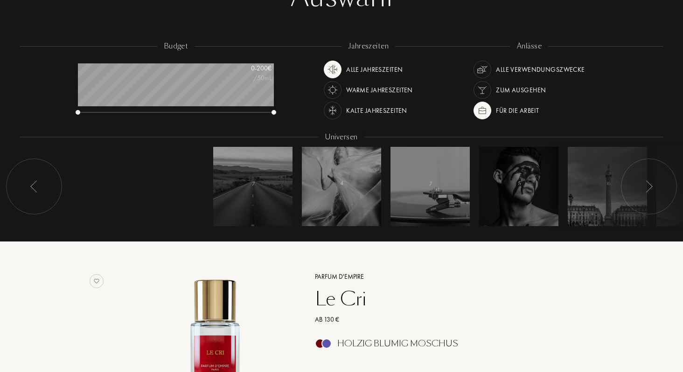
click at [502, 111] on div "Für die Arbeit" at bounding box center [517, 111] width 43 height 18
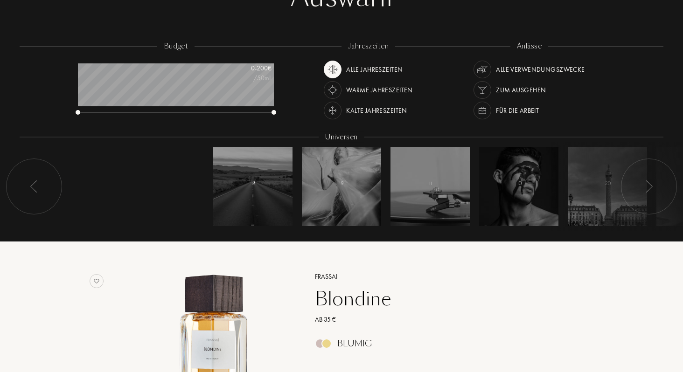
click at [495, 65] on div "Alle Verwendungszwecke" at bounding box center [529, 70] width 111 height 18
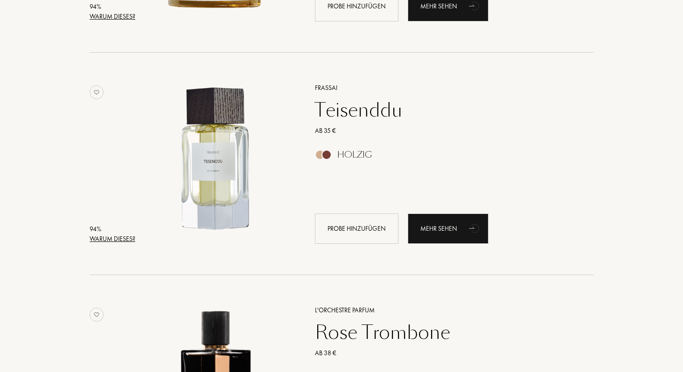
scroll to position [1381, 0]
